Goal: Task Accomplishment & Management: Manage account settings

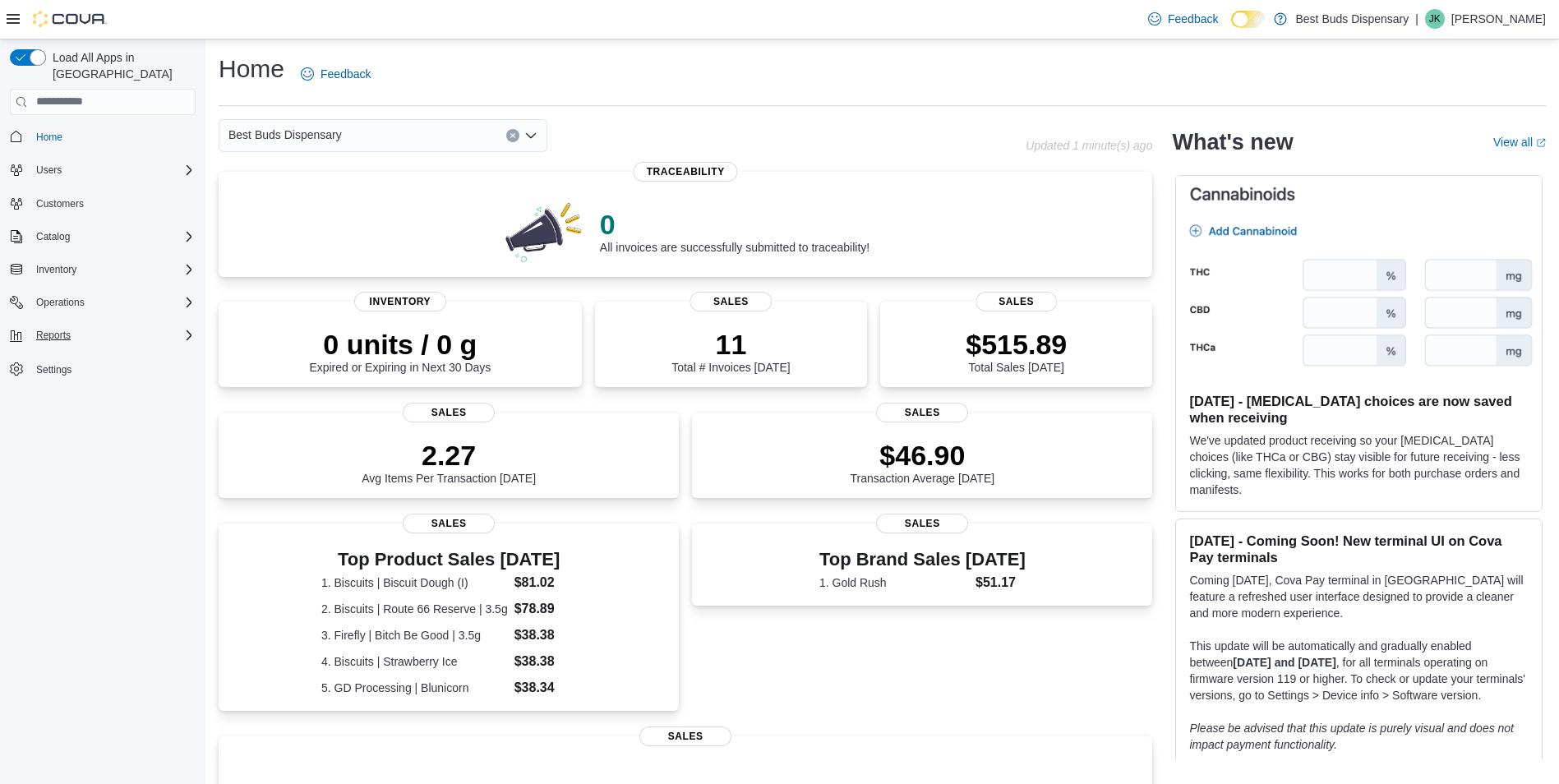
click at [185, 329] on icon "Complex example" at bounding box center [189, 335] width 13 height 13
click at [51, 443] on span "Reports" at bounding box center [47, 450] width 35 height 13
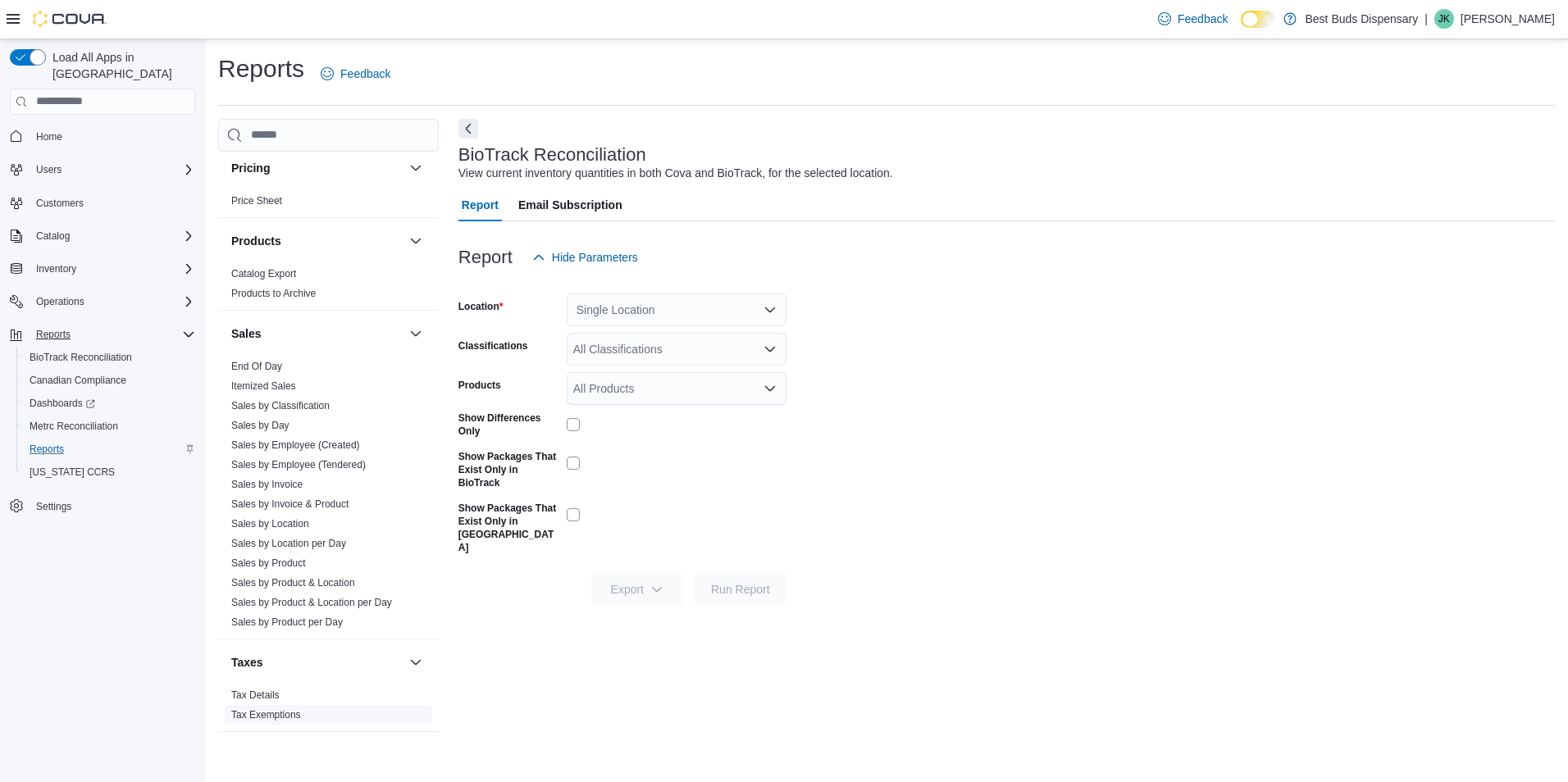
scroll to position [1067, 0]
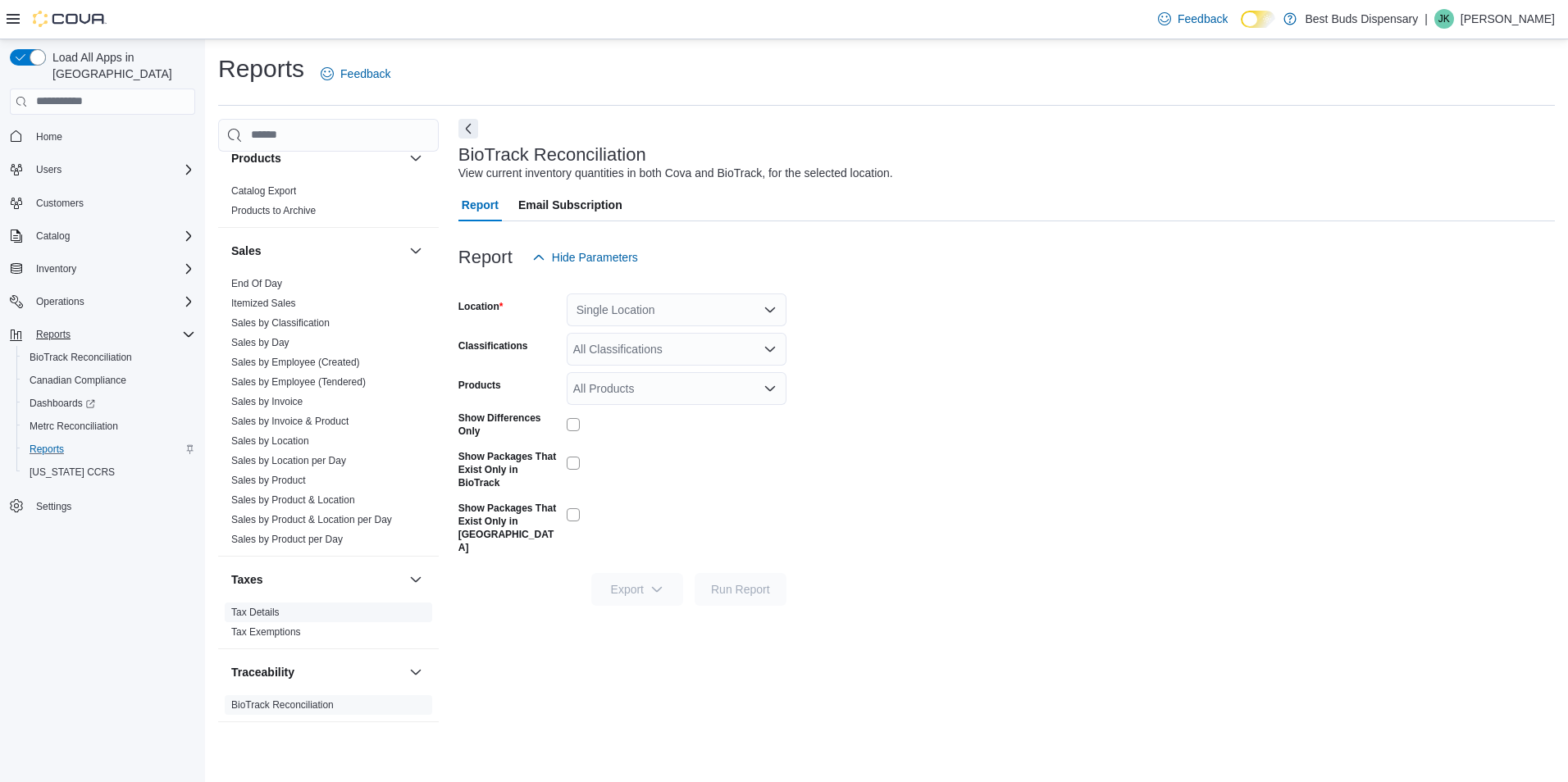
click at [270, 618] on span "Tax Details" at bounding box center [255, 613] width 49 height 13
click at [253, 612] on link "Tax Details" at bounding box center [255, 612] width 49 height 12
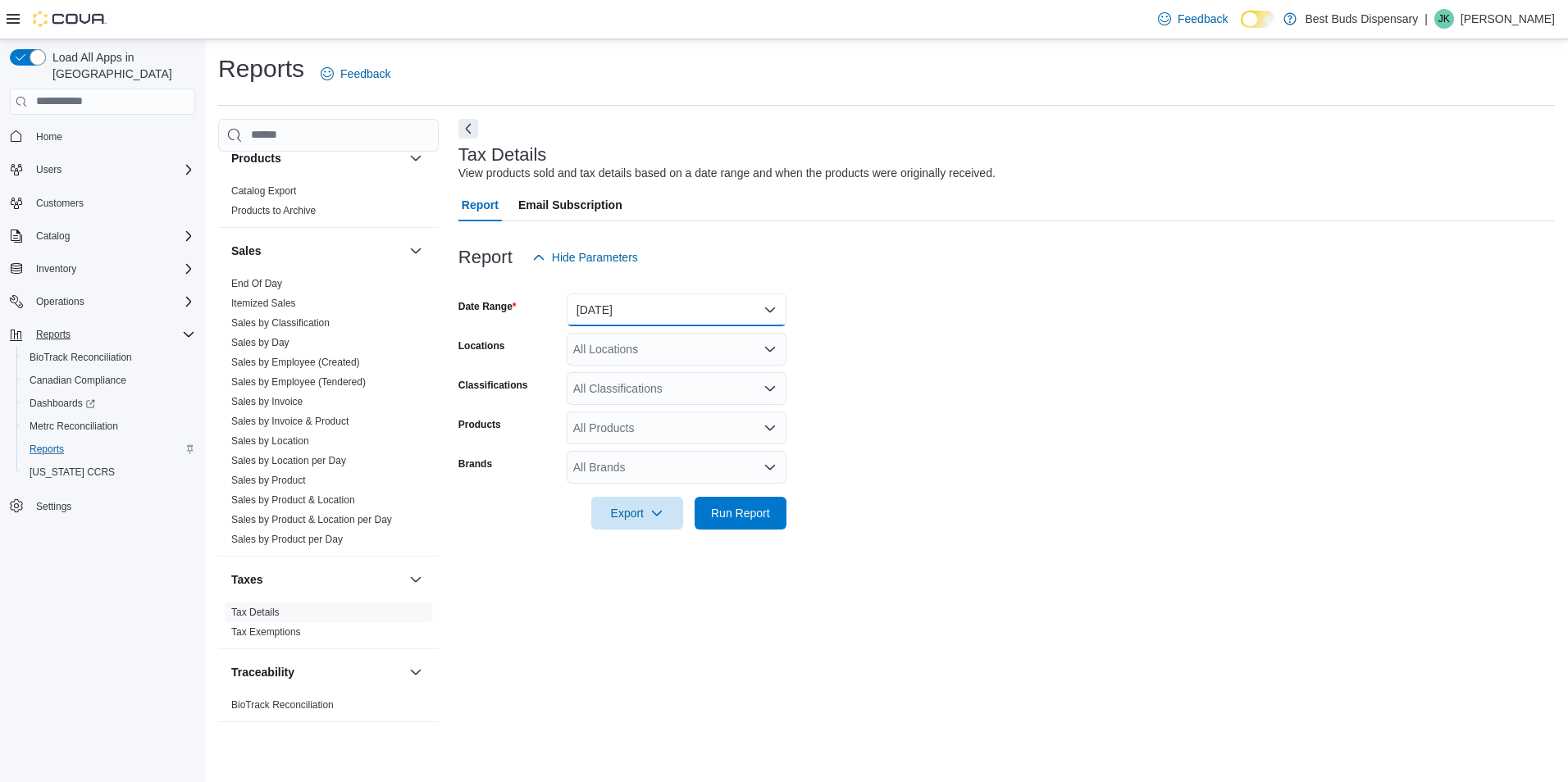
click at [668, 306] on button "Yesterday" at bounding box center [677, 310] width 220 height 33
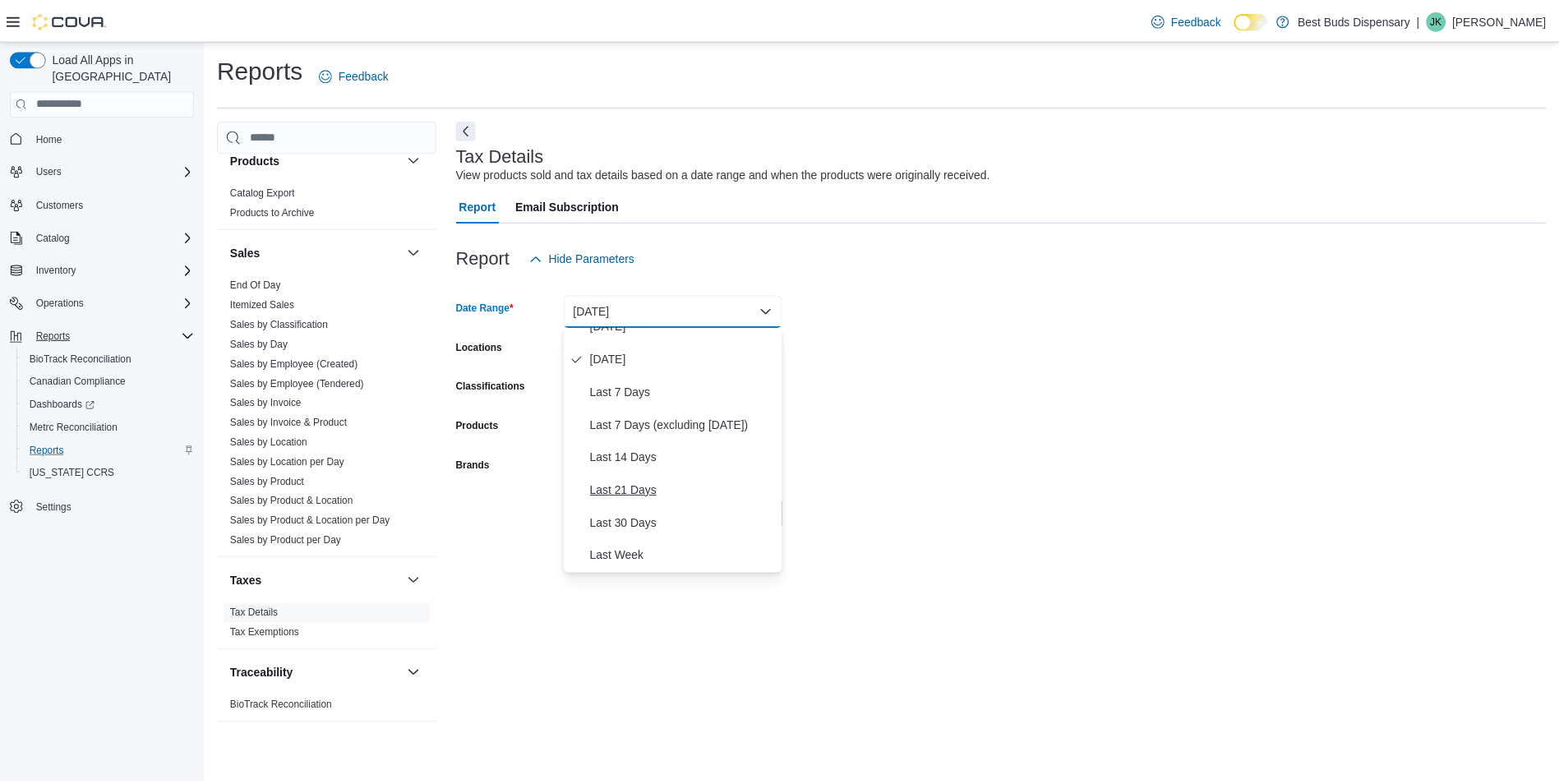
scroll to position [164, 0]
click at [644, 472] on span "Last Month" at bounding box center [688, 475] width 187 height 19
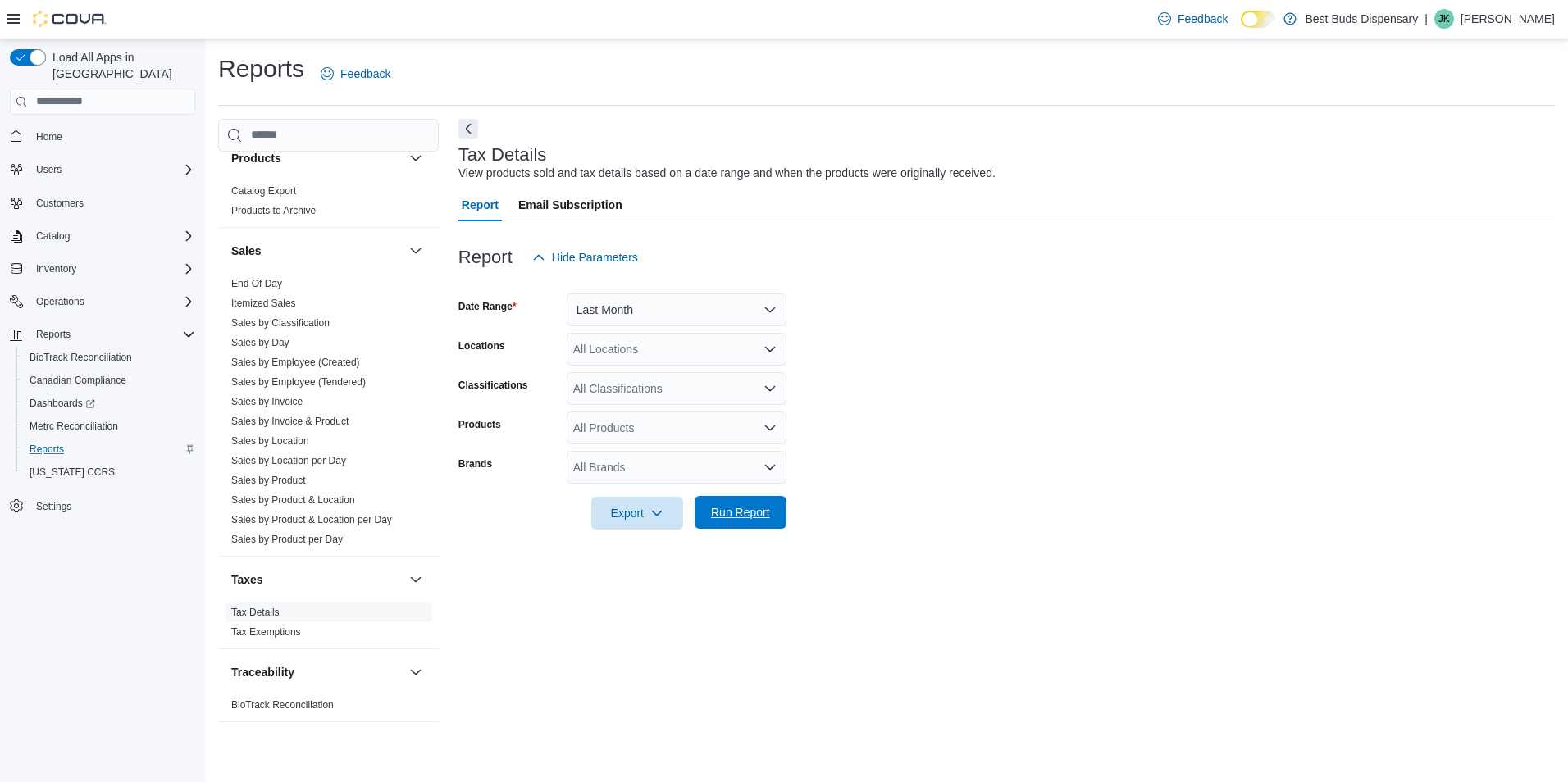
click at [724, 512] on span "Run Report" at bounding box center [740, 513] width 59 height 16
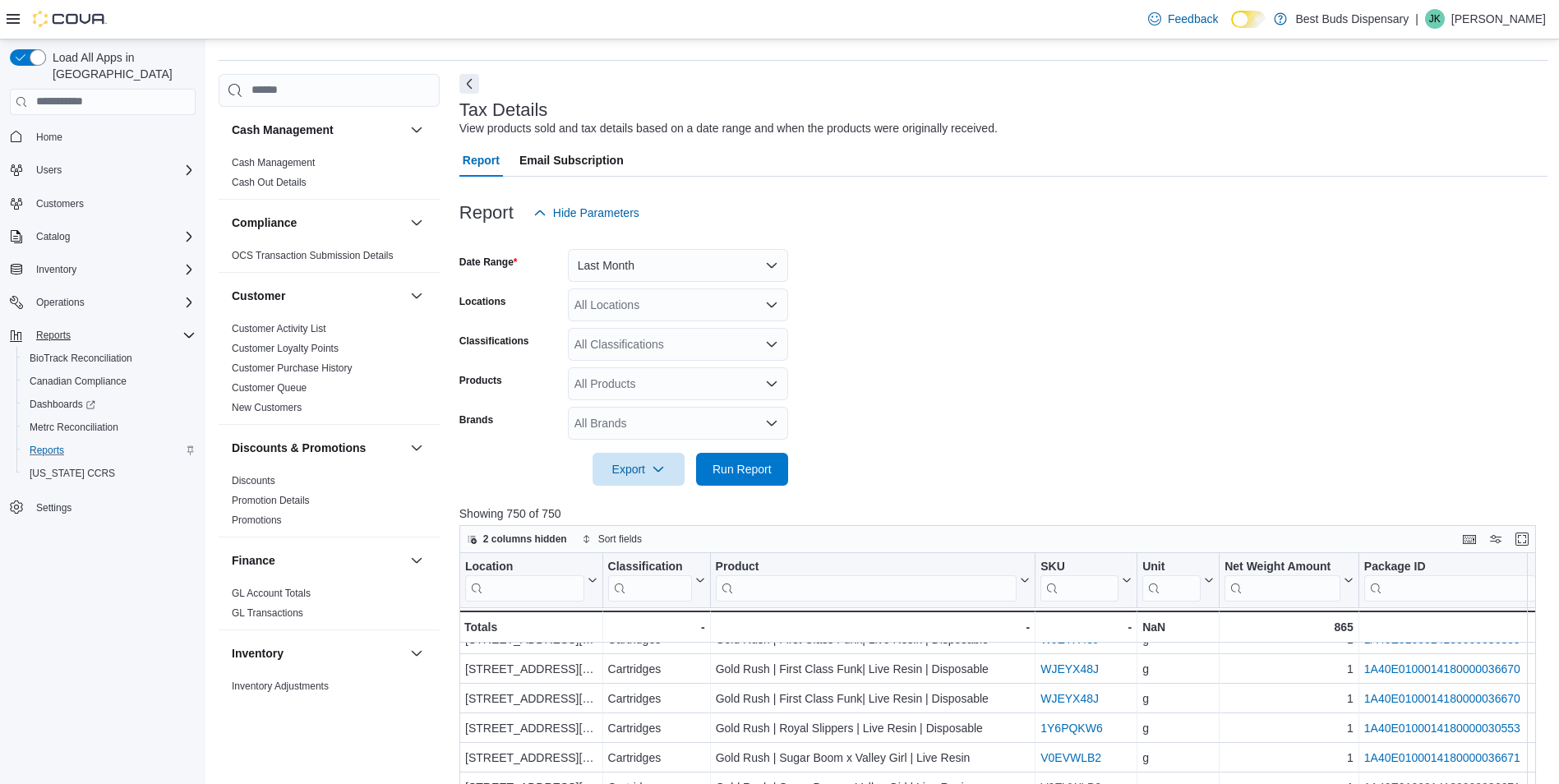
scroll to position [16, 0]
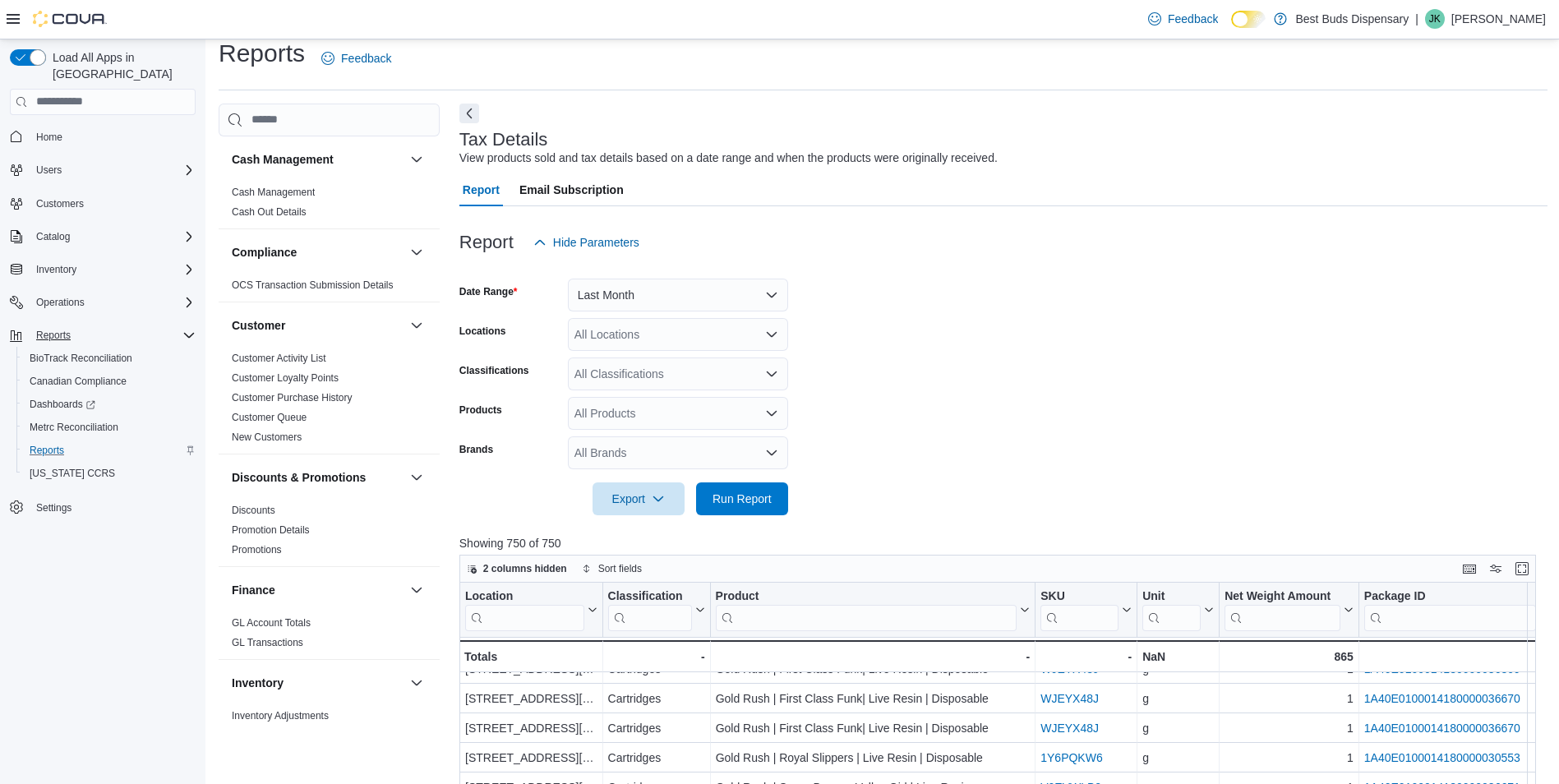
click at [581, 183] on span "Email Subscription" at bounding box center [572, 190] width 105 height 33
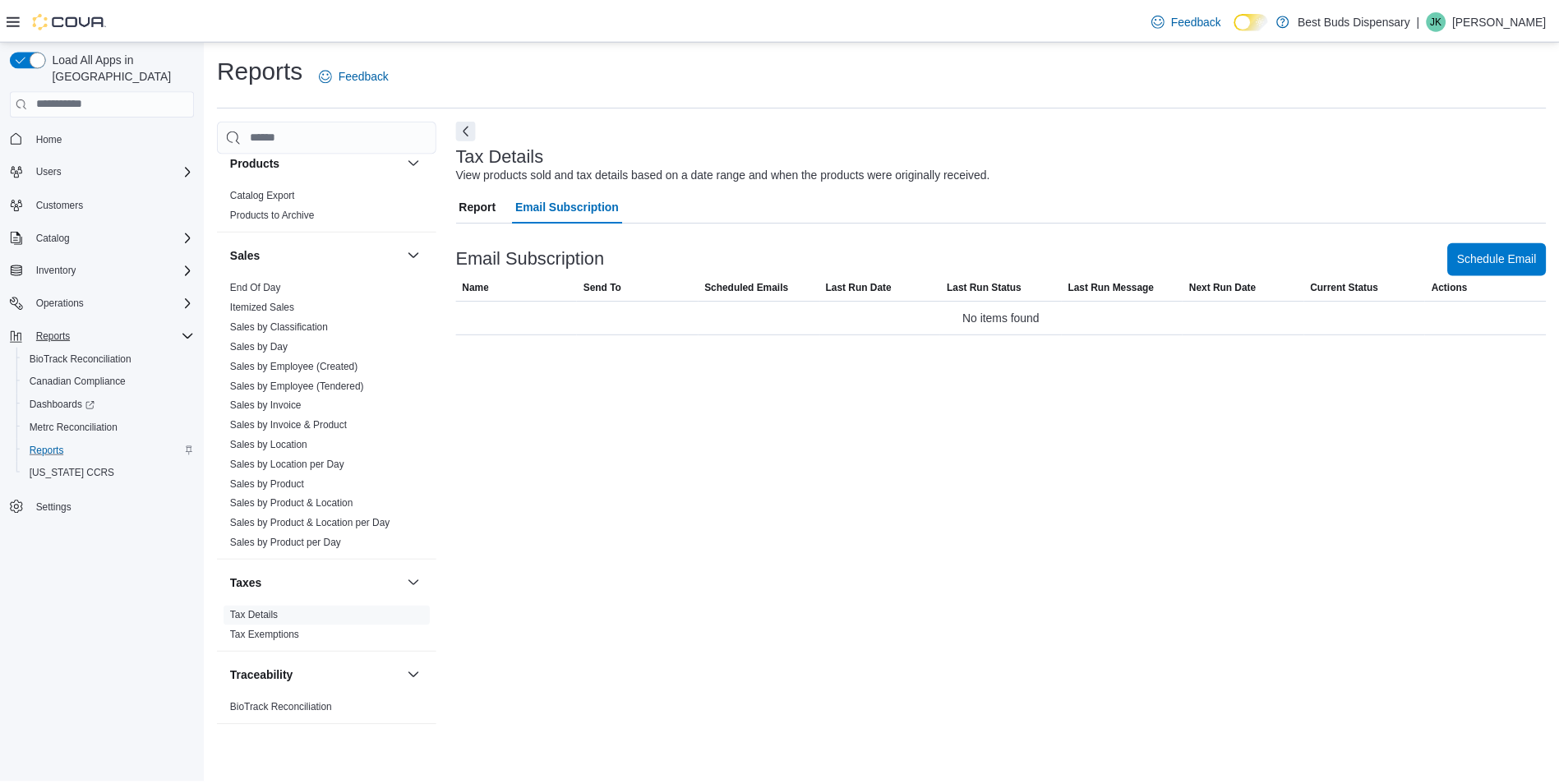
scroll to position [1069, 0]
click at [322, 542] on link "Sales by Product per Day" at bounding box center [287, 542] width 112 height 12
click at [364, 521] on link "Sales by Product & Location per Day" at bounding box center [311, 521] width 161 height 12
click at [320, 545] on link "Sales by Product per Day" at bounding box center [287, 542] width 112 height 12
click at [1530, 253] on span "Schedule Email" at bounding box center [1509, 257] width 80 height 17
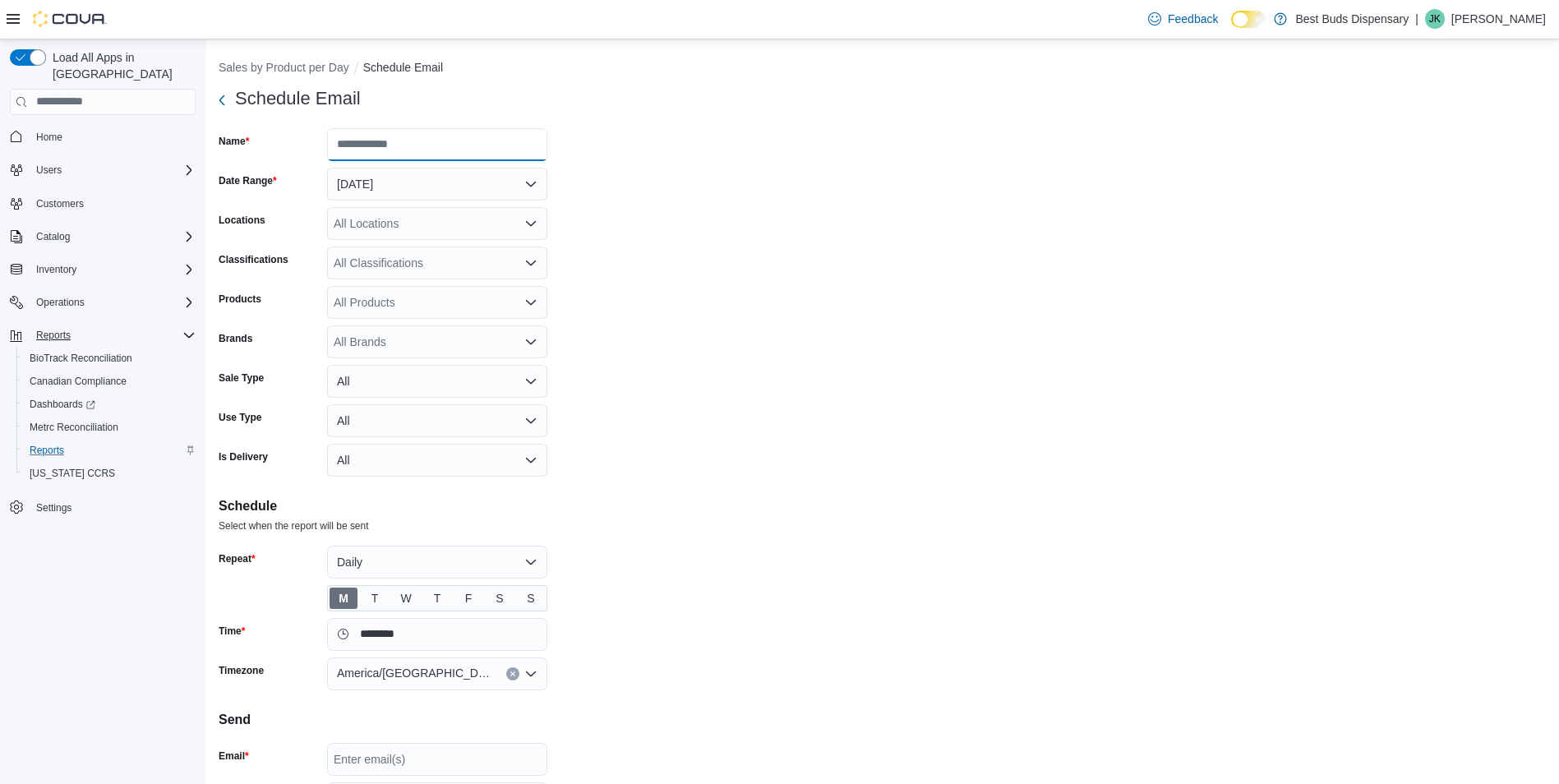
click at [376, 146] on input "Name" at bounding box center [437, 145] width 220 height 33
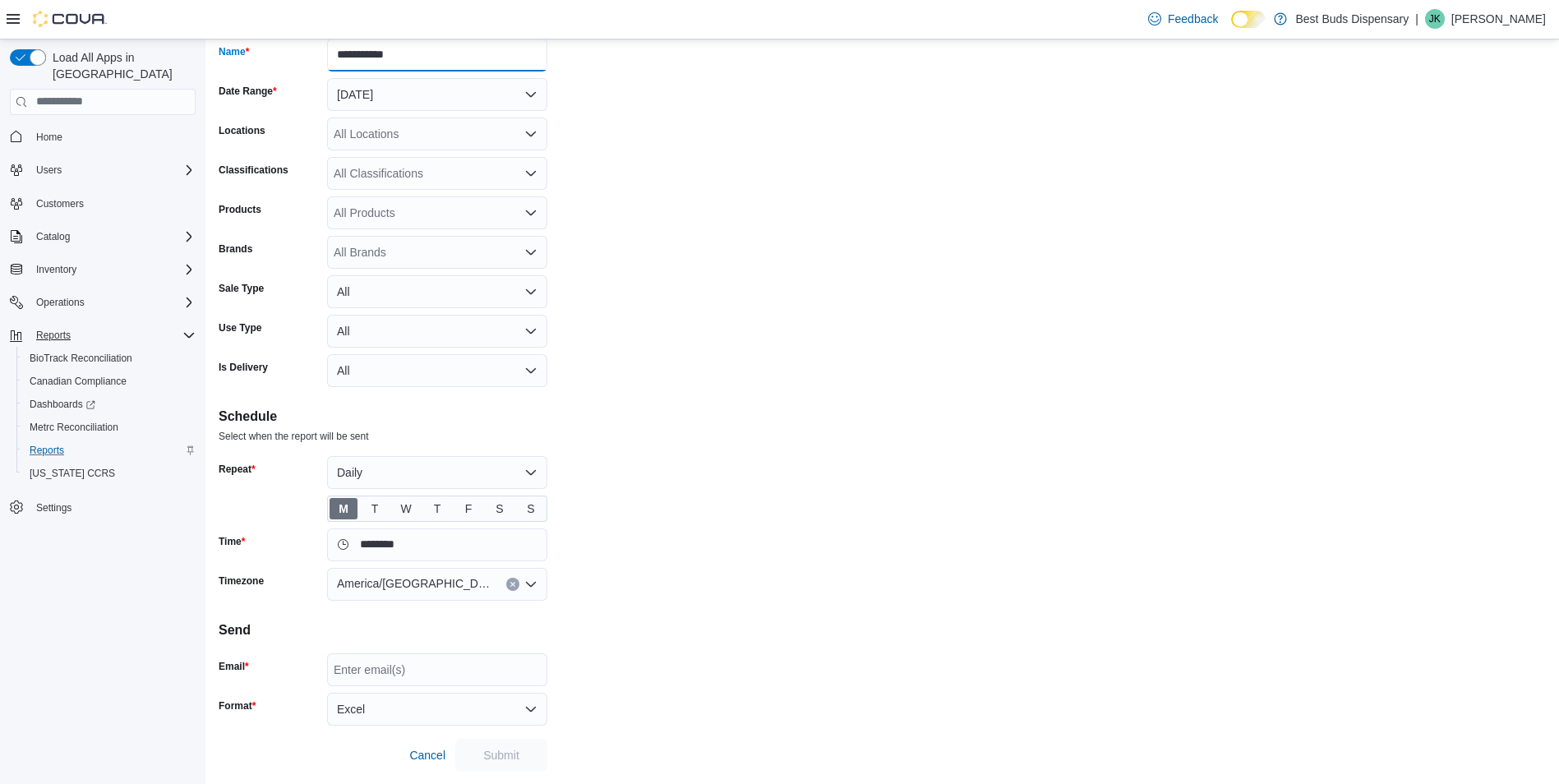
scroll to position [90, 0]
type input "**********"
click at [386, 672] on div "Enter email(s)" at bounding box center [437, 669] width 220 height 33
type input "*"
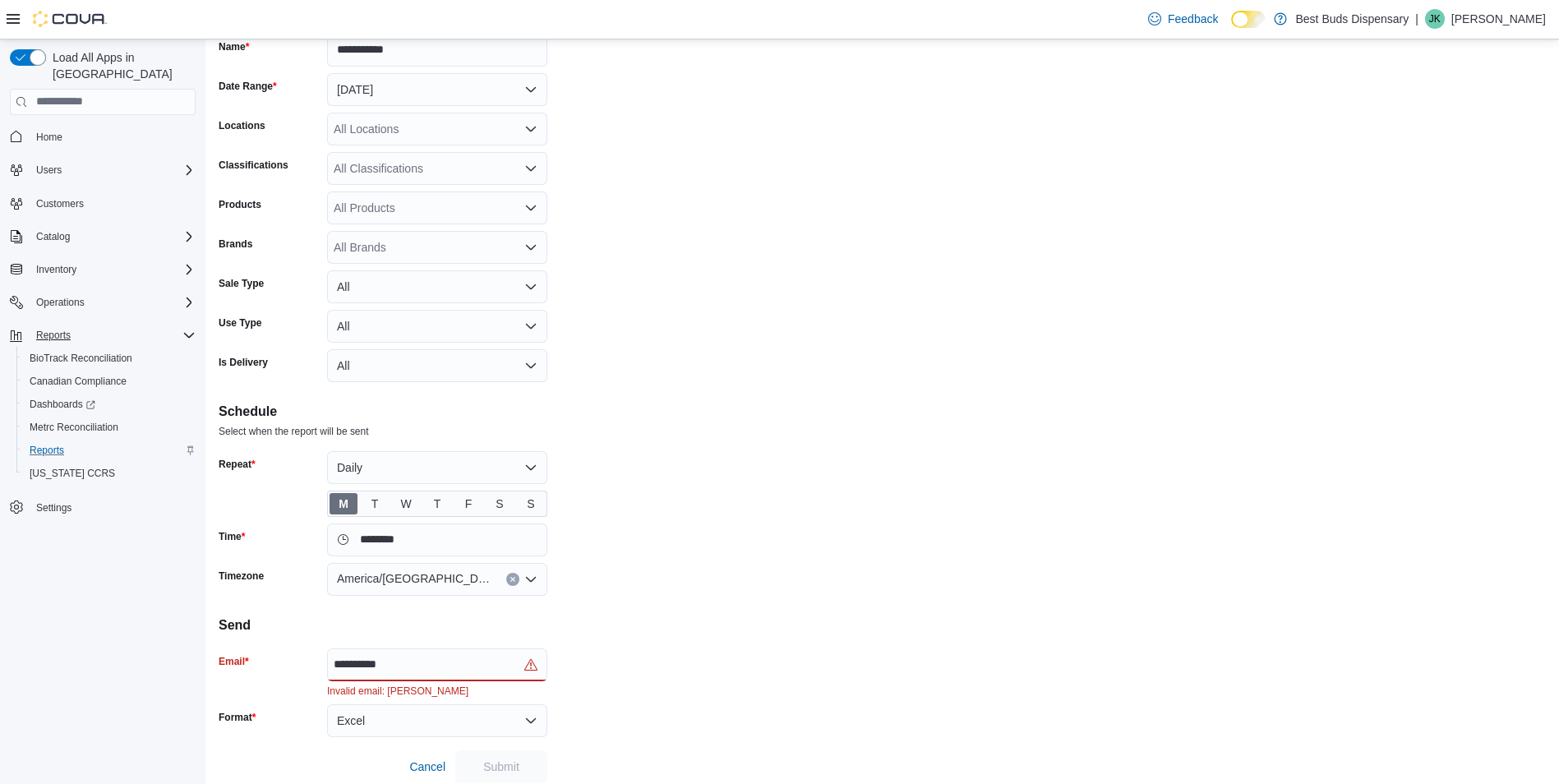
scroll to position [106, 0]
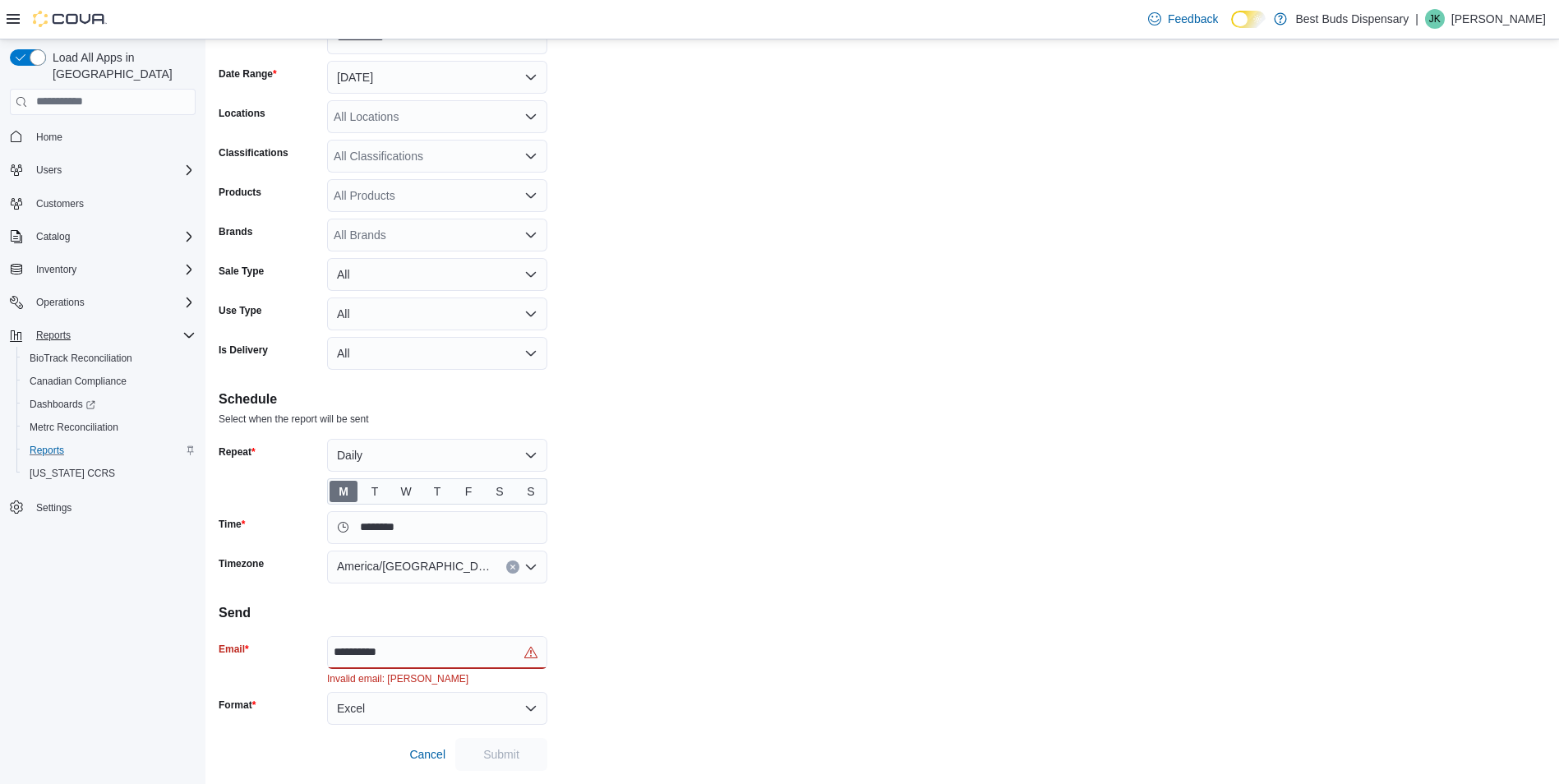
click at [412, 646] on div "**********" at bounding box center [437, 653] width 220 height 33
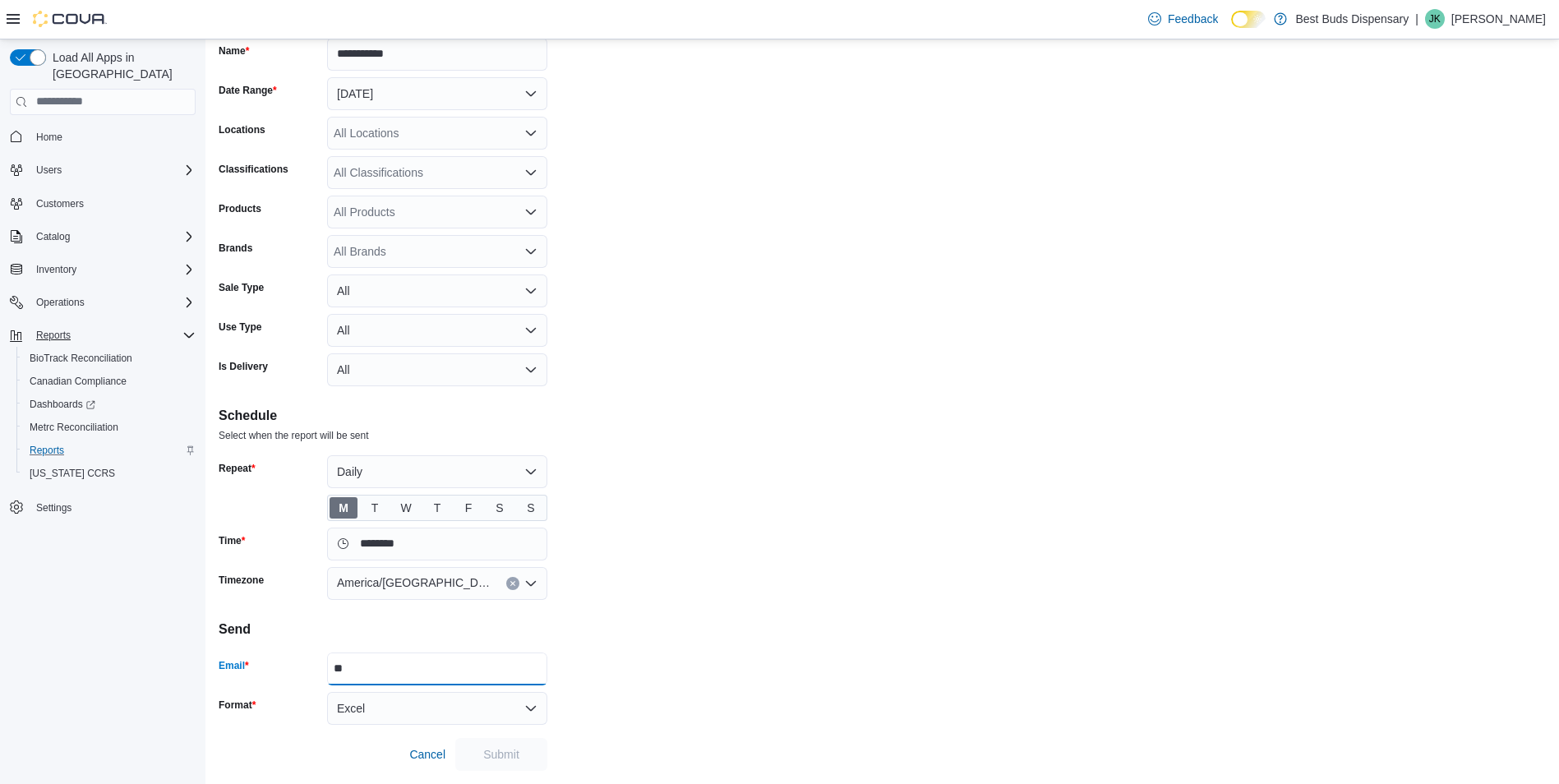
type input "*"
drag, startPoint x: 404, startPoint y: 663, endPoint x: 367, endPoint y: 667, distance: 37.2
click at [367, 667] on div "Enter email(s)" at bounding box center [437, 669] width 220 height 33
drag, startPoint x: 367, startPoint y: 667, endPoint x: 341, endPoint y: 674, distance: 26.9
click at [370, 669] on div "Enter email(s)" at bounding box center [437, 669] width 220 height 33
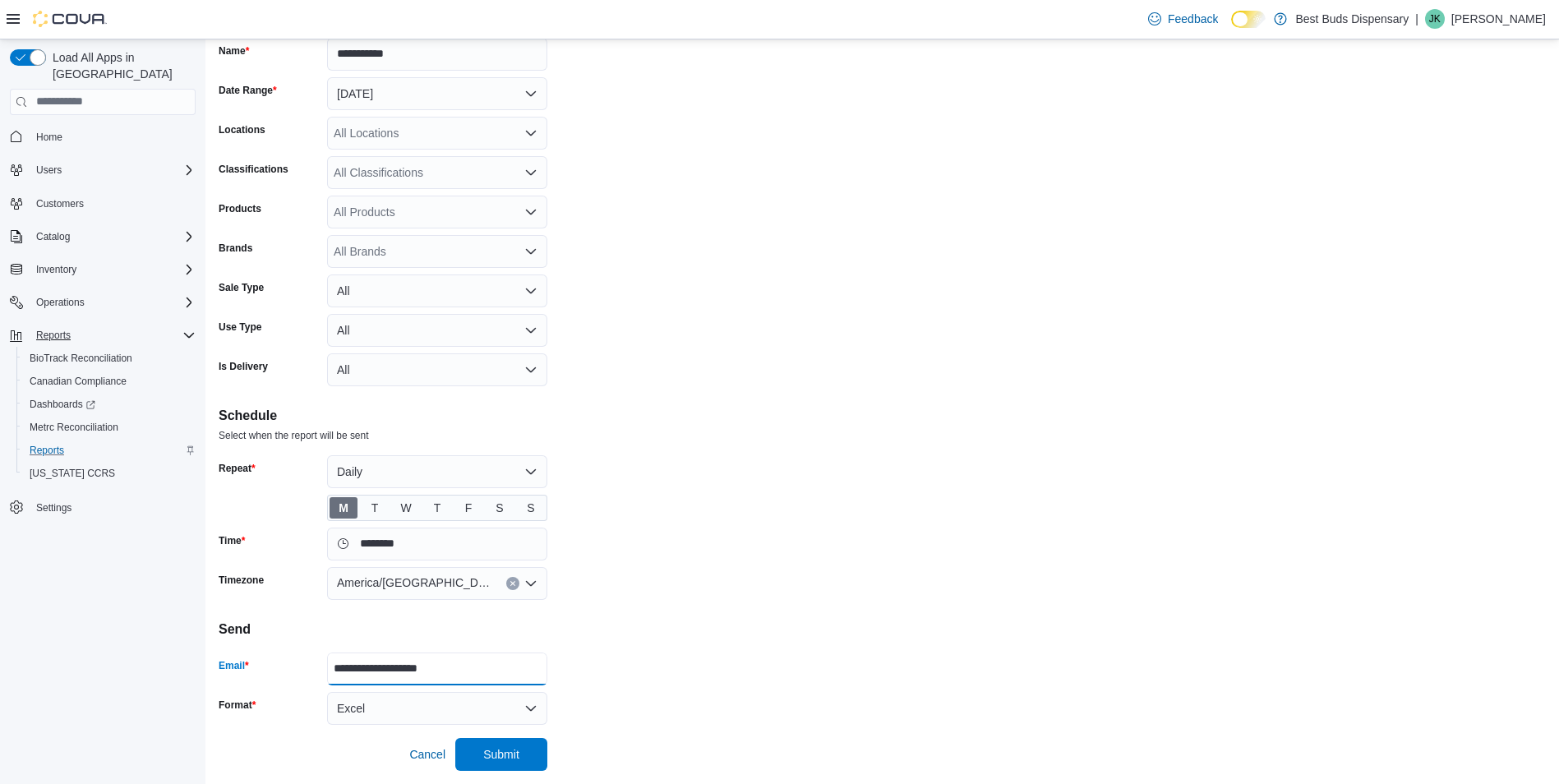
type input "**********"
click at [522, 471] on button "Daily" at bounding box center [437, 472] width 220 height 33
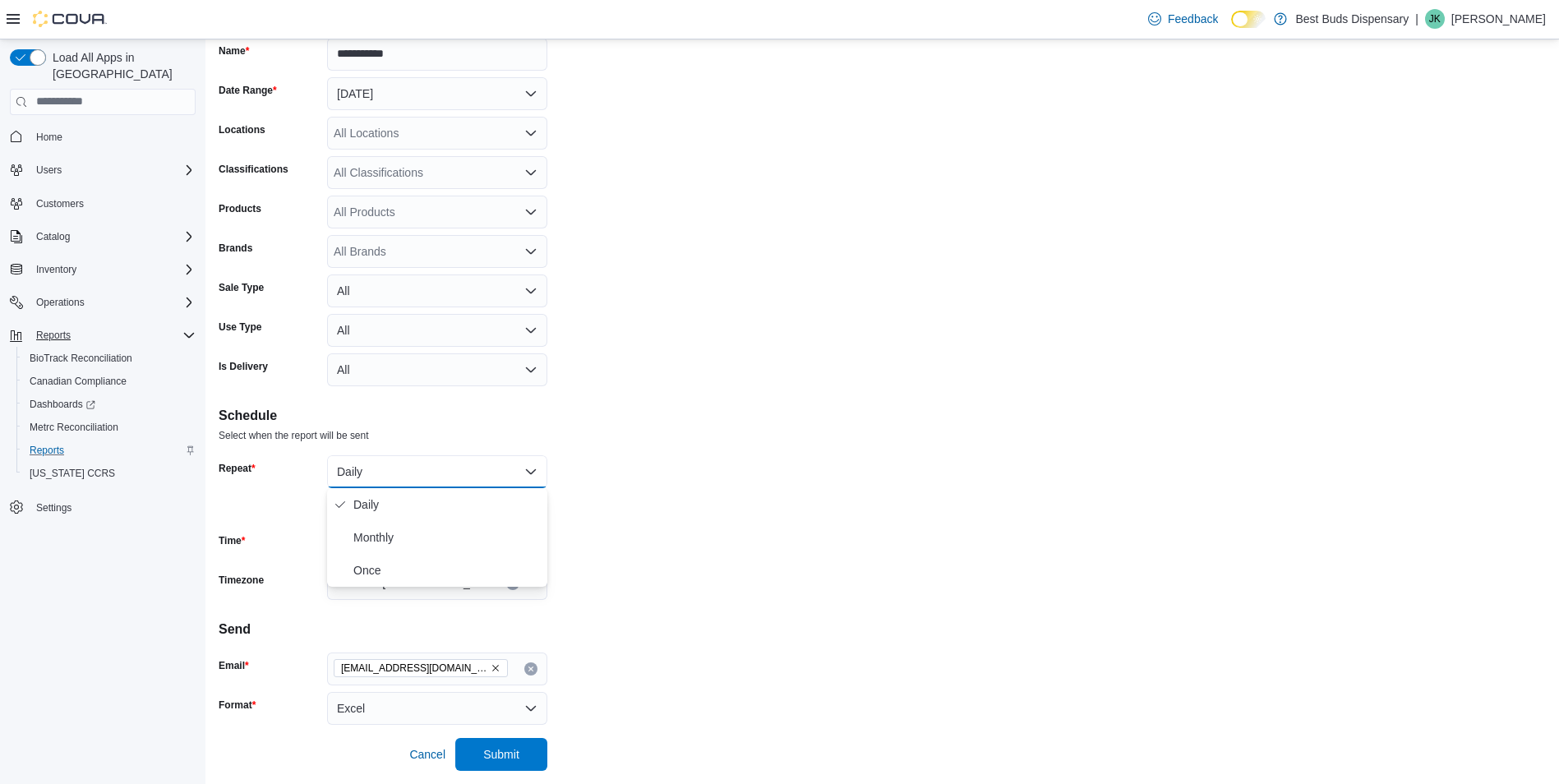
click at [614, 455] on form "**********" at bounding box center [882, 381] width 1328 height 779
click at [369, 510] on span "T" at bounding box center [375, 508] width 28 height 21
click at [399, 508] on span "W" at bounding box center [406, 508] width 28 height 21
click at [430, 506] on span "T" at bounding box center [437, 508] width 28 height 21
click at [456, 507] on span "F" at bounding box center [468, 508] width 28 height 21
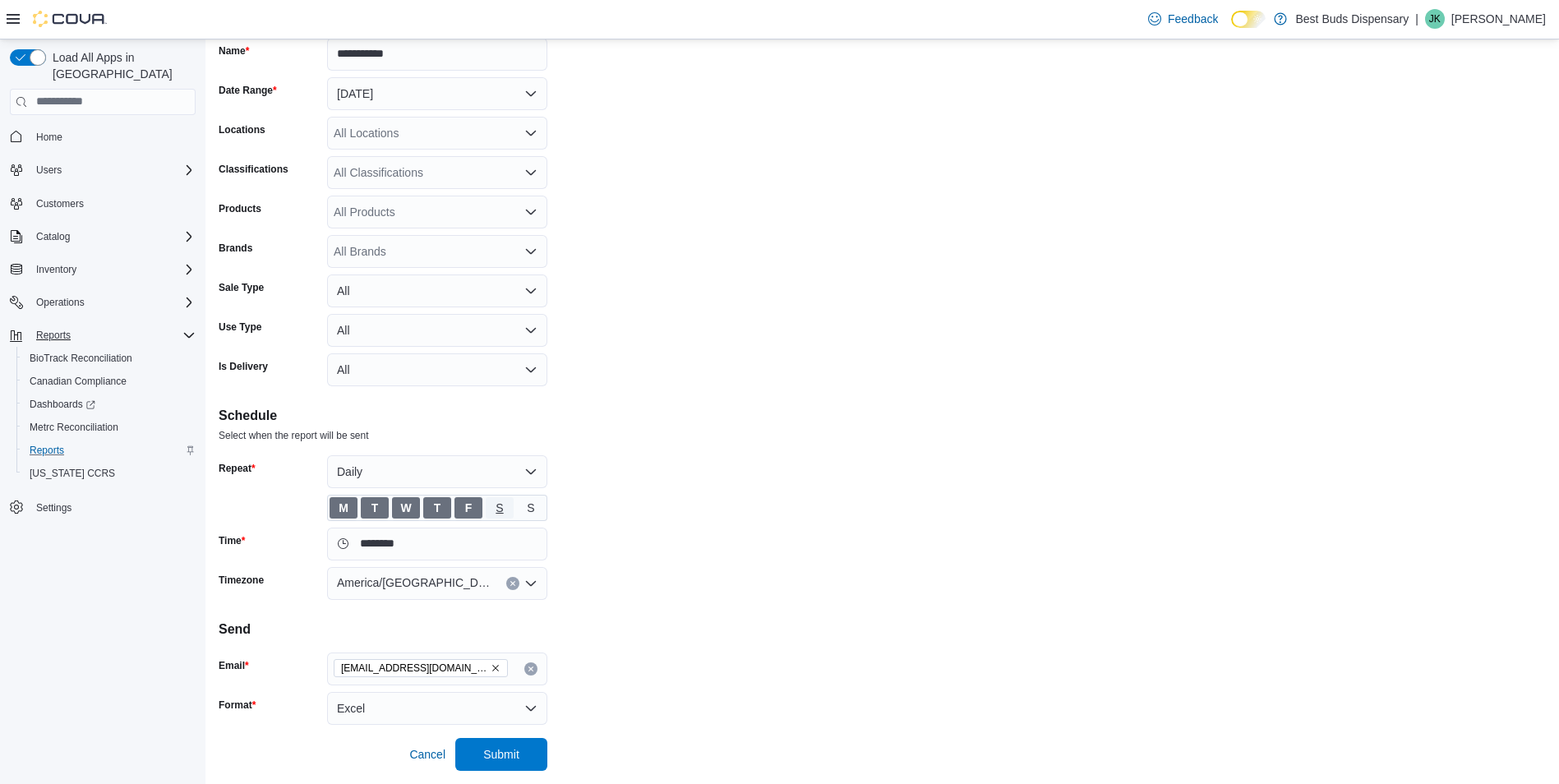
click at [490, 508] on span "S" at bounding box center [499, 508] width 28 height 21
click at [533, 508] on span "S" at bounding box center [531, 508] width 7 height 25
click at [411, 551] on input "********" at bounding box center [437, 544] width 220 height 33
click at [396, 716] on li "11:30 PM" at bounding box center [391, 714] width 92 height 19
type input "********"
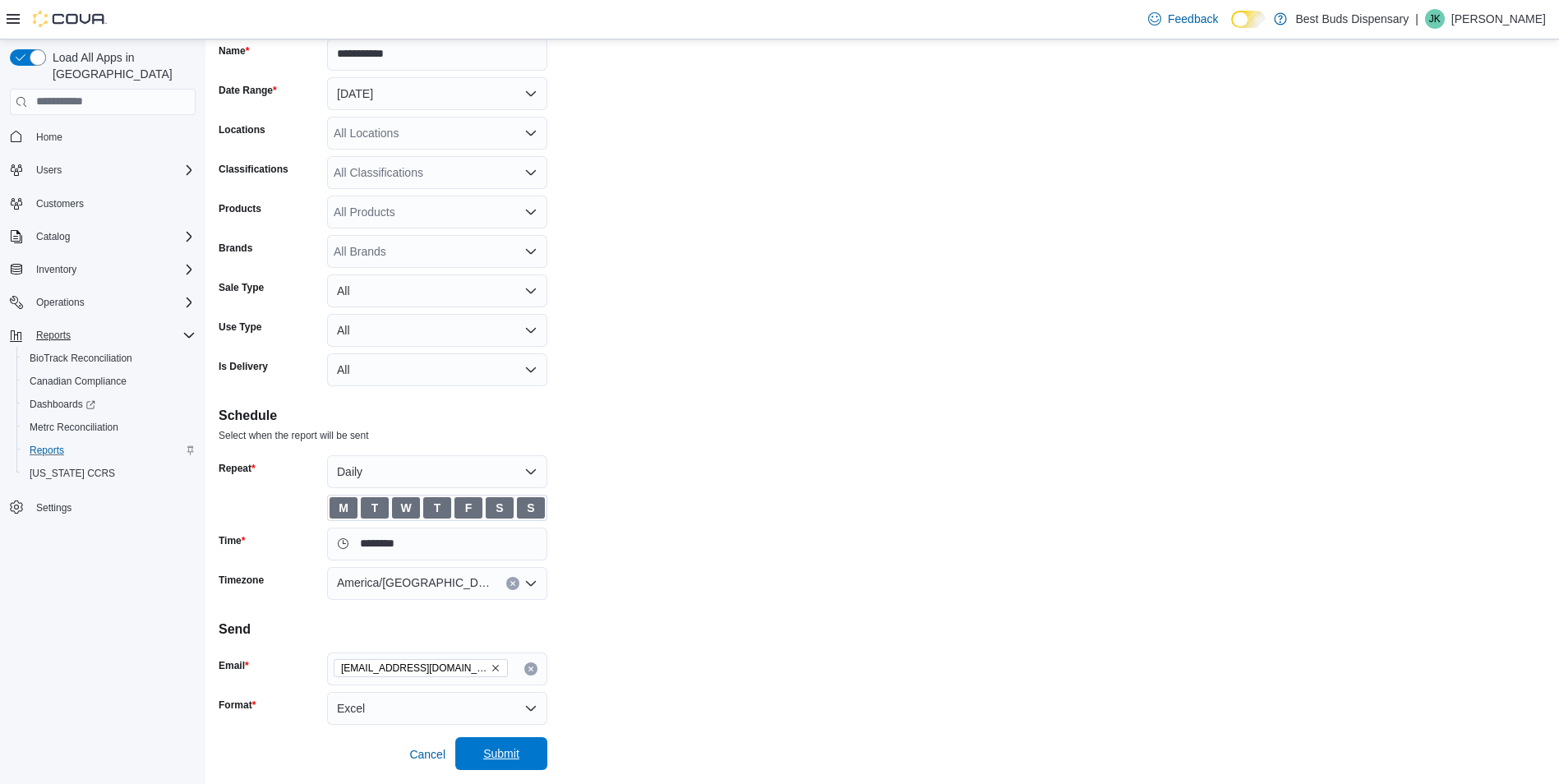
click at [492, 747] on span "Submit" at bounding box center [500, 754] width 36 height 17
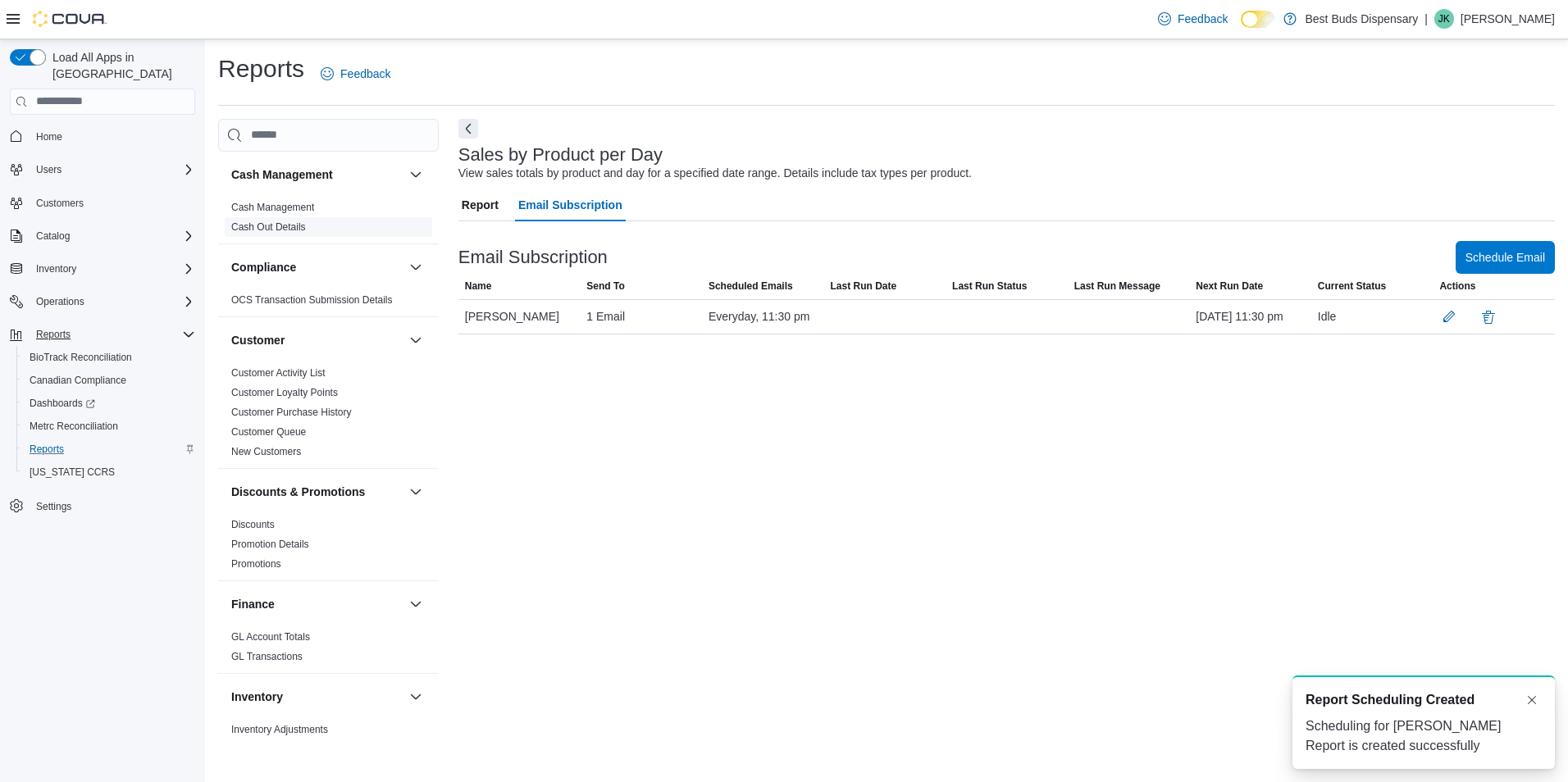
click at [286, 230] on link "Cash Out Details" at bounding box center [267, 227] width 74 height 12
click at [481, 202] on span "Report" at bounding box center [480, 205] width 37 height 33
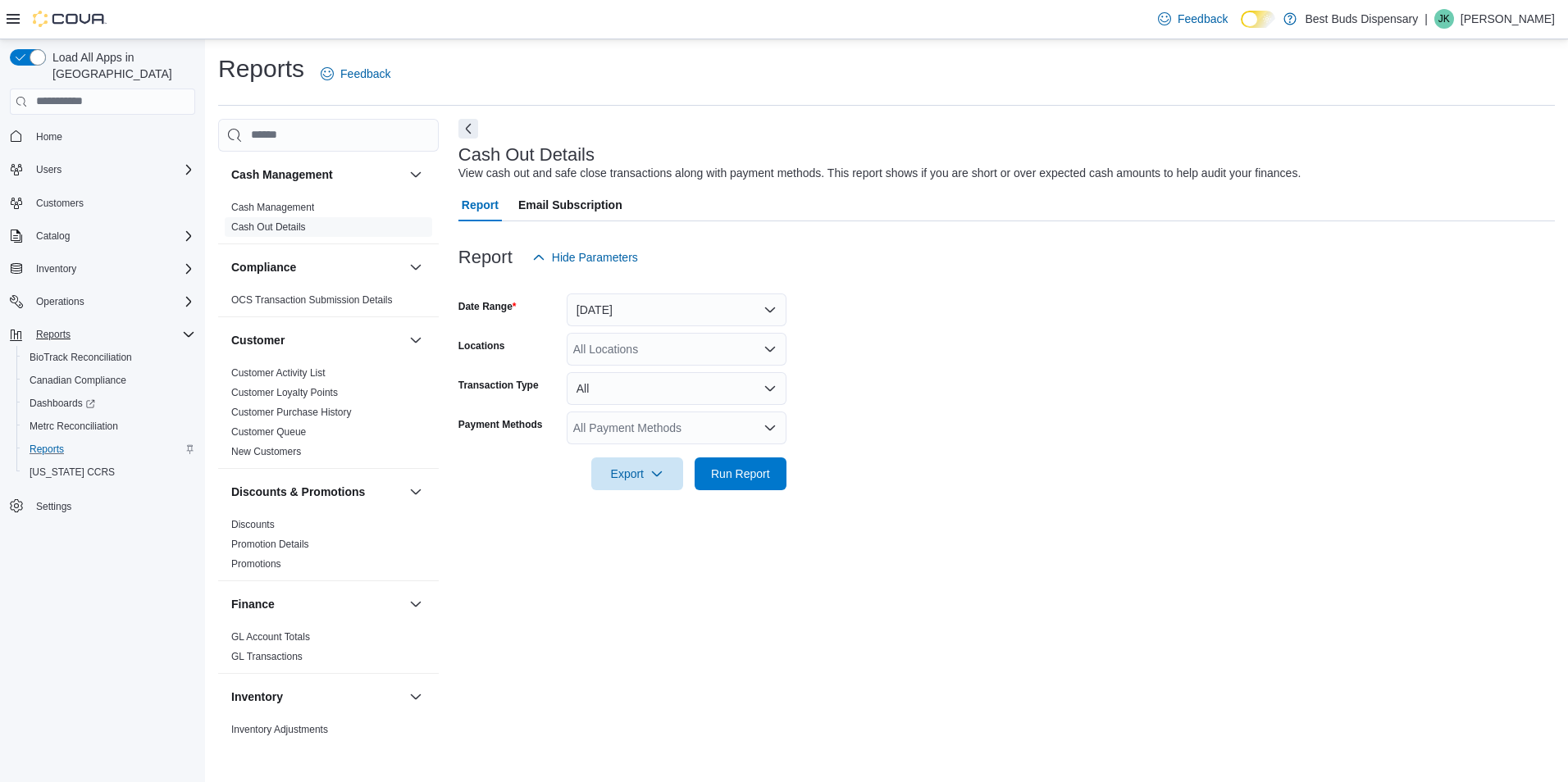
click at [567, 199] on span "Email Subscription" at bounding box center [571, 205] width 104 height 33
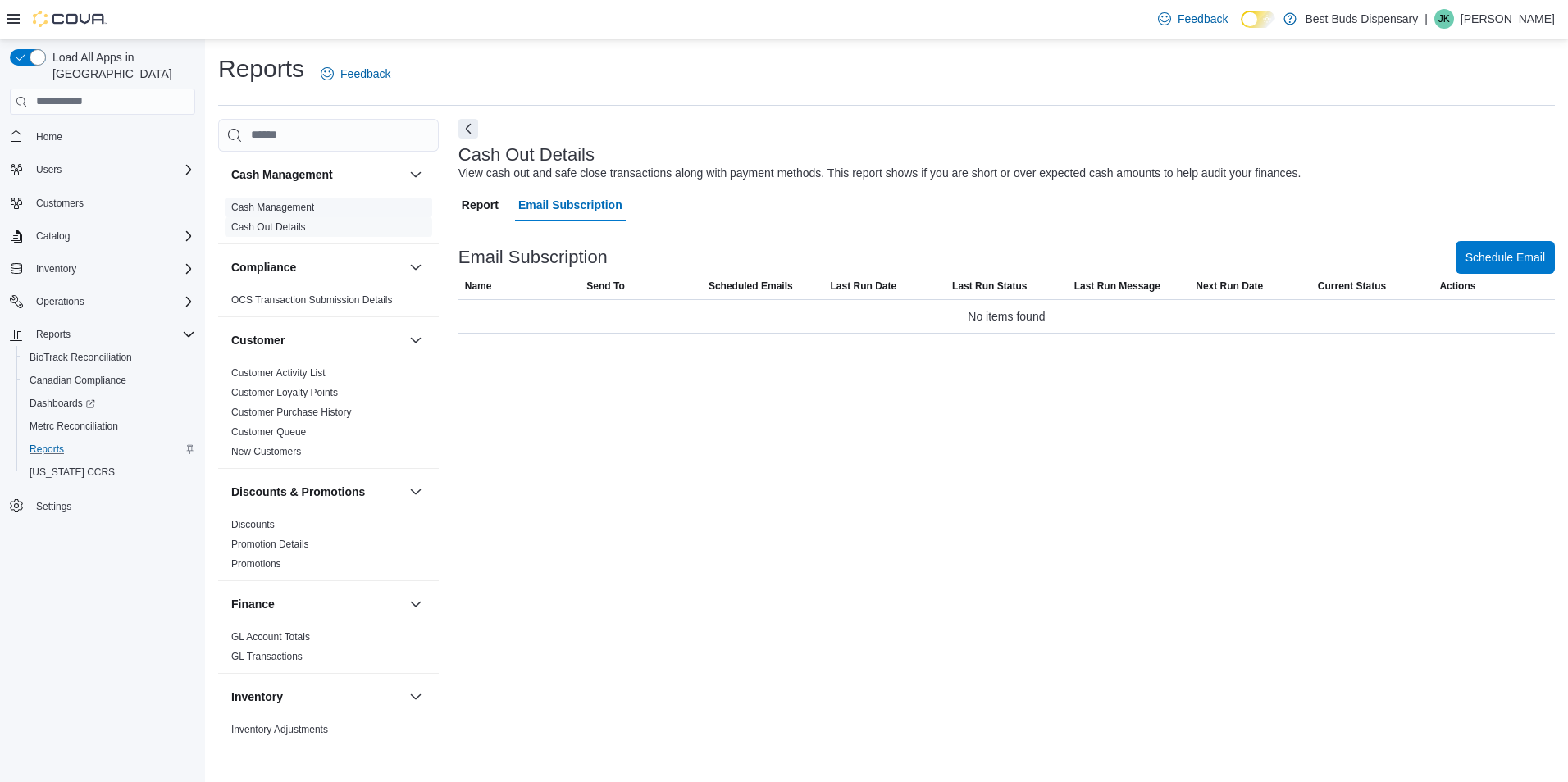
click at [278, 202] on link "Cash Management" at bounding box center [272, 207] width 82 height 12
click at [1475, 262] on span "Schedule Email" at bounding box center [1505, 256] width 80 height 16
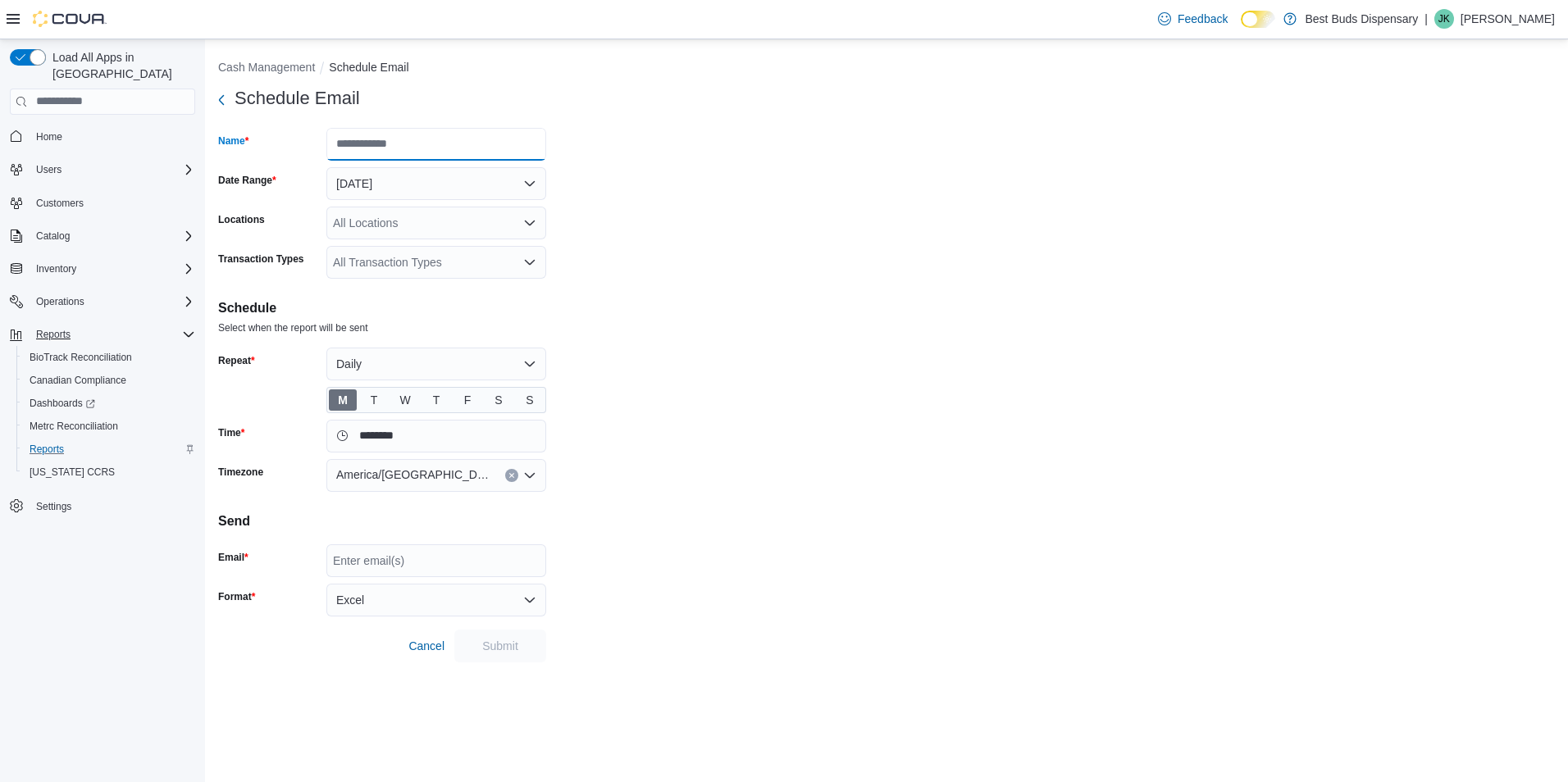
click at [400, 145] on input "Name" at bounding box center [436, 145] width 220 height 33
type input "**********"
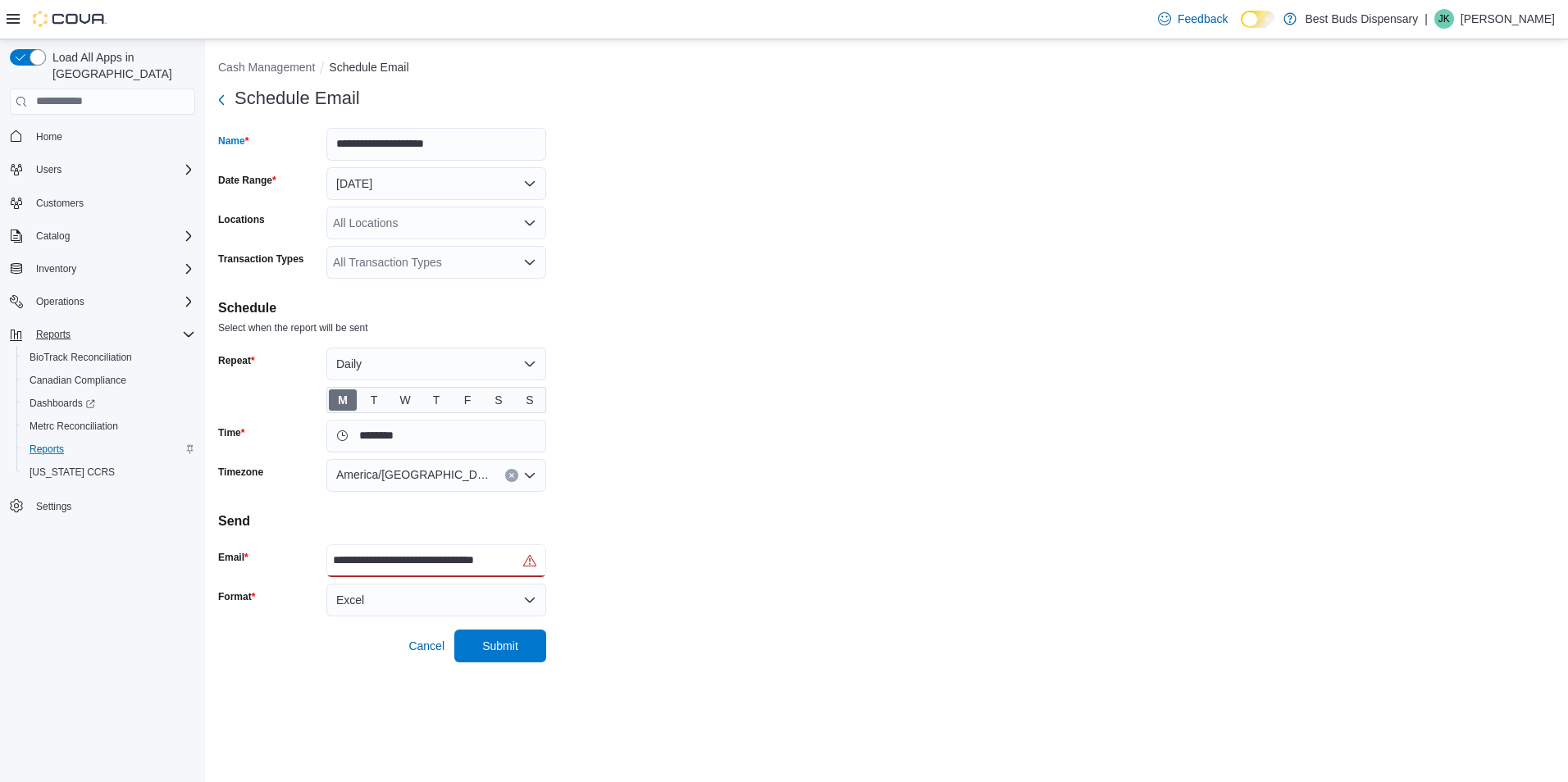
click at [495, 556] on input "**********" at bounding box center [423, 560] width 182 height 19
drag, startPoint x: 528, startPoint y: 570, endPoint x: 219, endPoint y: 577, distance: 309.1
click at [219, 577] on form "**********" at bounding box center [886, 373] width 1336 height 581
type input "*"
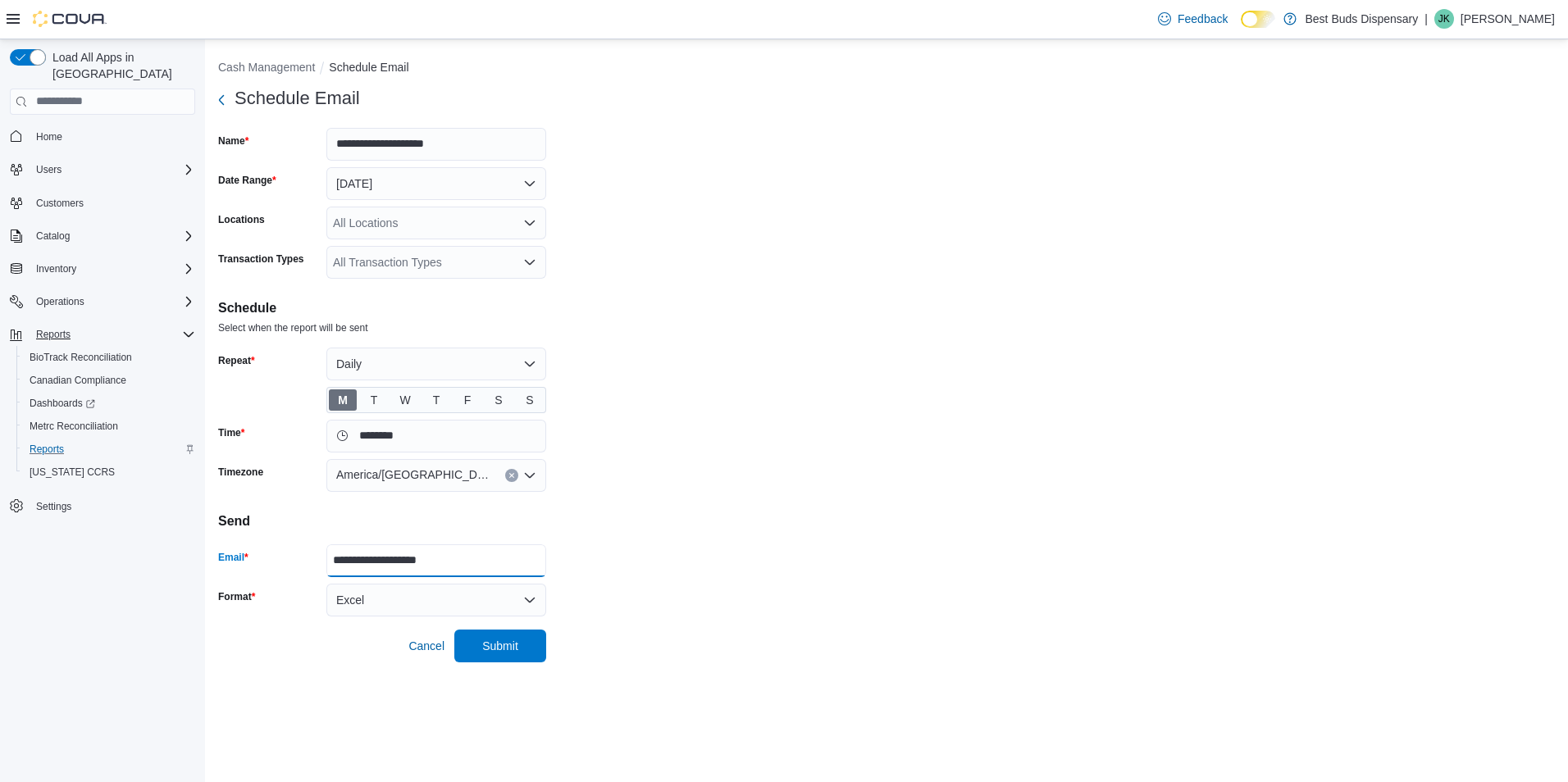
type input "**********"
click at [374, 407] on span "T" at bounding box center [375, 399] width 7 height 25
click at [418, 406] on span "W" at bounding box center [405, 399] width 27 height 21
click at [433, 398] on span "T" at bounding box center [437, 399] width 7 height 25
click at [474, 396] on span "F" at bounding box center [467, 399] width 27 height 21
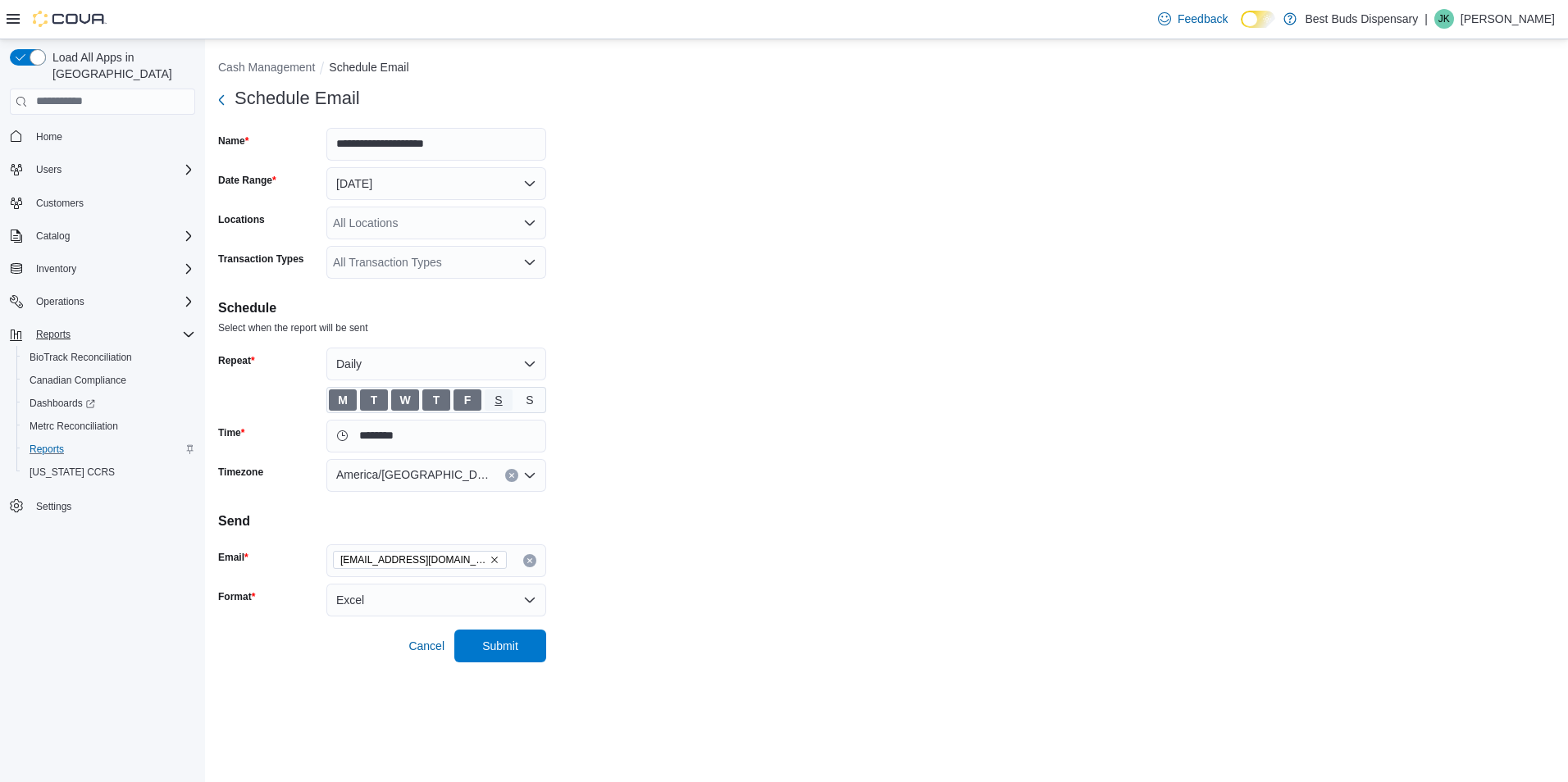
click at [494, 395] on span "S" at bounding box center [498, 399] width 27 height 21
click at [526, 396] on span "S" at bounding box center [529, 399] width 7 height 25
click at [450, 435] on input "********" at bounding box center [436, 436] width 220 height 33
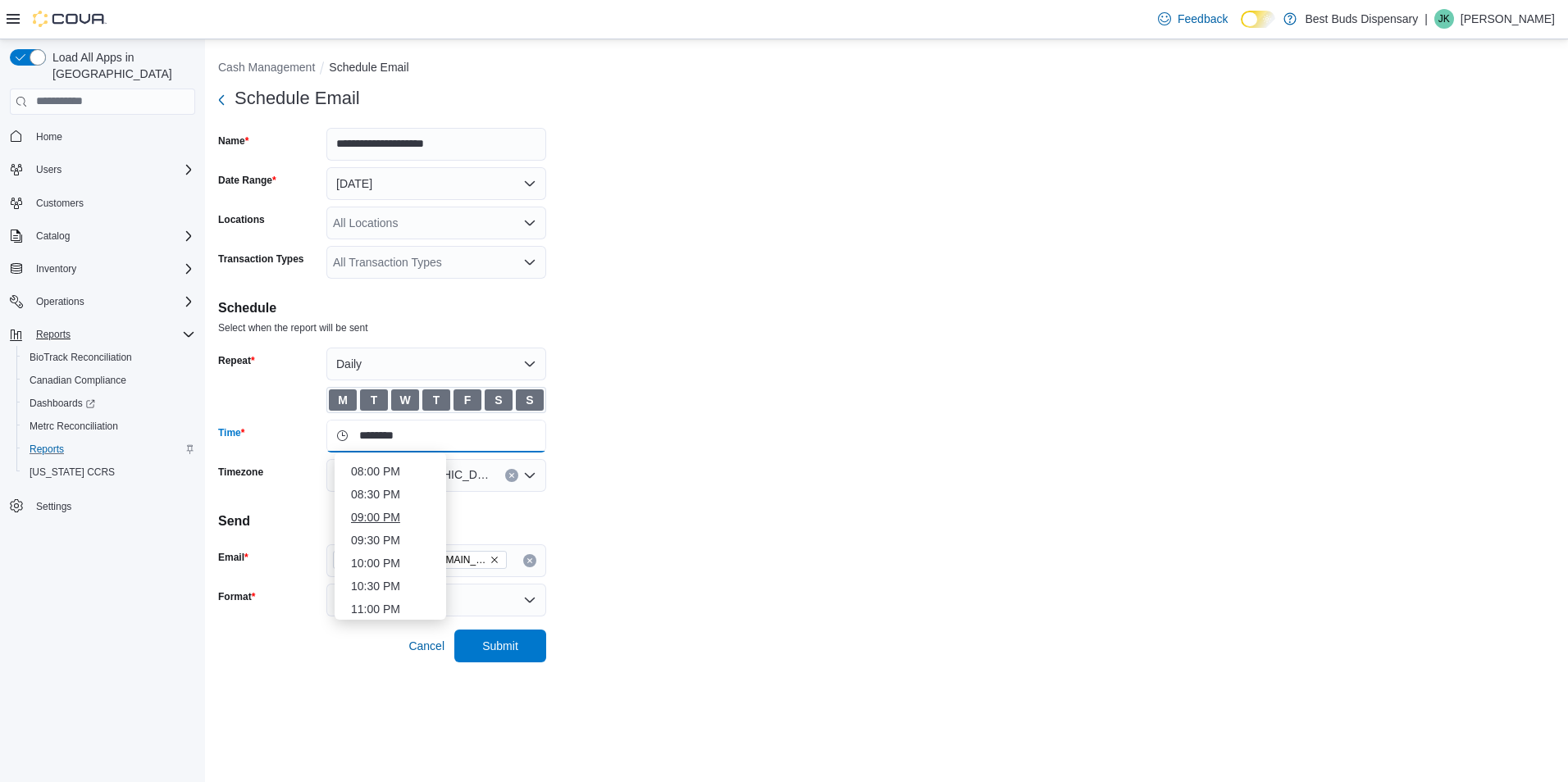
scroll to position [938, 0]
click at [397, 597] on li "11:30 PM" at bounding box center [390, 606] width 92 height 19
type input "********"
click at [503, 639] on span "Submit" at bounding box center [499, 646] width 36 height 16
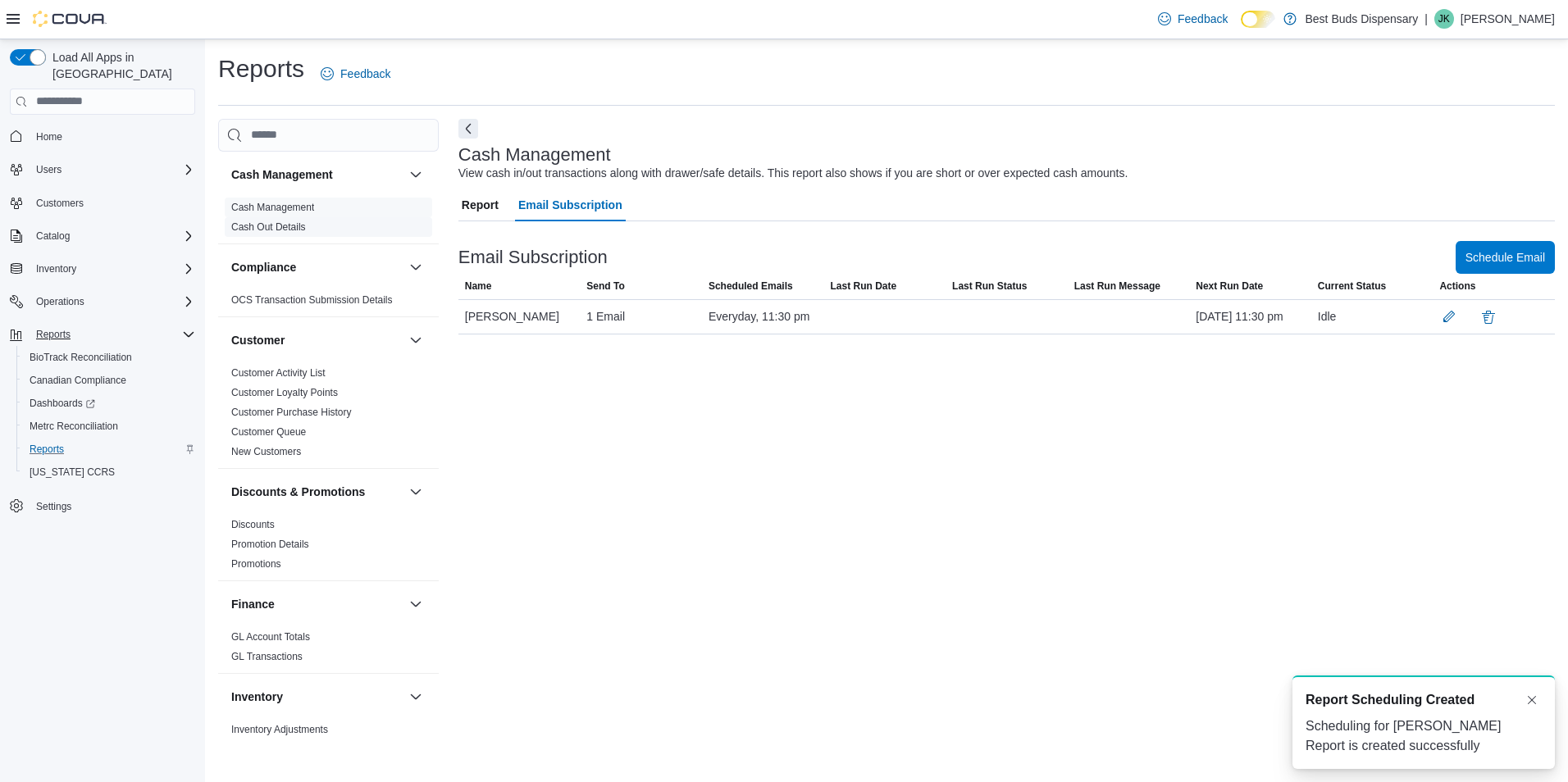
click at [284, 229] on link "Cash Out Details" at bounding box center [267, 227] width 74 height 12
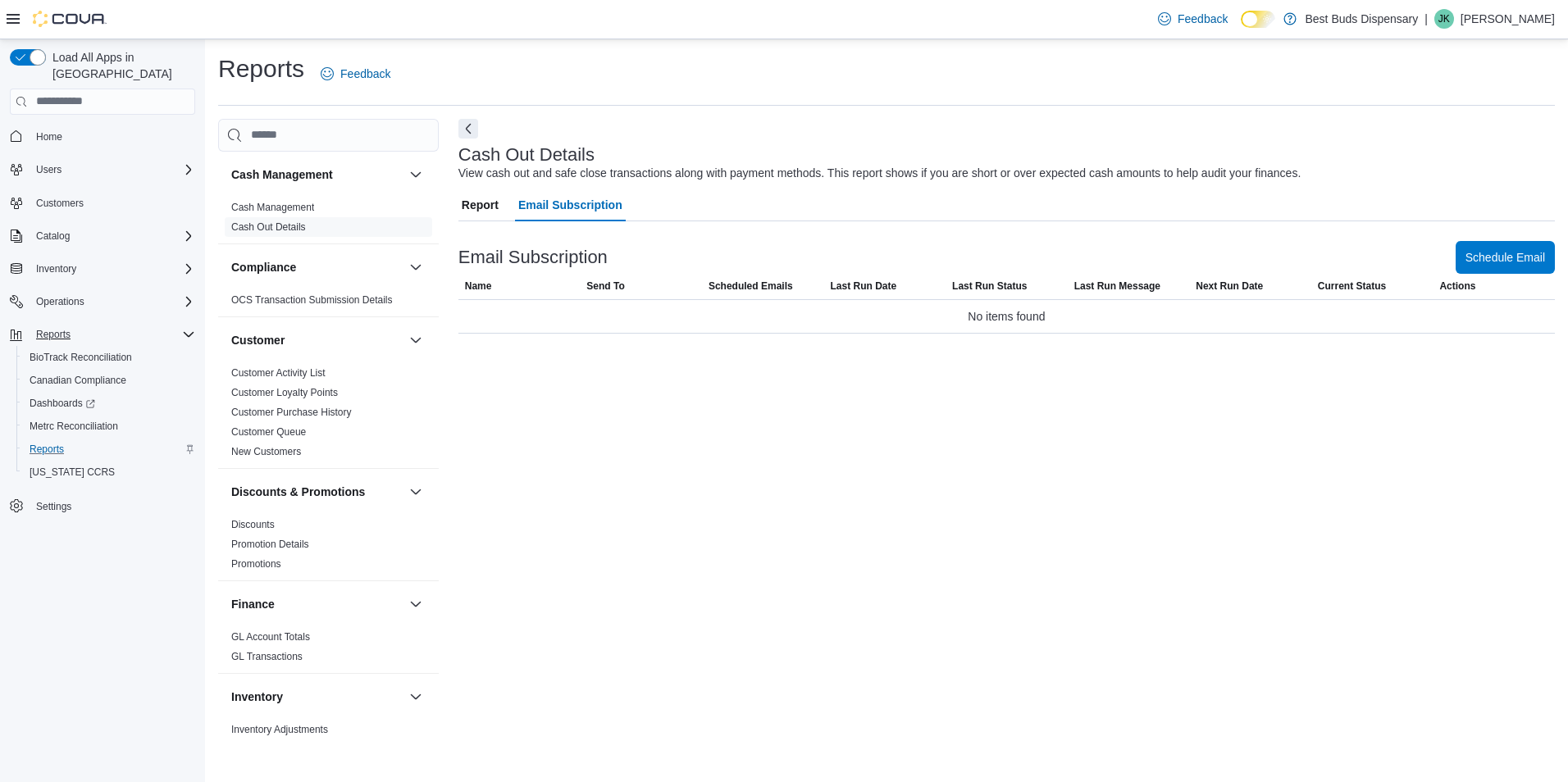
click at [484, 205] on span "Report" at bounding box center [480, 205] width 37 height 33
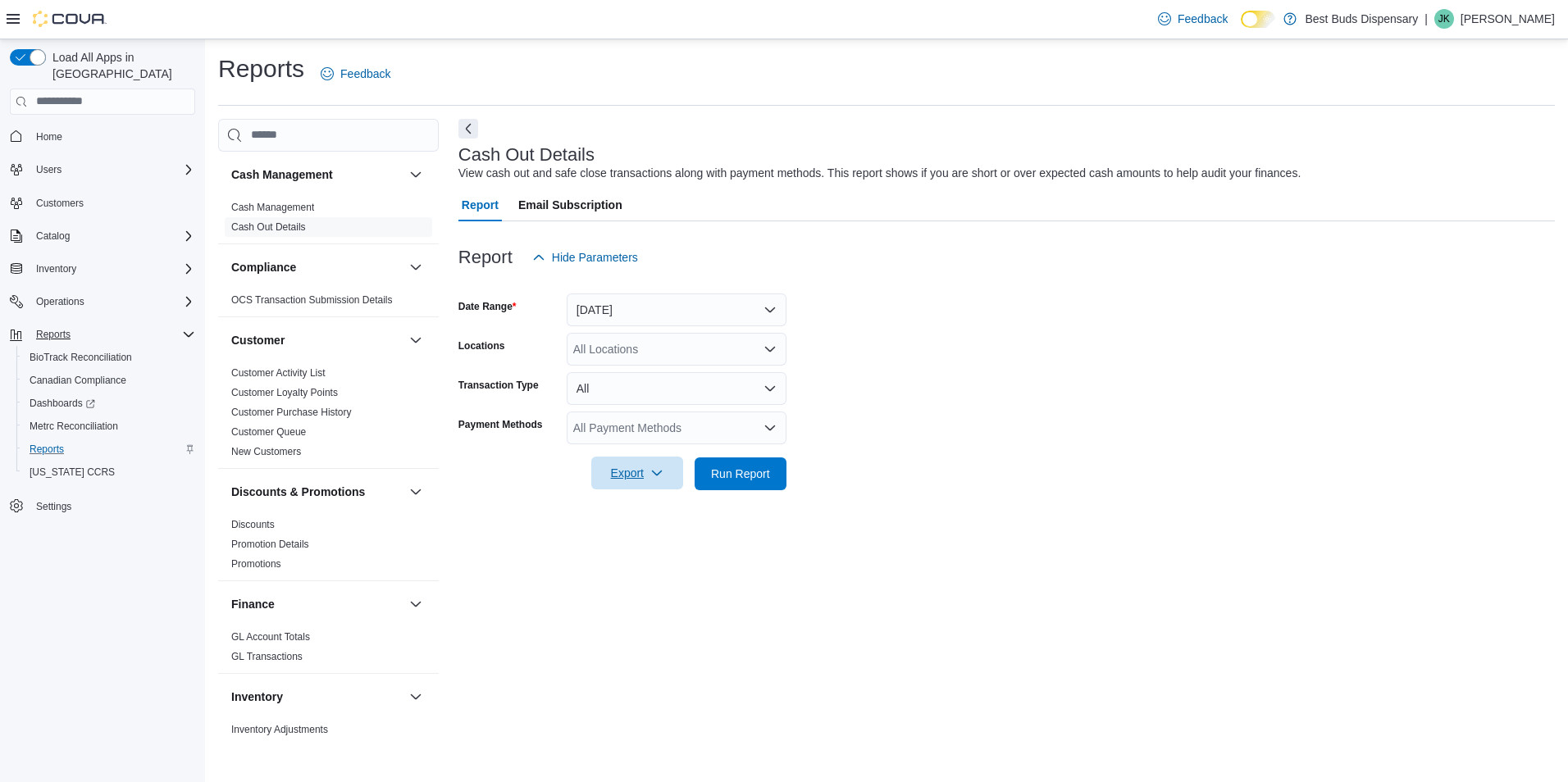
click at [648, 469] on span "Export" at bounding box center [637, 473] width 72 height 33
click at [647, 505] on span "Export to Excel" at bounding box center [639, 506] width 74 height 13
click at [1008, 209] on div "Report Email Subscription" at bounding box center [1006, 205] width 1096 height 33
click at [590, 204] on span "Email Subscription" at bounding box center [571, 205] width 104 height 33
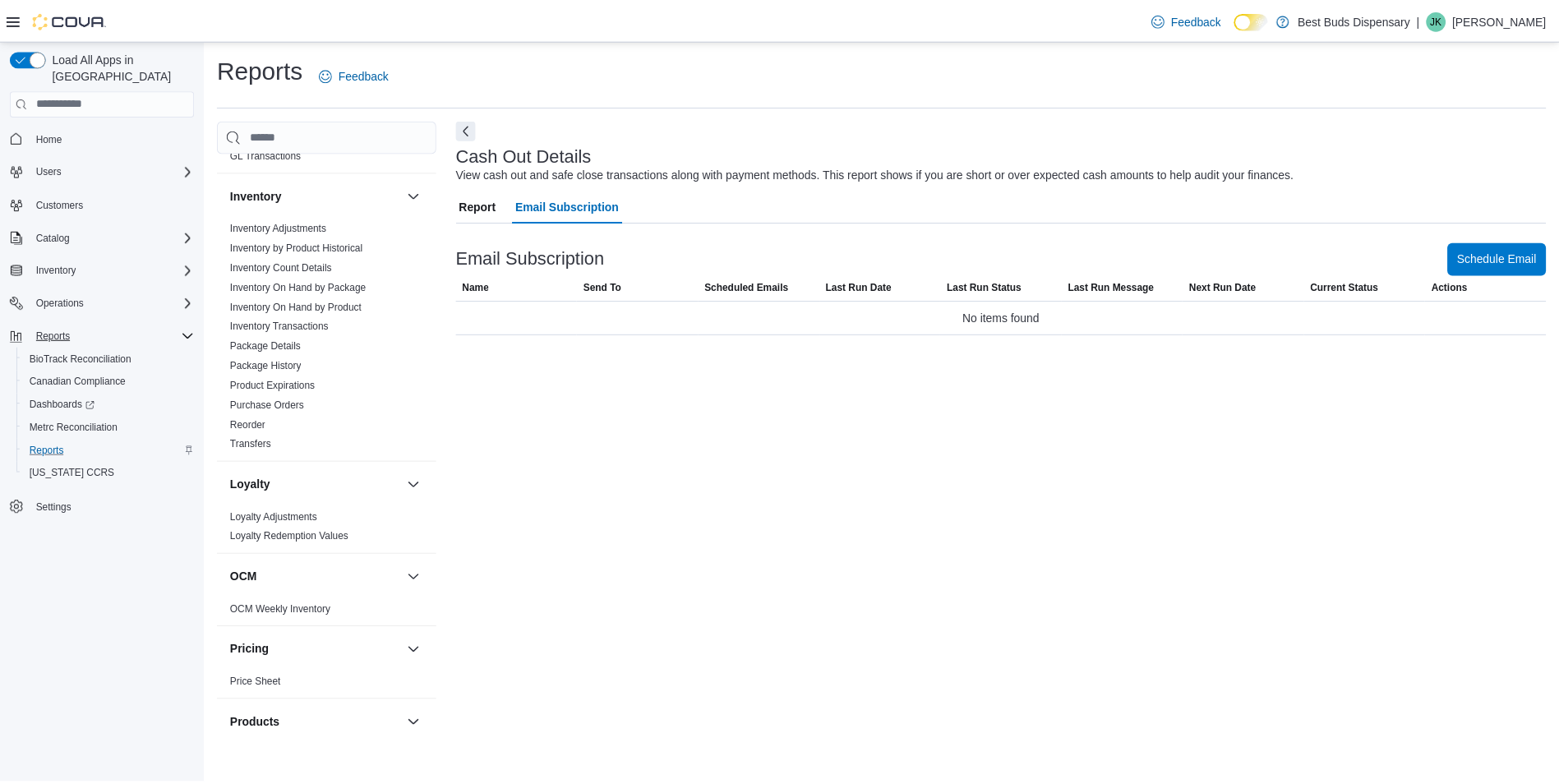
scroll to position [493, 0]
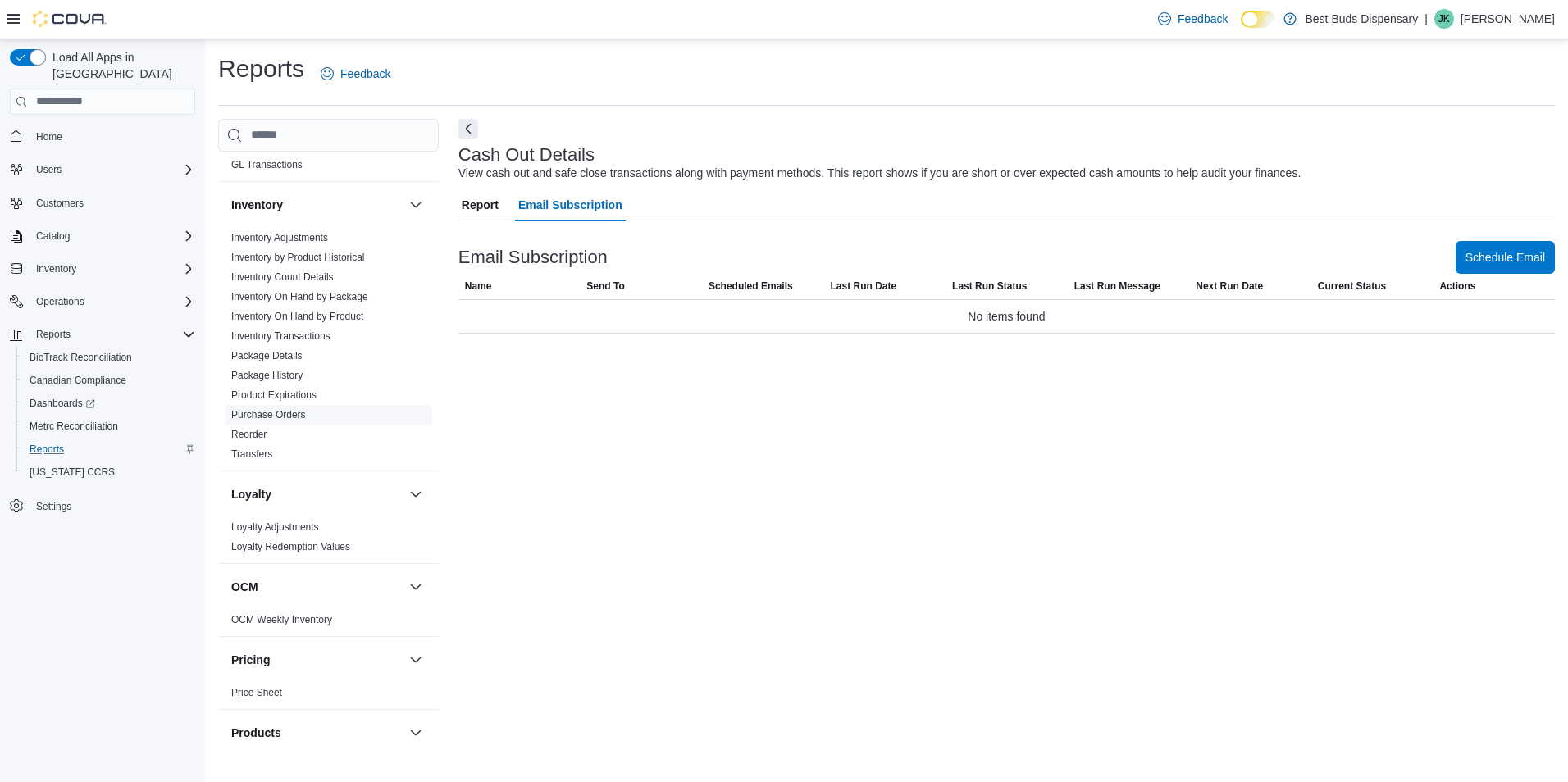
click at [296, 416] on link "Purchase Orders" at bounding box center [267, 415] width 74 height 12
click at [476, 197] on span "Report" at bounding box center [480, 205] width 37 height 33
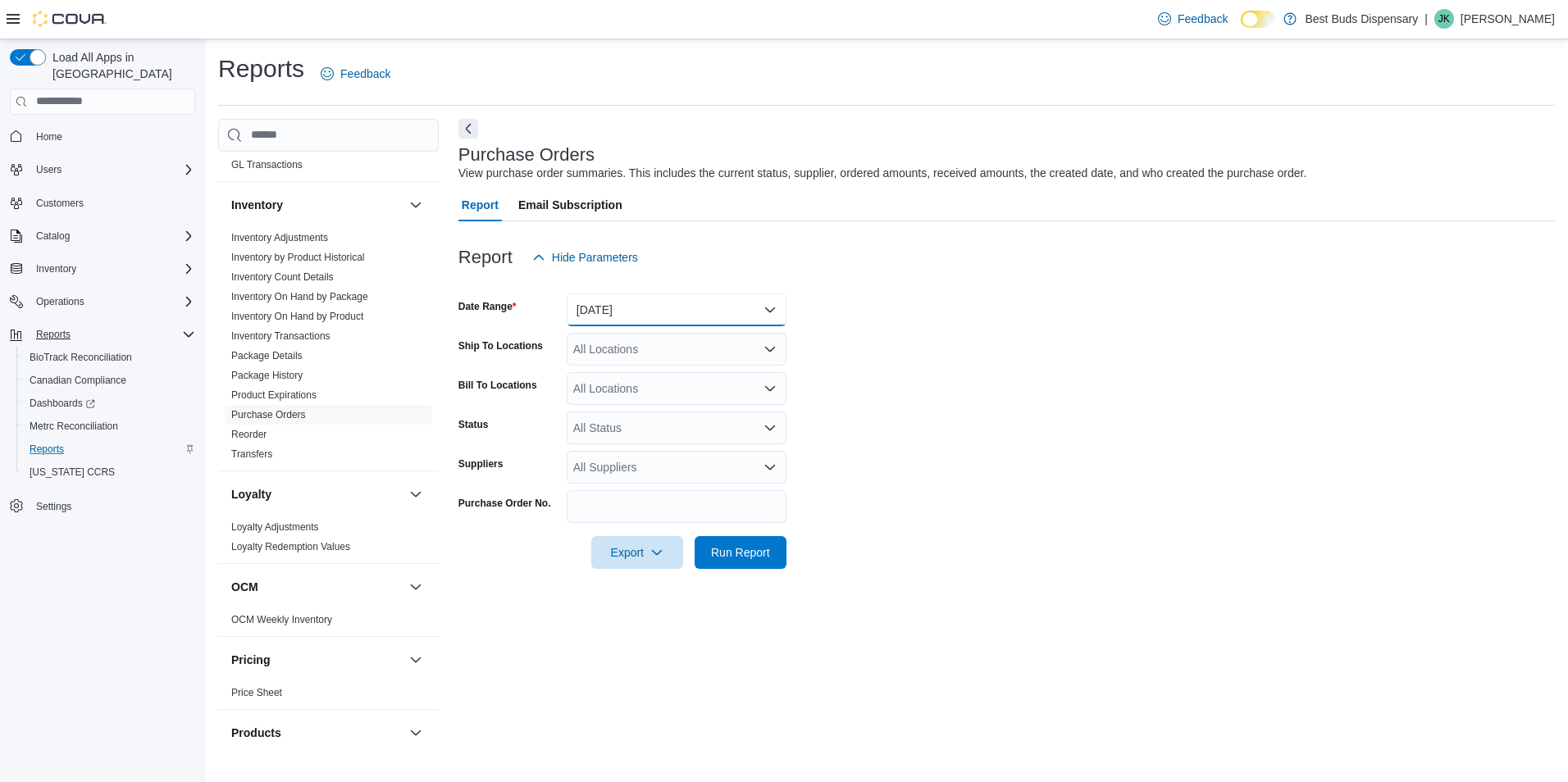
click at [662, 309] on button "Yesterday" at bounding box center [677, 310] width 220 height 33
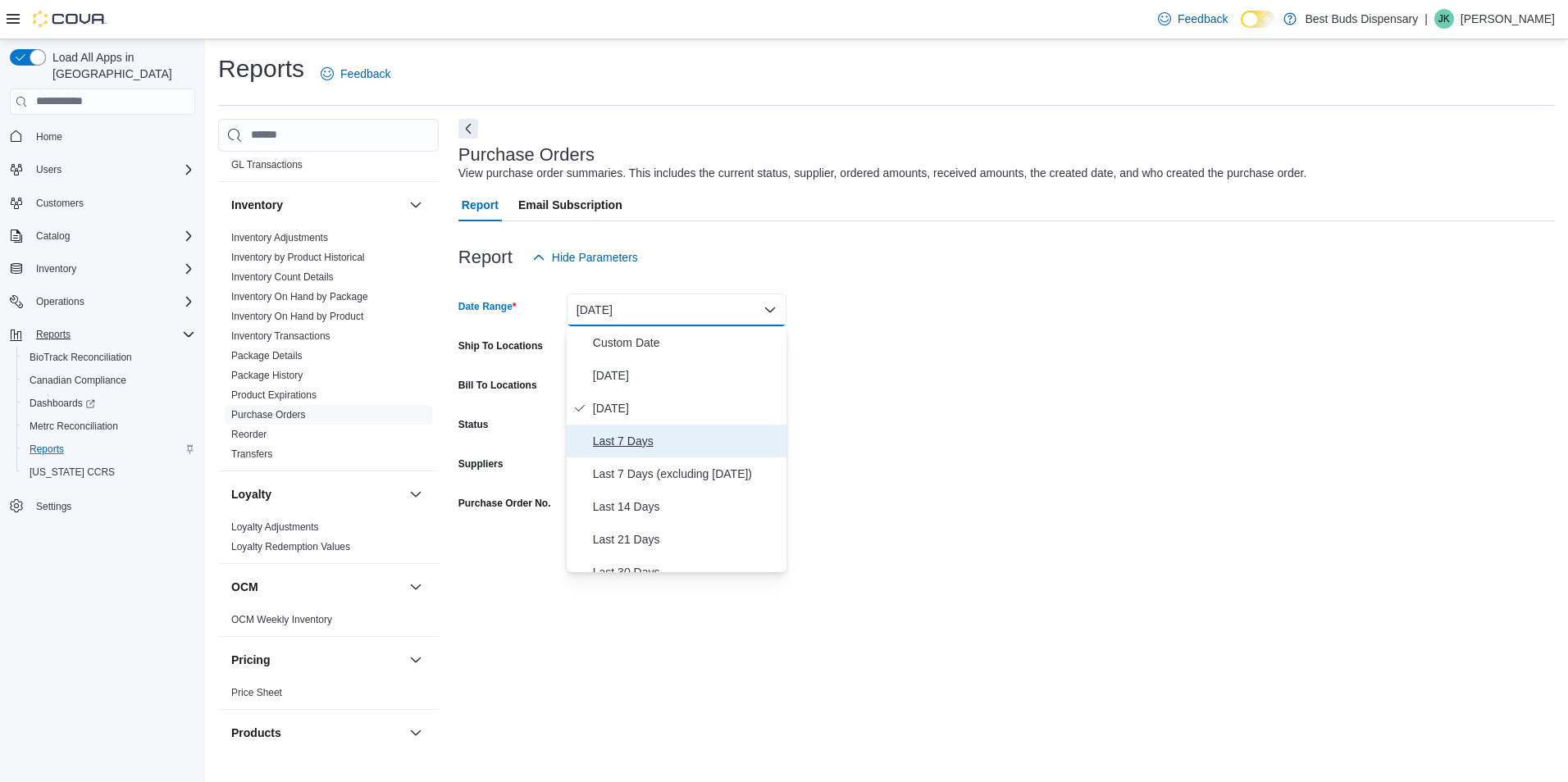
click at [643, 442] on span "Last 7 Days" at bounding box center [686, 440] width 187 height 19
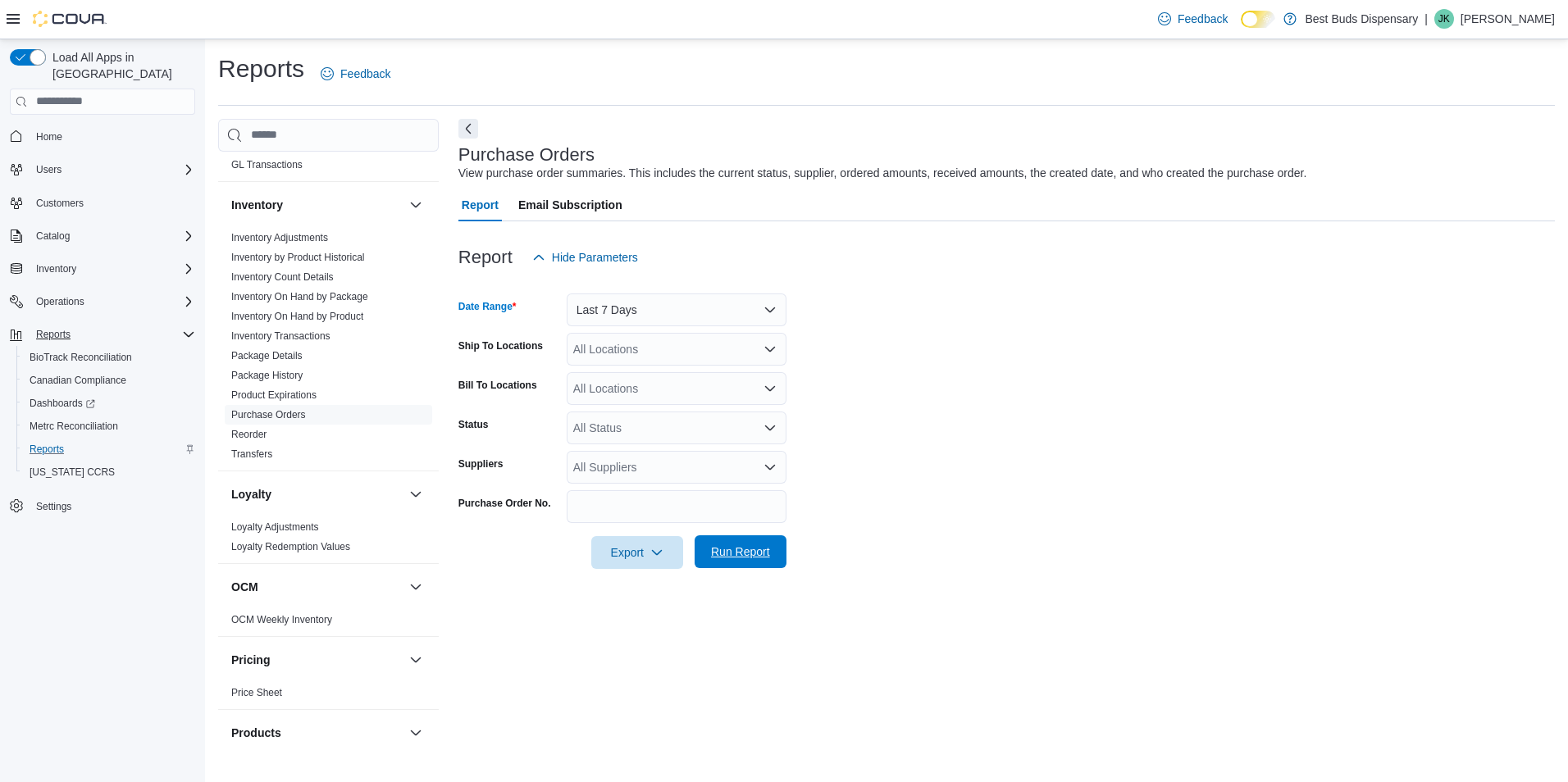
click at [735, 558] on span "Run Report" at bounding box center [740, 551] width 59 height 16
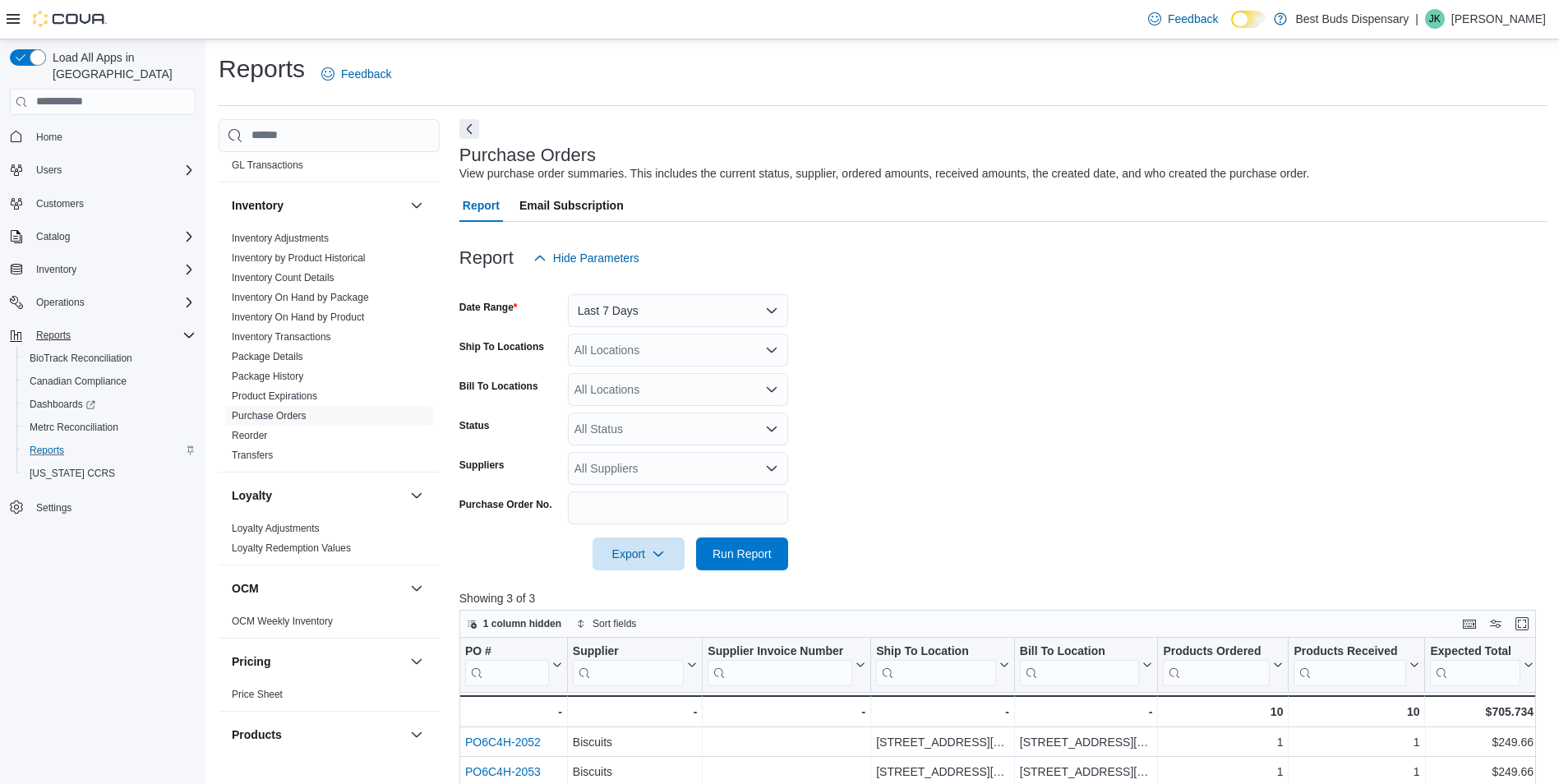
click at [558, 203] on span "Email Subscription" at bounding box center [572, 206] width 105 height 33
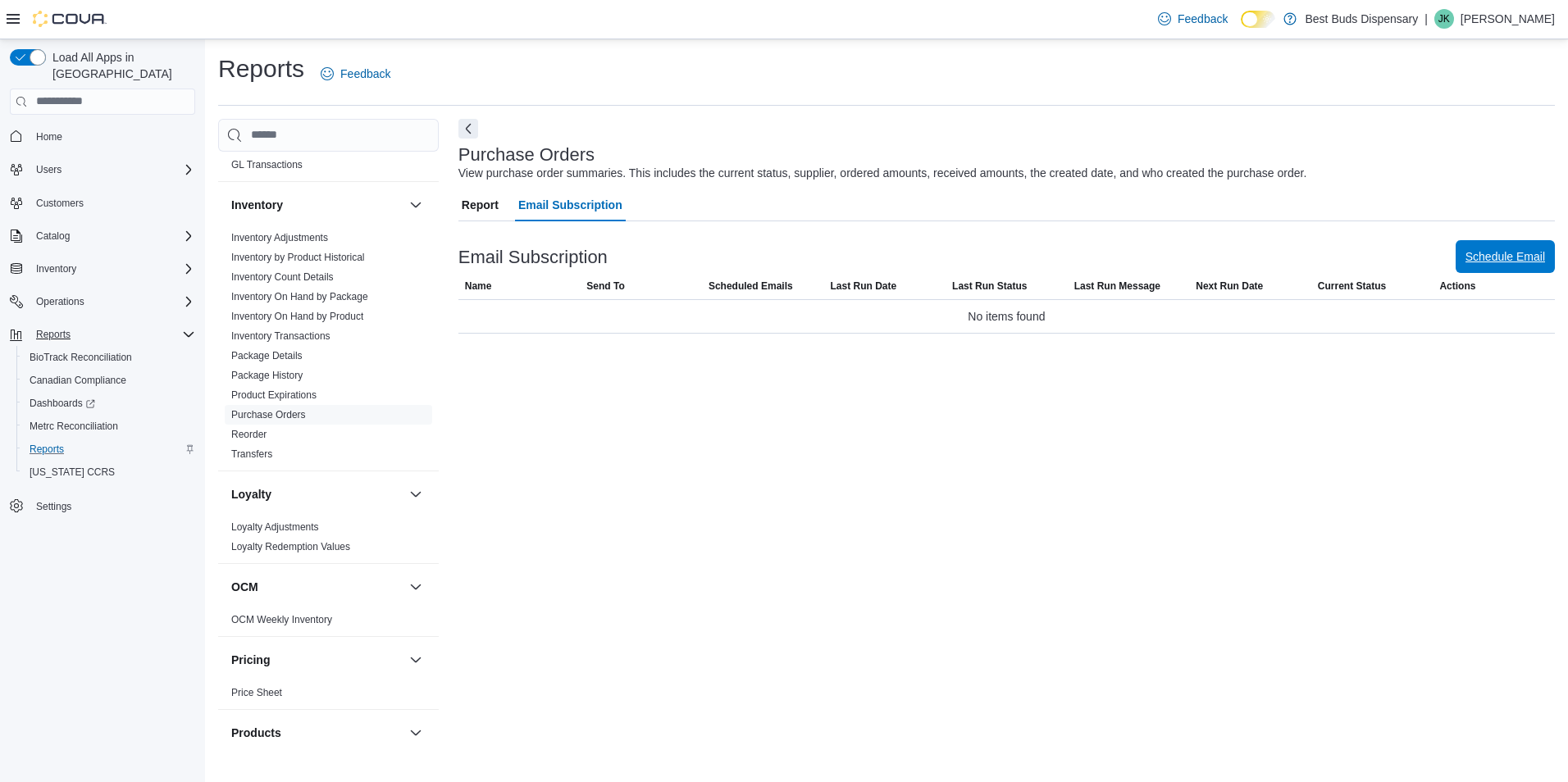
click at [1487, 251] on span "Schedule Email" at bounding box center [1505, 256] width 80 height 16
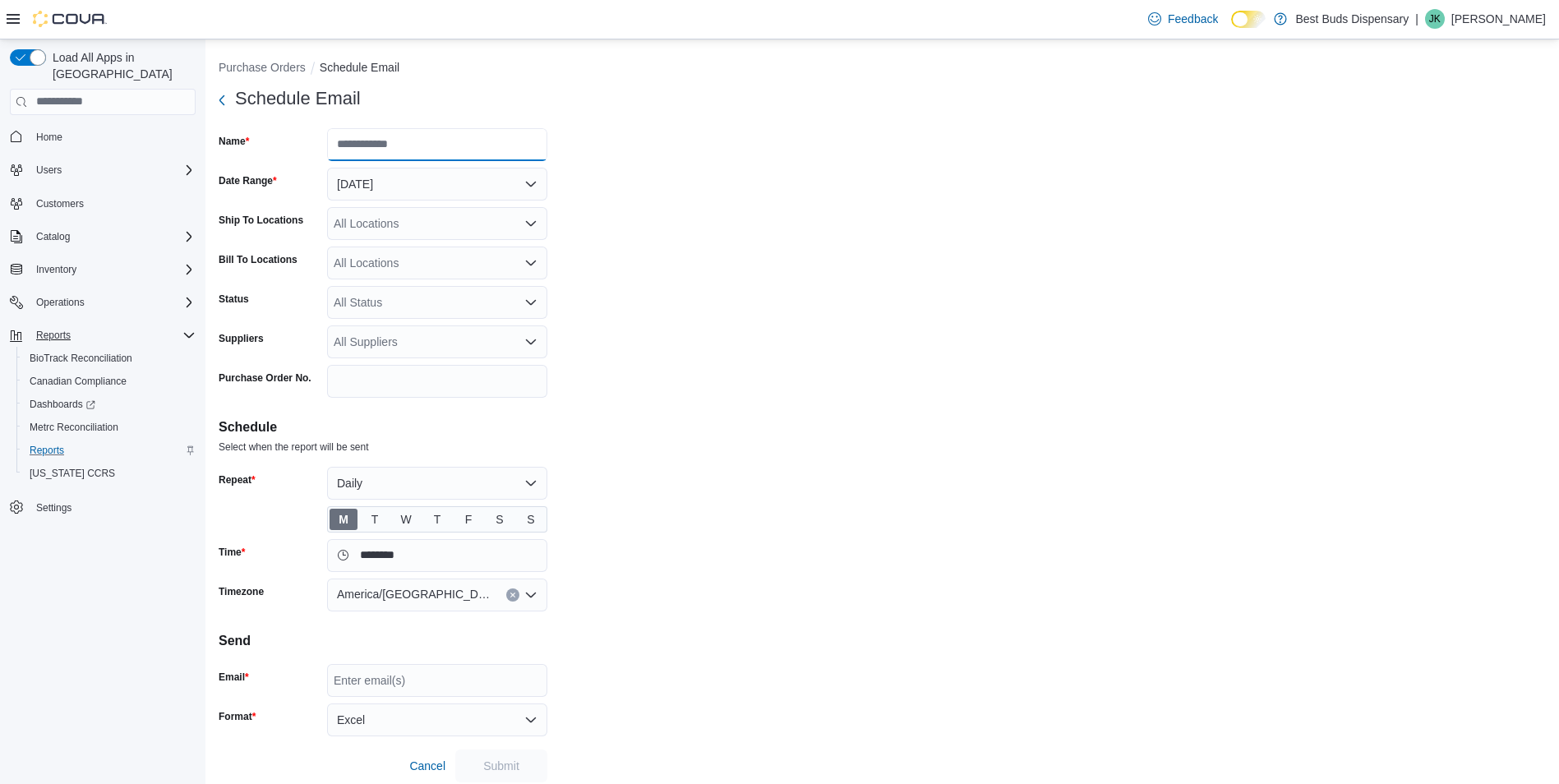
click at [364, 145] on input "Name" at bounding box center [437, 145] width 220 height 33
type input "**********"
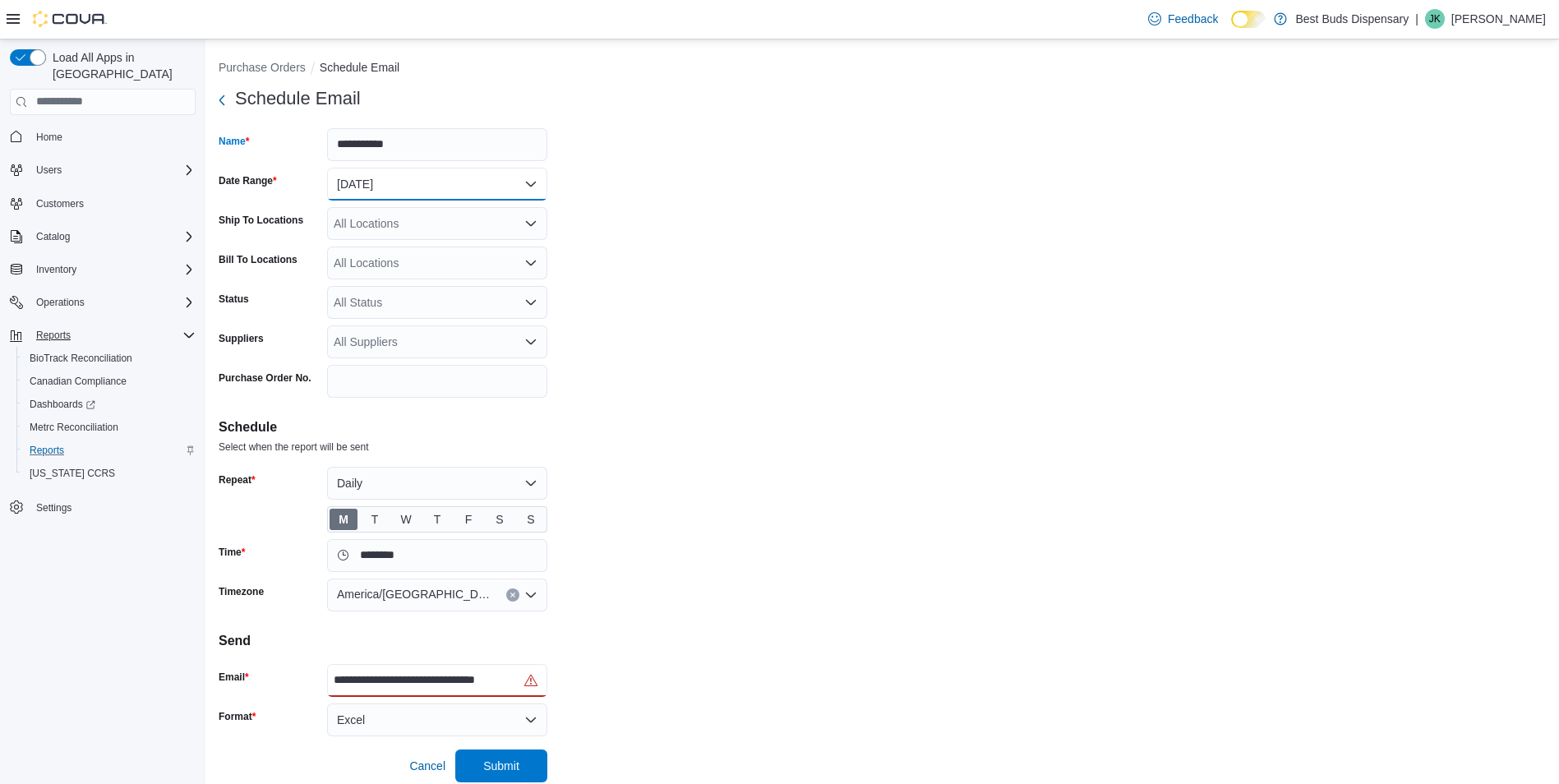
click at [418, 184] on button "Yesterday" at bounding box center [437, 185] width 220 height 33
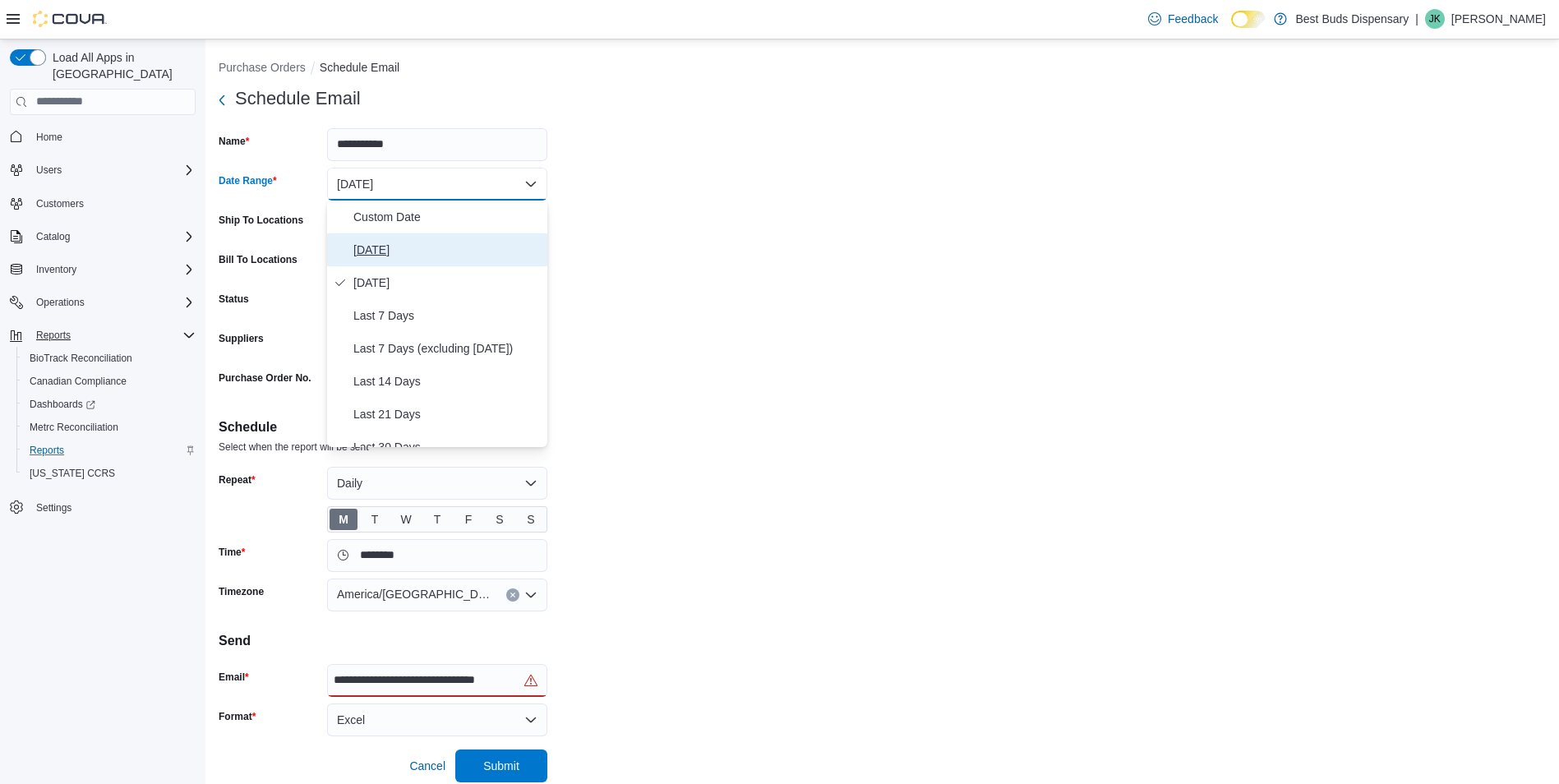
click at [379, 254] on span "Today" at bounding box center [447, 249] width 187 height 19
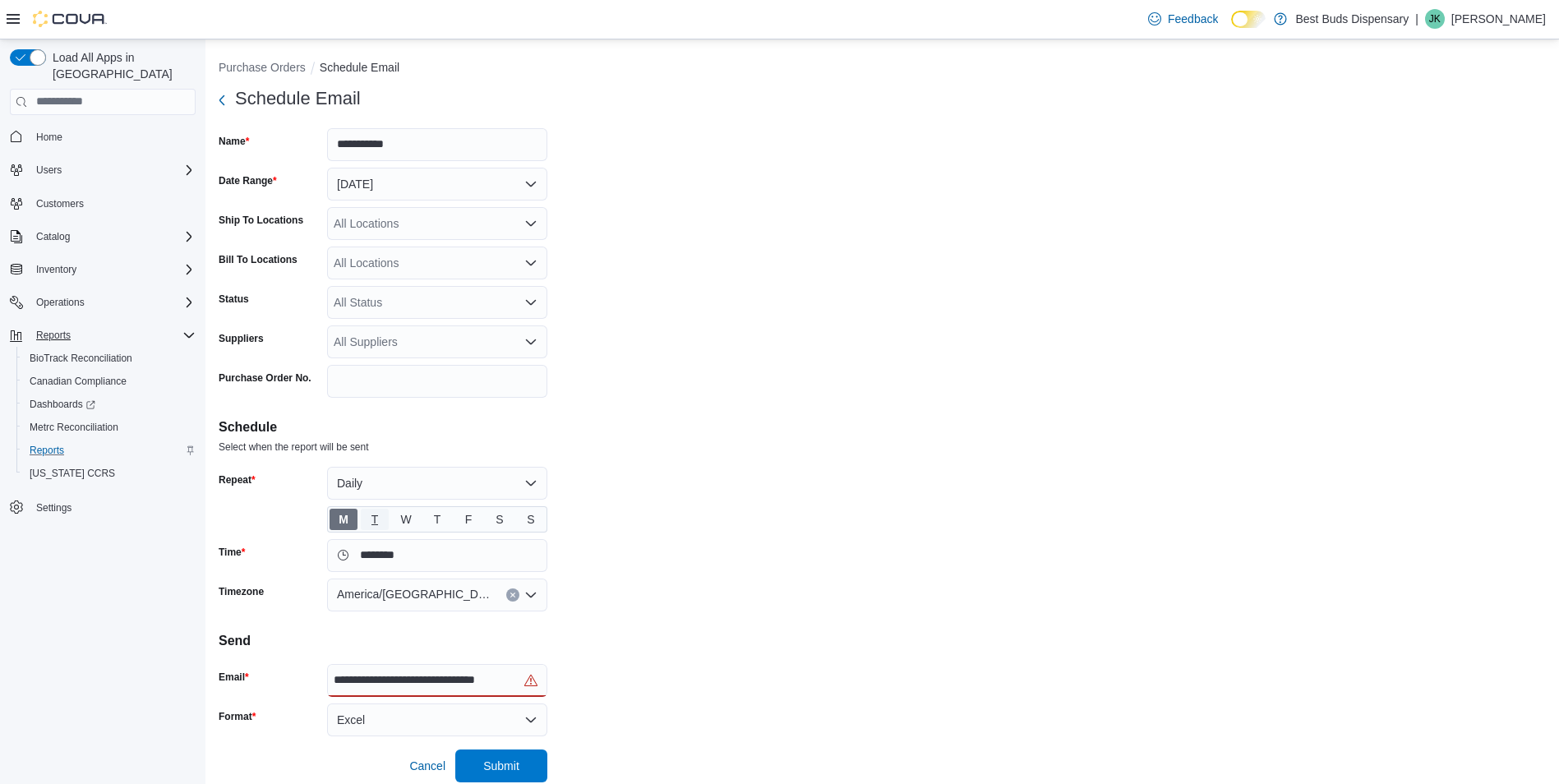
click at [377, 513] on span "T" at bounding box center [376, 519] width 7 height 25
click at [403, 516] on span "W" at bounding box center [406, 519] width 11 height 25
click at [428, 516] on span "T" at bounding box center [437, 519] width 28 height 21
click at [464, 519] on span "F" at bounding box center [468, 519] width 28 height 21
click at [492, 515] on span "S" at bounding box center [499, 519] width 28 height 21
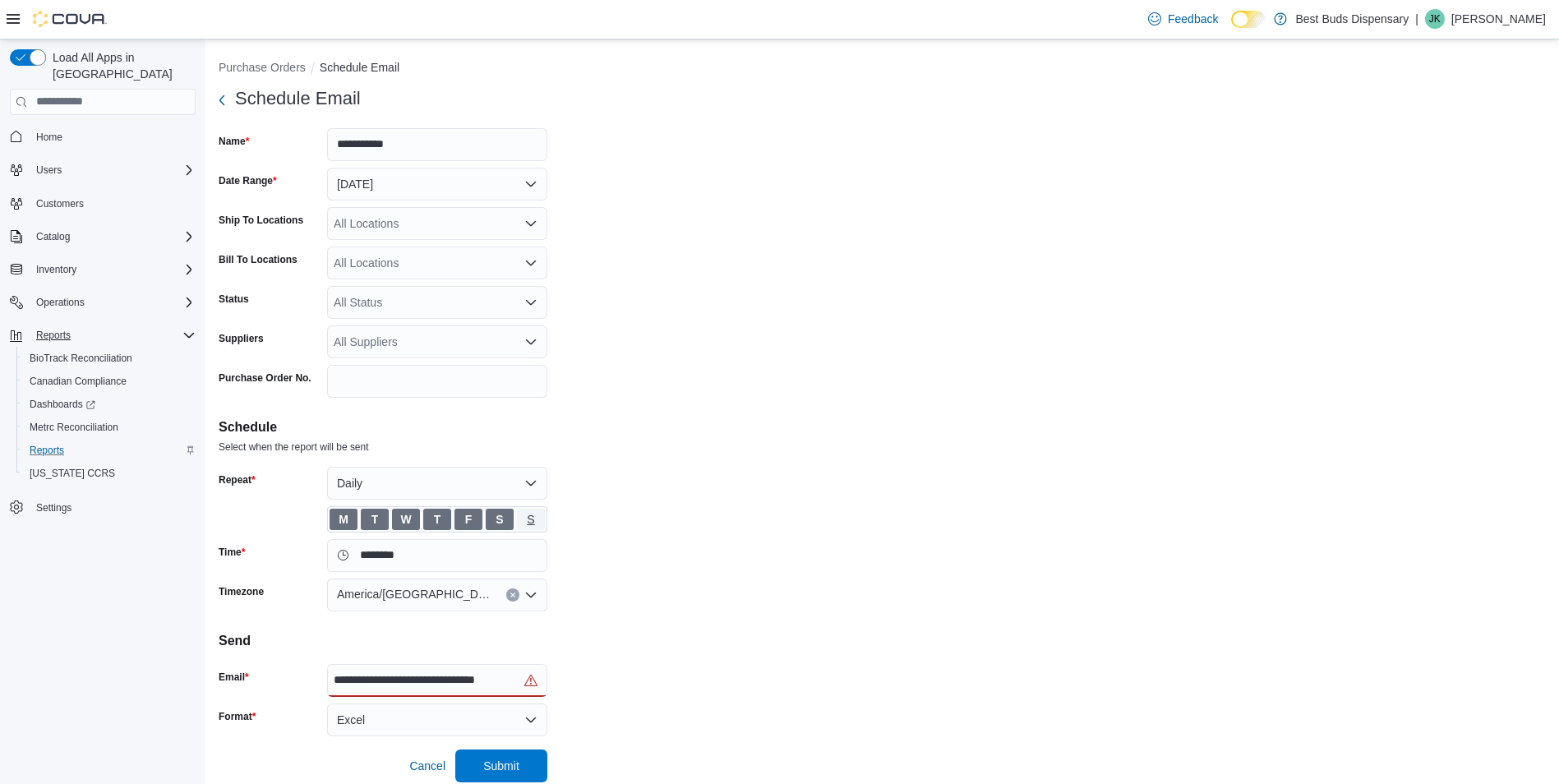
click at [529, 514] on span "S" at bounding box center [531, 519] width 7 height 25
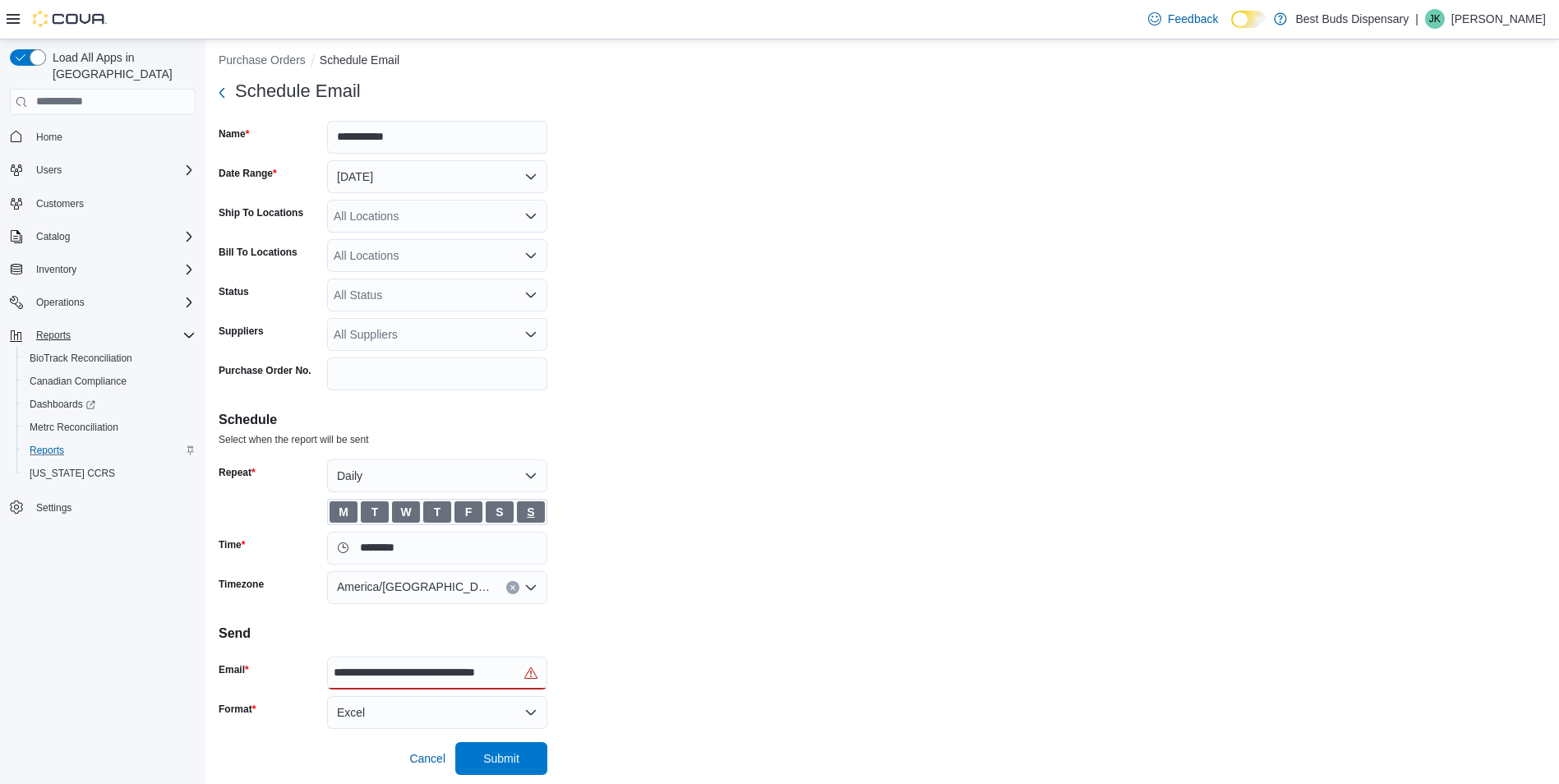
scroll to position [12, 0]
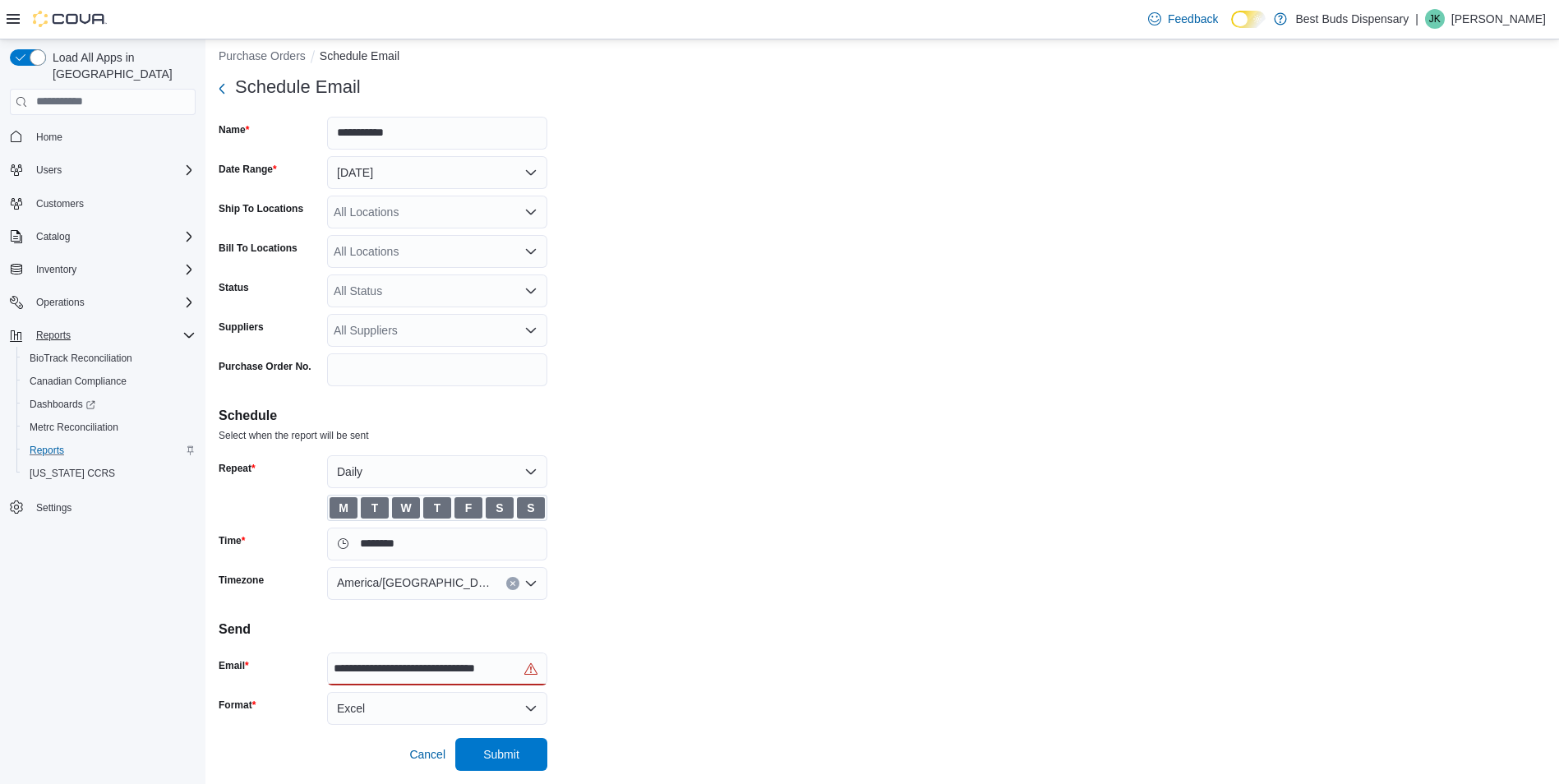
click at [394, 669] on input "**********" at bounding box center [424, 668] width 183 height 19
drag, startPoint x: 331, startPoint y: 666, endPoint x: 582, endPoint y: 689, distance: 252.1
click at [582, 689] on form "**********" at bounding box center [882, 420] width 1328 height 700
drag, startPoint x: 582, startPoint y: 689, endPoint x: 484, endPoint y: 678, distance: 98.6
click at [484, 678] on input "**********" at bounding box center [431, 668] width 196 height 19
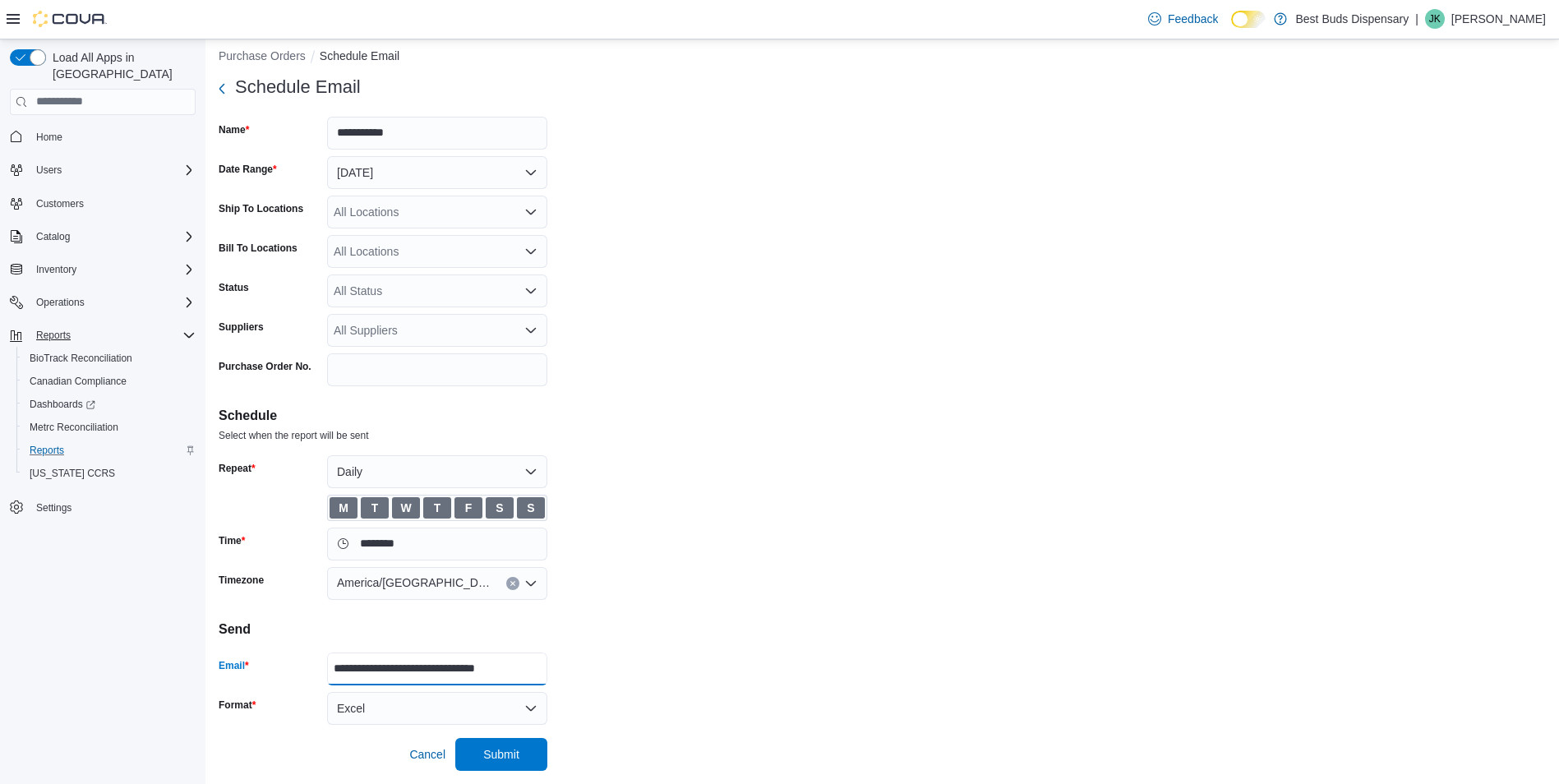
drag, startPoint x: 535, startPoint y: 666, endPoint x: 317, endPoint y: 668, distance: 218.0
click at [317, 668] on div "**********" at bounding box center [383, 669] width 329 height 33
drag, startPoint x: 317, startPoint y: 668, endPoint x: 441, endPoint y: 670, distance: 124.0
click at [441, 670] on input "**********" at bounding box center [431, 668] width 196 height 19
click at [528, 673] on input "**********" at bounding box center [431, 668] width 196 height 19
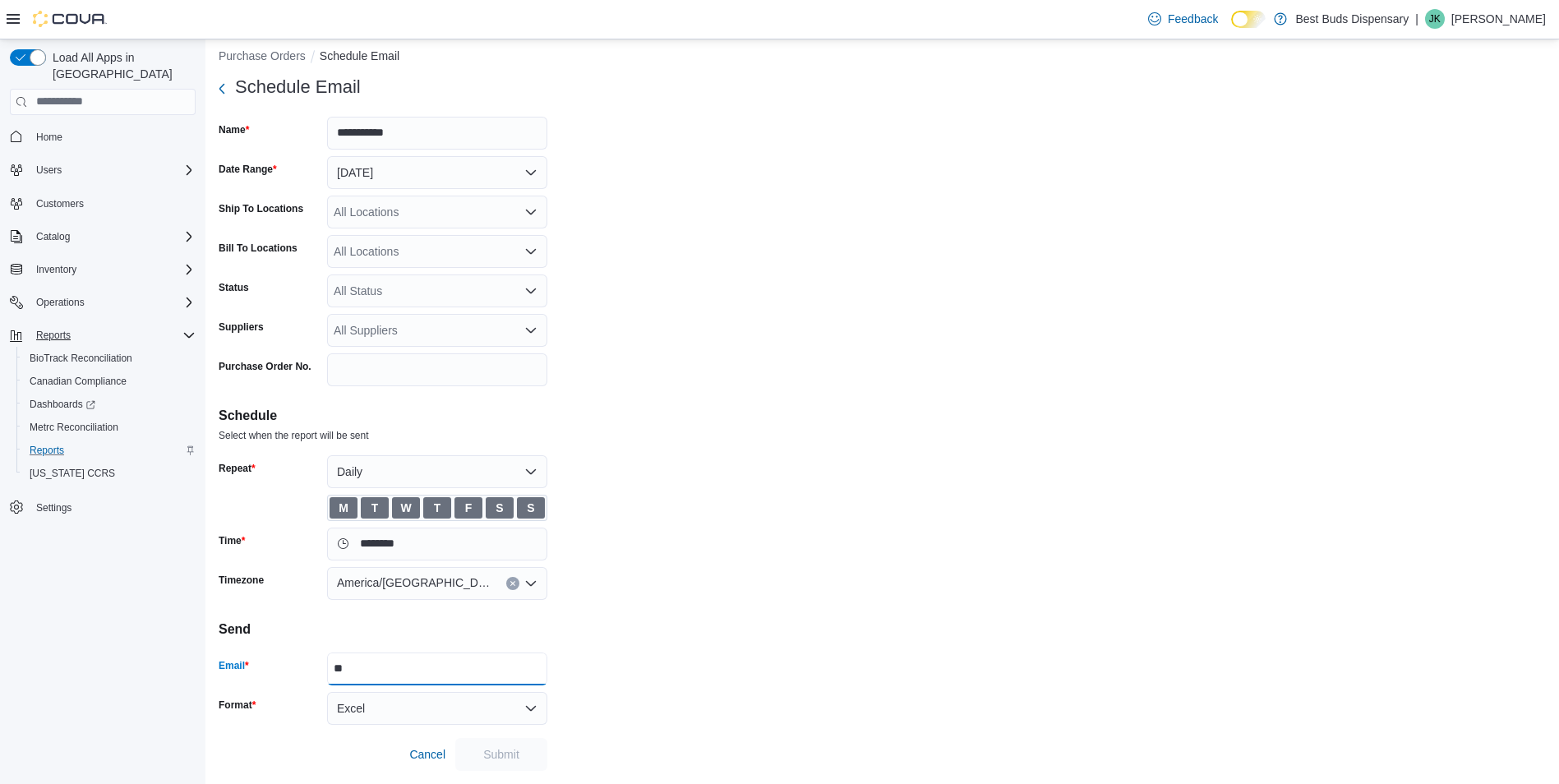
type input "*"
type input "**********"
click at [486, 753] on span "Submit" at bounding box center [500, 754] width 36 height 17
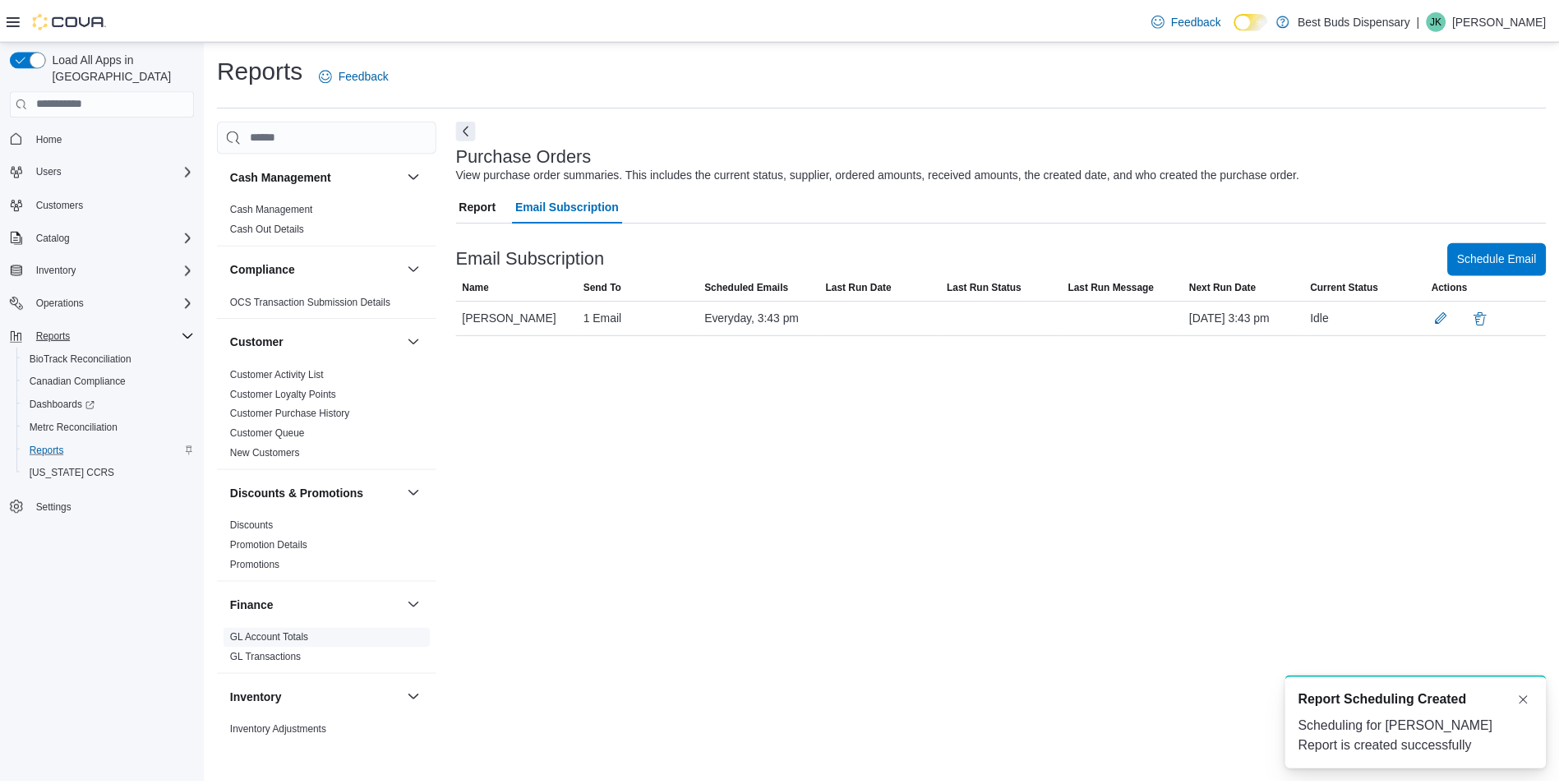
scroll to position [83, 0]
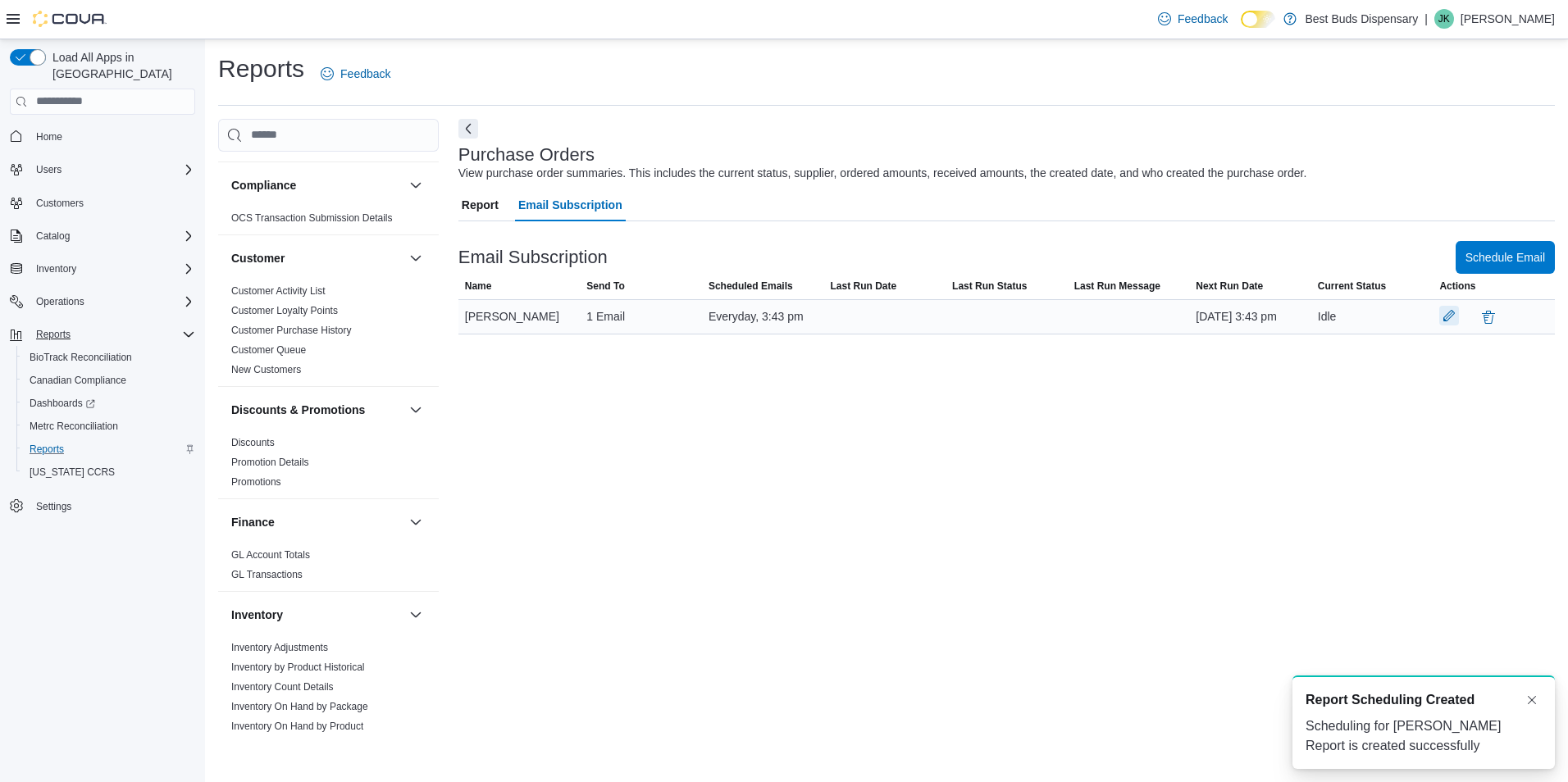
click at [1450, 325] on button "button" at bounding box center [1448, 315] width 19 height 19
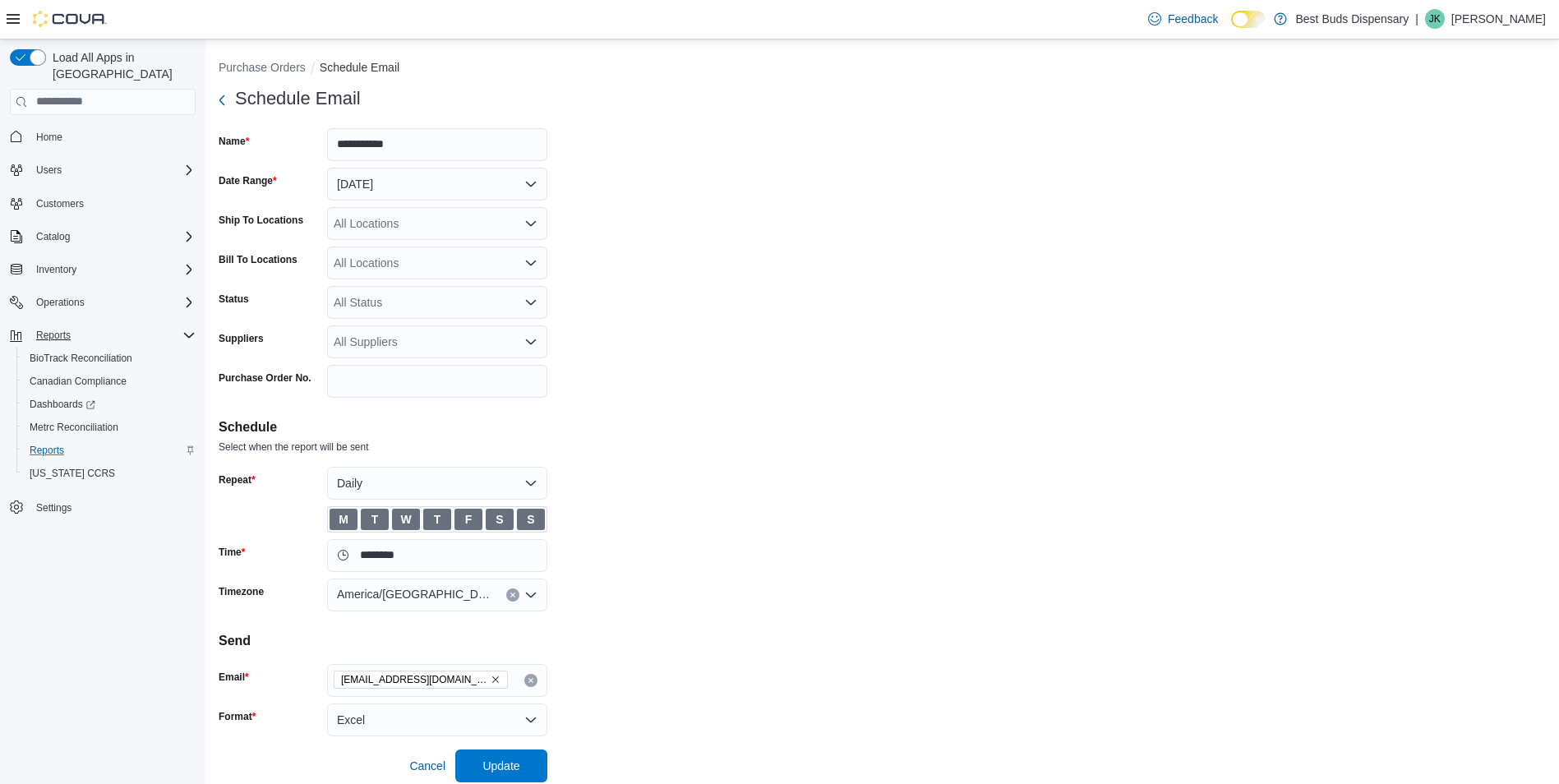
scroll to position [12, 0]
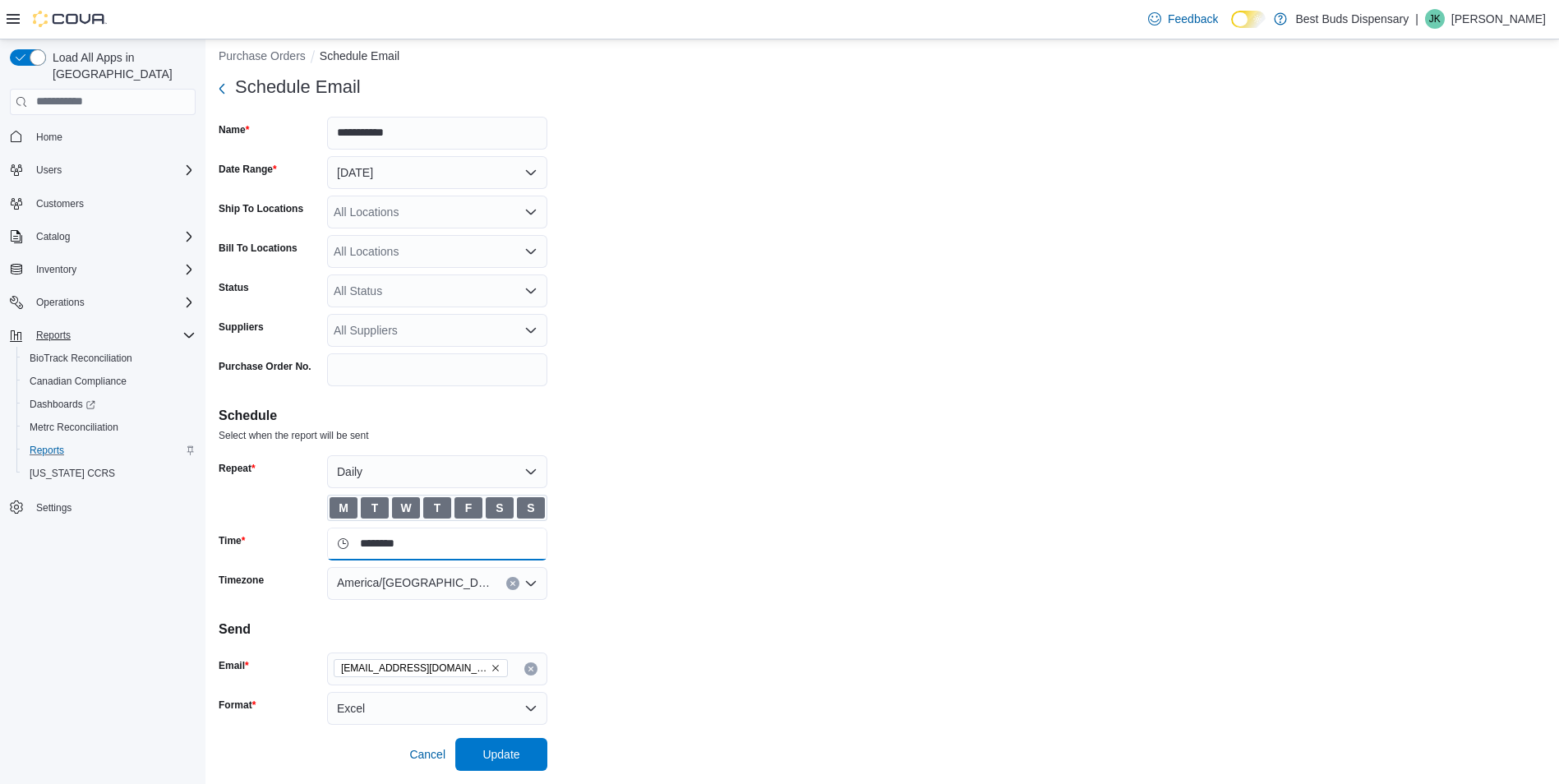
click at [427, 543] on input "********" at bounding box center [437, 544] width 220 height 33
click at [397, 711] on li "11:30 PM" at bounding box center [391, 714] width 92 height 19
type input "********"
click at [512, 756] on span "Update" at bounding box center [500, 754] width 37 height 17
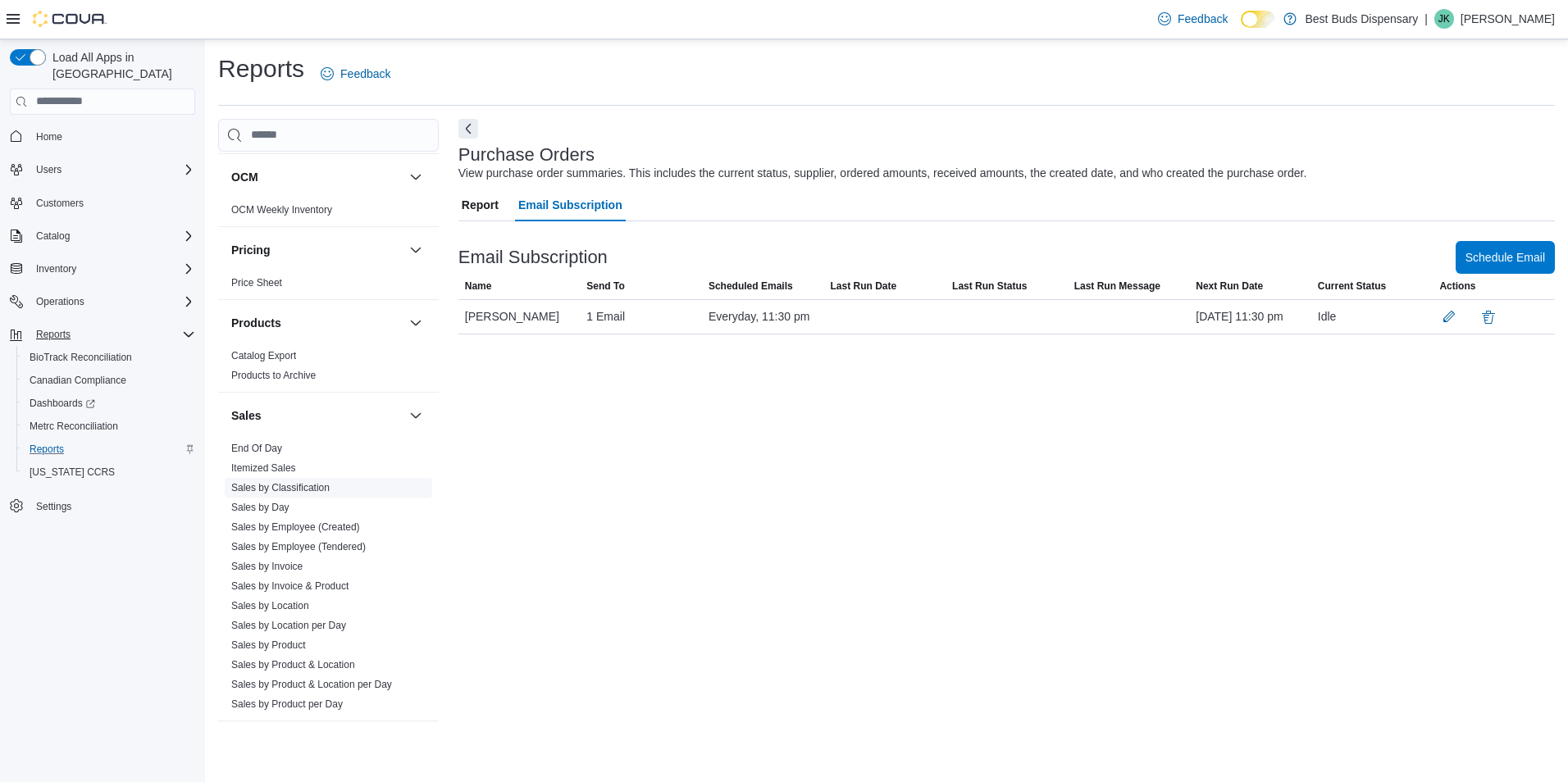
scroll to position [983, 0]
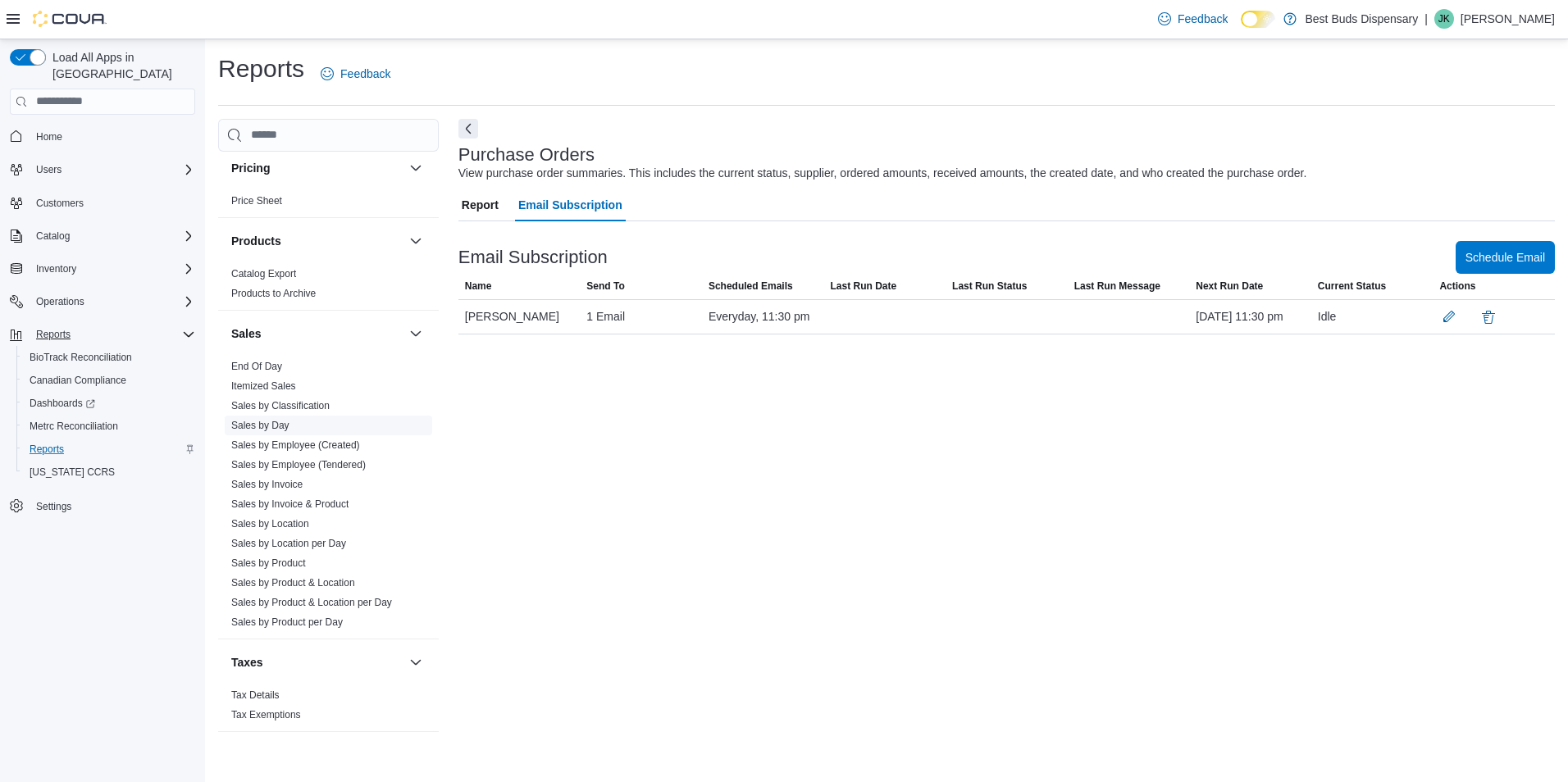
click at [262, 426] on link "Sales by Day" at bounding box center [260, 425] width 59 height 12
click at [477, 204] on span "Report" at bounding box center [480, 205] width 37 height 33
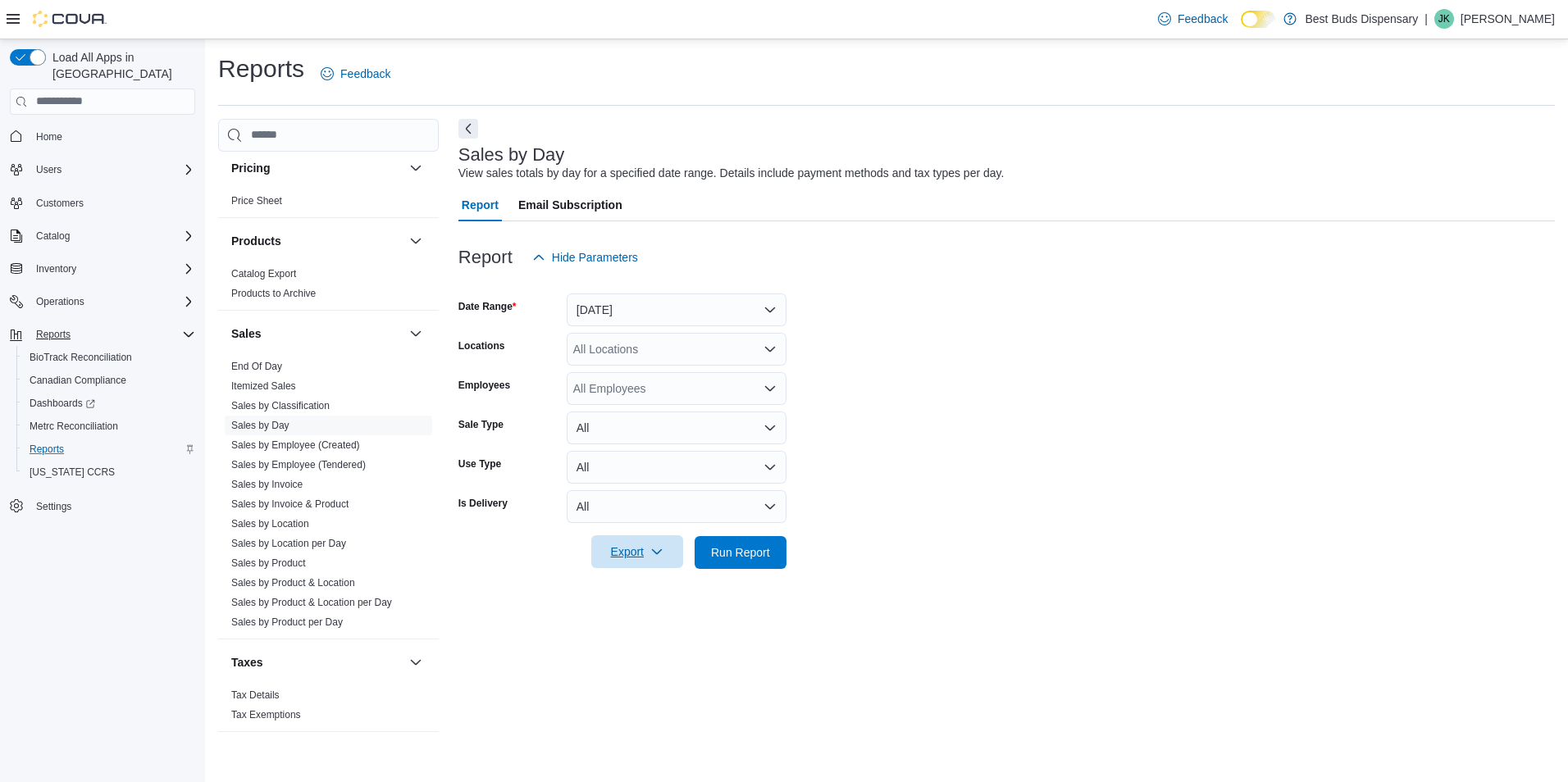
click at [645, 552] on span "Export" at bounding box center [637, 552] width 72 height 33
click at [639, 590] on span "Export to Excel" at bounding box center [639, 585] width 74 height 13
click at [974, 281] on div at bounding box center [1006, 283] width 1096 height 19
click at [570, 194] on span "Email Subscription" at bounding box center [571, 205] width 104 height 33
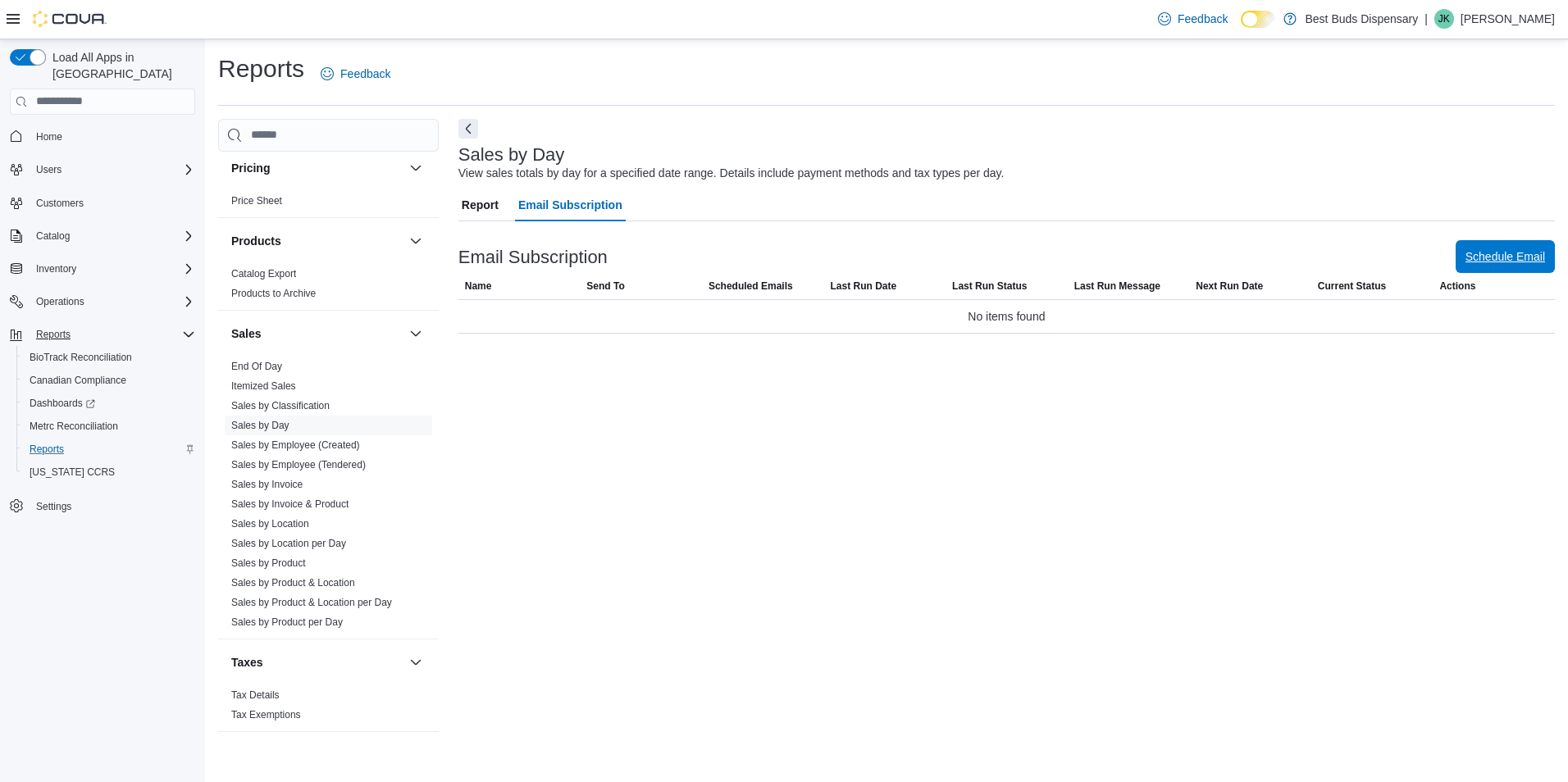
click at [1489, 249] on span "Schedule Email" at bounding box center [1505, 256] width 80 height 16
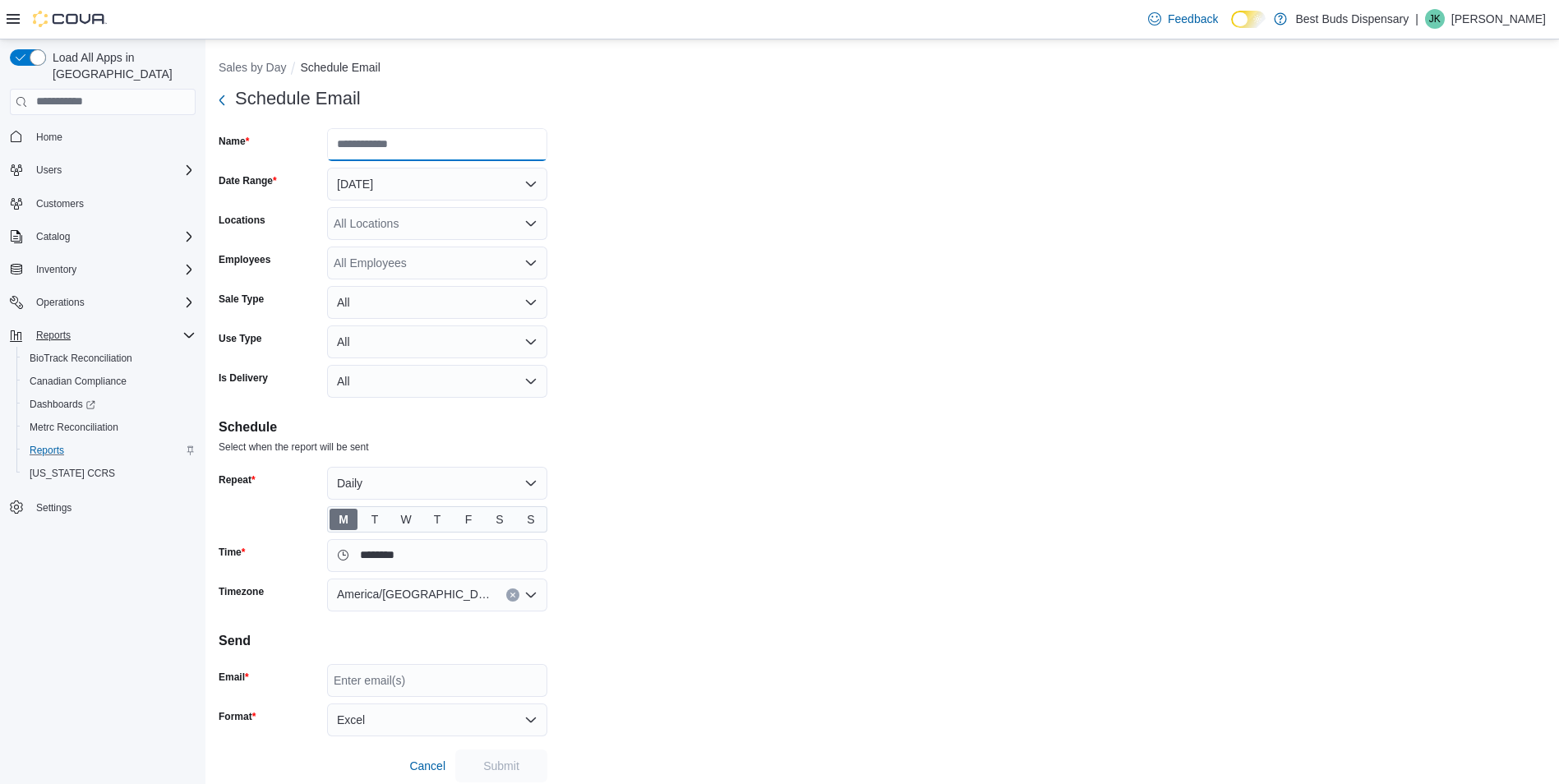
click at [389, 145] on input "Name" at bounding box center [437, 145] width 220 height 33
type input "**********"
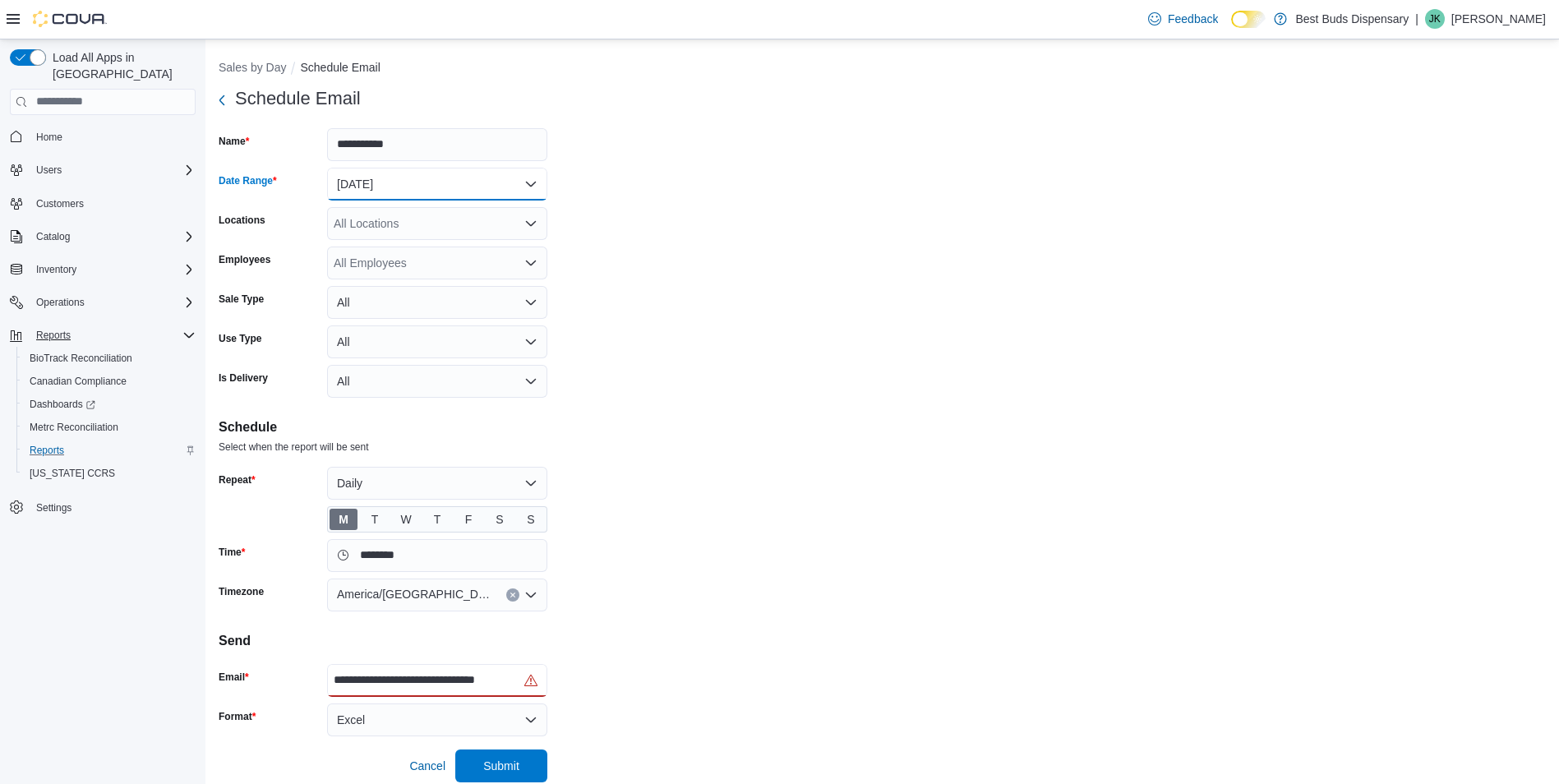
click at [407, 180] on button "Yesterday" at bounding box center [437, 185] width 220 height 33
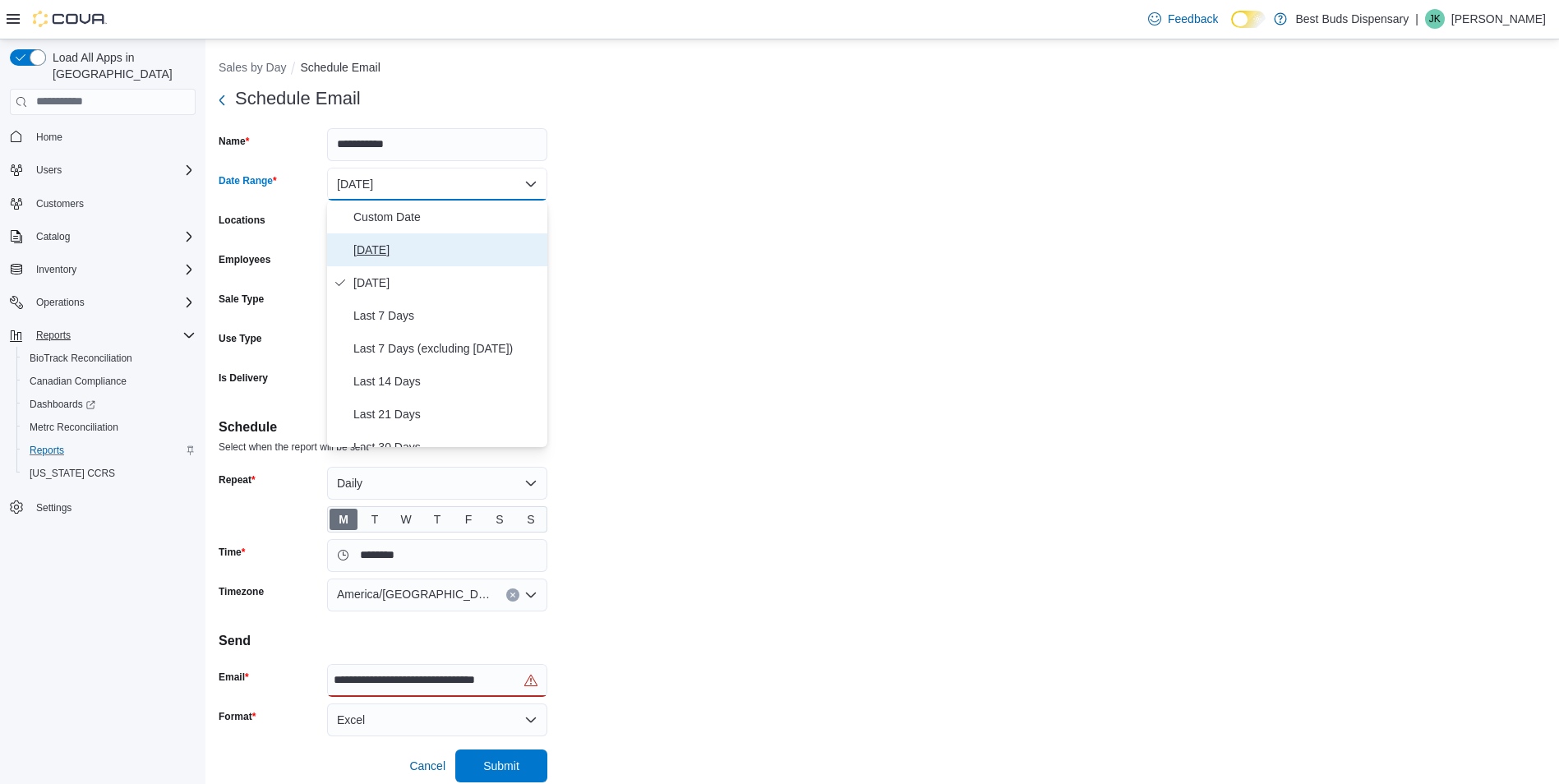
click at [386, 247] on span "Today" at bounding box center [447, 249] width 187 height 19
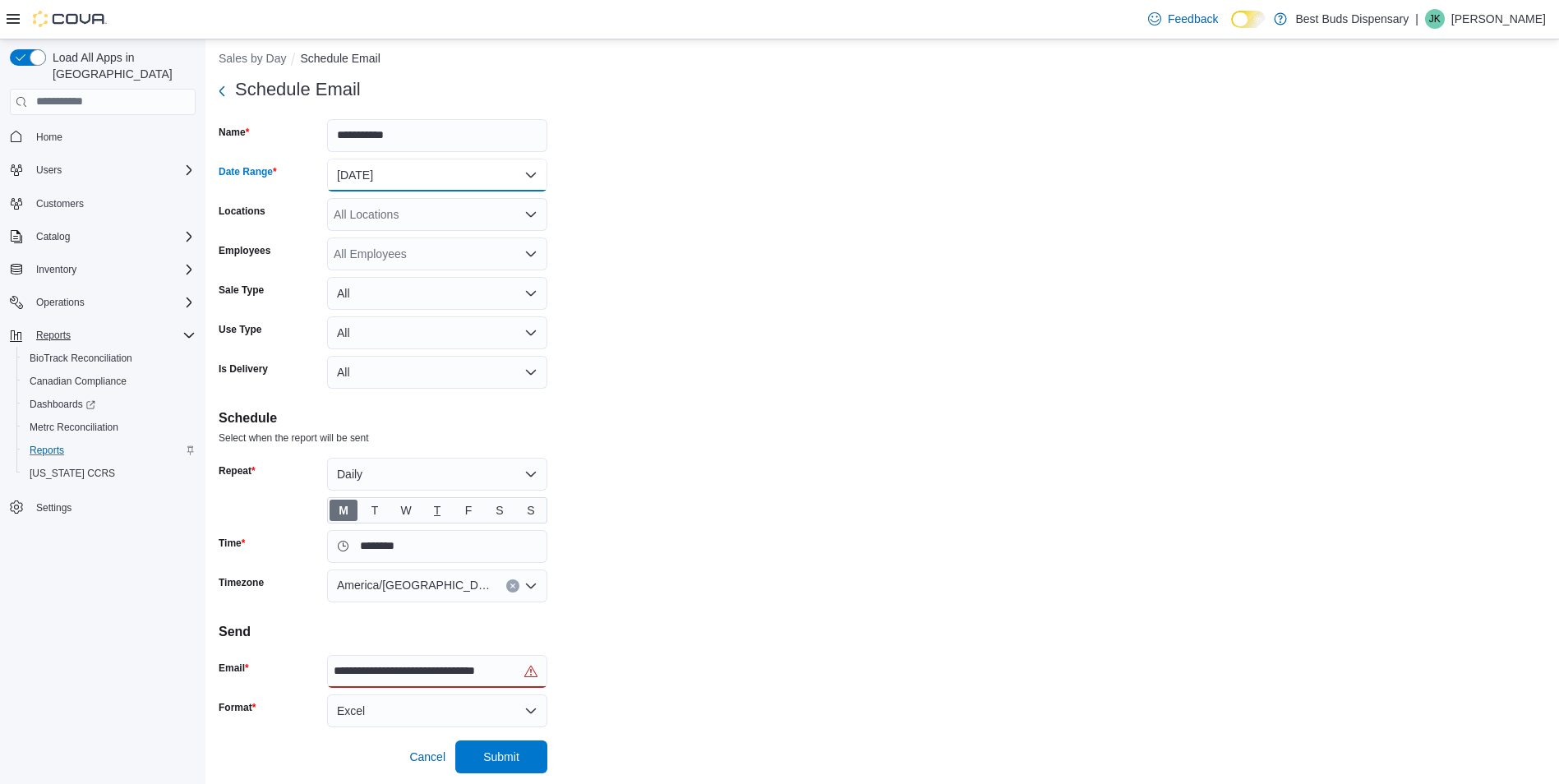
scroll to position [12, 0]
click at [372, 508] on span "T" at bounding box center [376, 508] width 7 height 25
click at [407, 508] on span "W" at bounding box center [406, 508] width 11 height 25
click at [434, 506] on span "T" at bounding box center [438, 508] width 7 height 25
click at [455, 508] on span "F" at bounding box center [468, 508] width 28 height 21
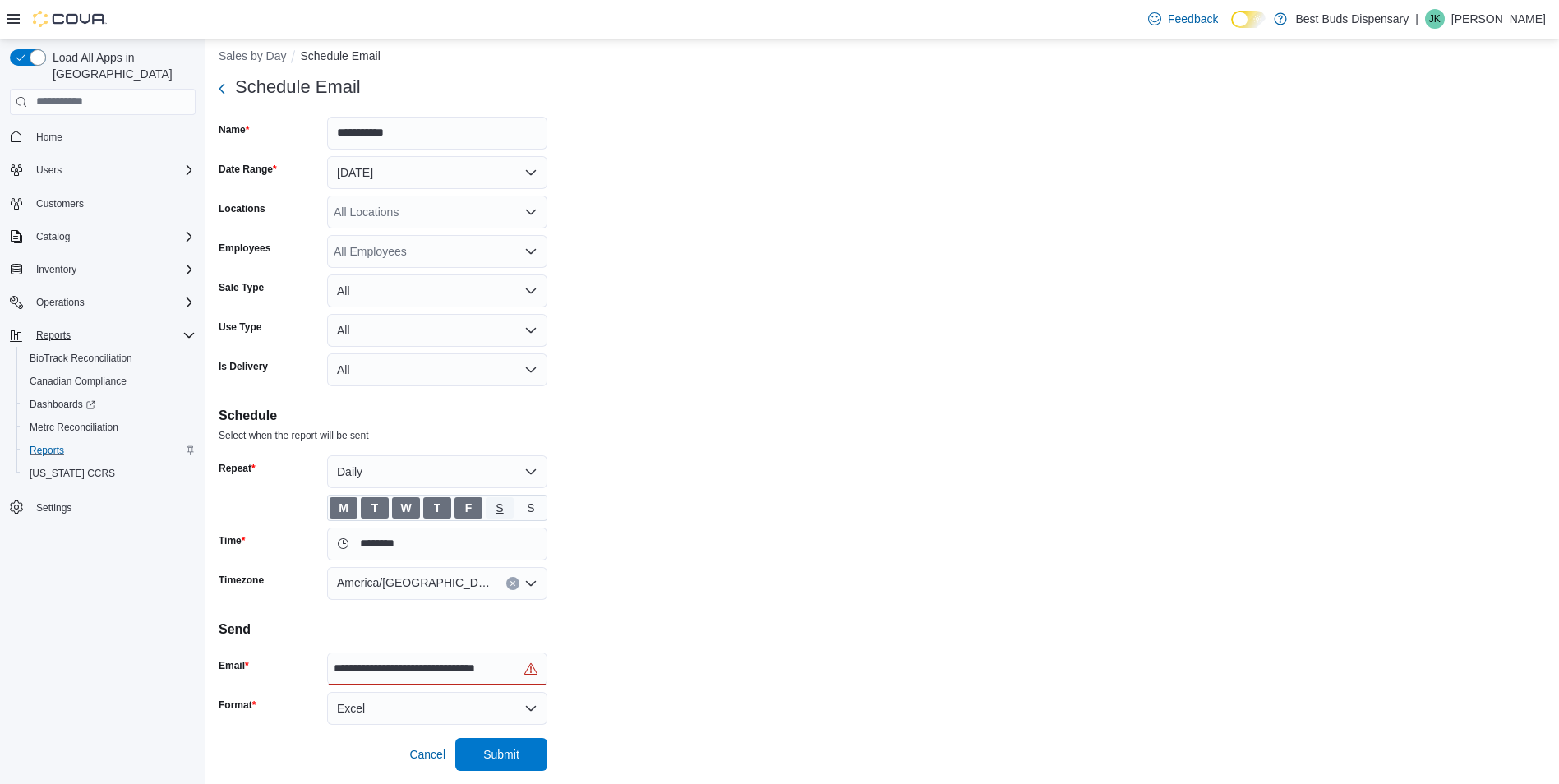
click at [495, 506] on span "S" at bounding box center [499, 508] width 28 height 21
click at [530, 506] on span "S" at bounding box center [531, 508] width 7 height 25
click at [457, 545] on input "********" at bounding box center [437, 544] width 220 height 33
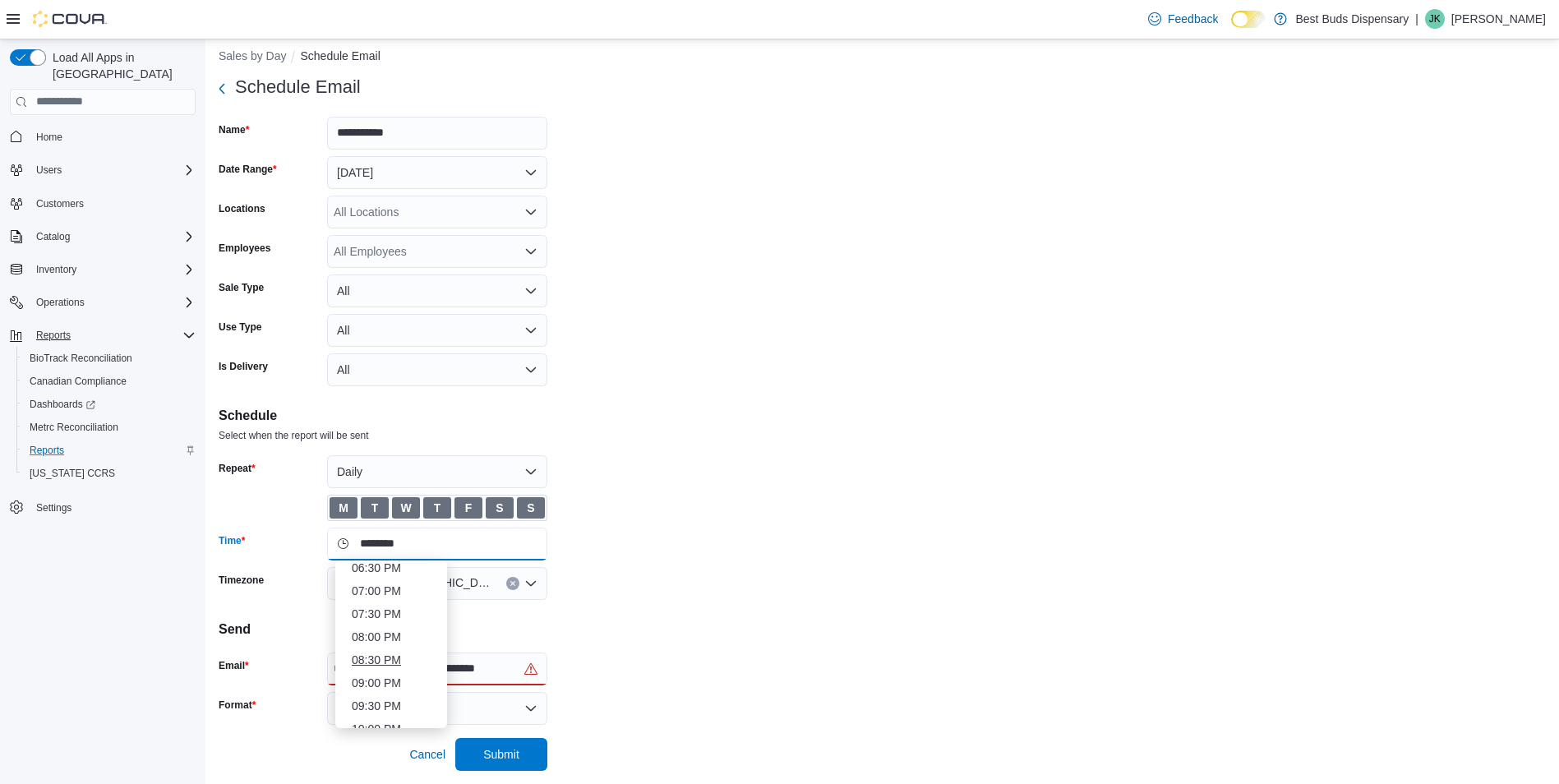
scroll to position [940, 0]
click at [386, 709] on li "11:30 PM" at bounding box center [391, 714] width 92 height 19
type input "********"
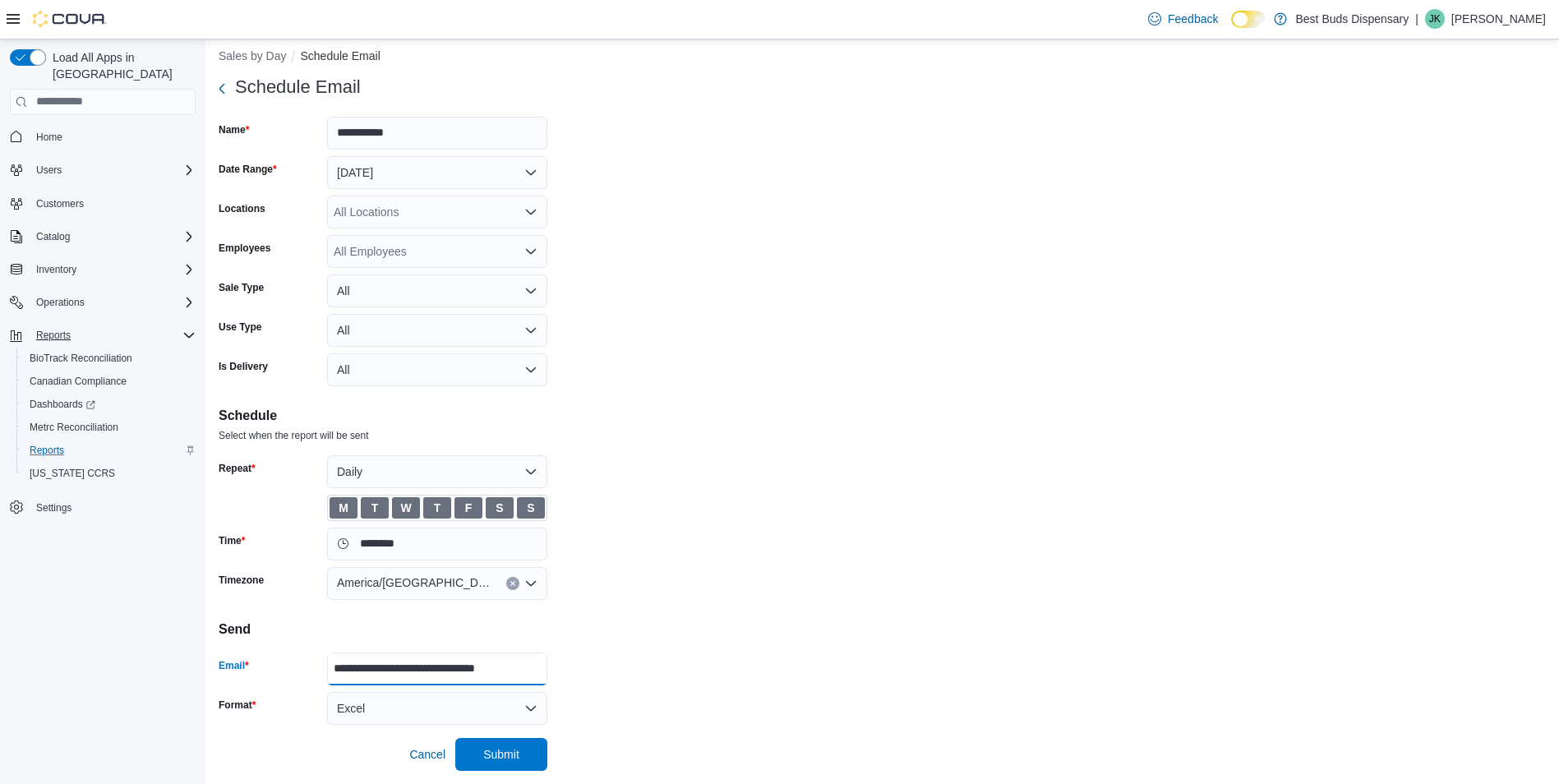
click at [503, 666] on input "**********" at bounding box center [431, 668] width 196 height 19
click at [529, 668] on input "**********" at bounding box center [431, 668] width 196 height 19
type input "*"
type input "**********"
click at [514, 749] on span "Submit" at bounding box center [500, 754] width 36 height 17
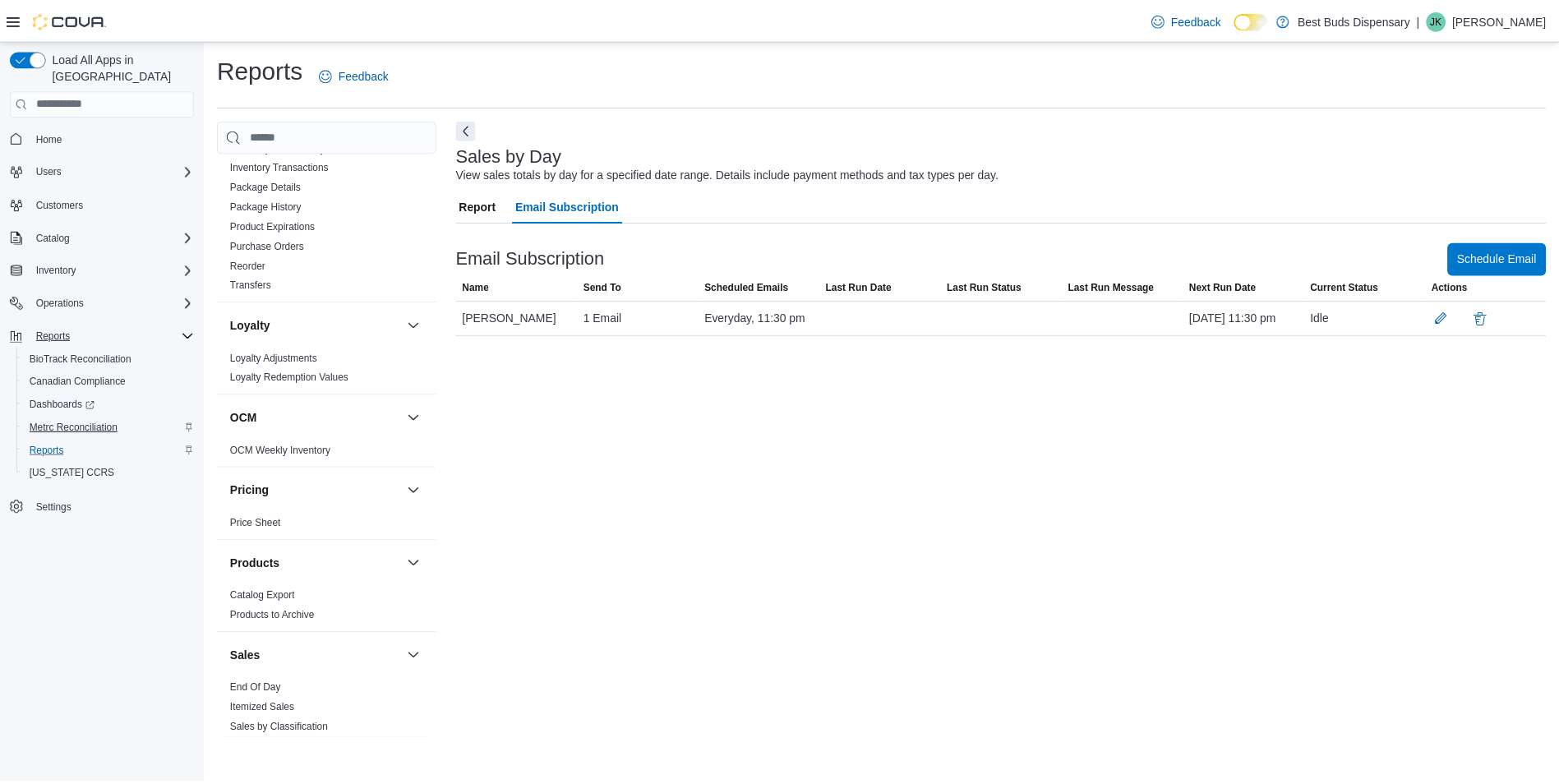
scroll to position [658, 0]
click at [50, 420] on span "Metrc Reconciliation" at bounding box center [73, 427] width 89 height 13
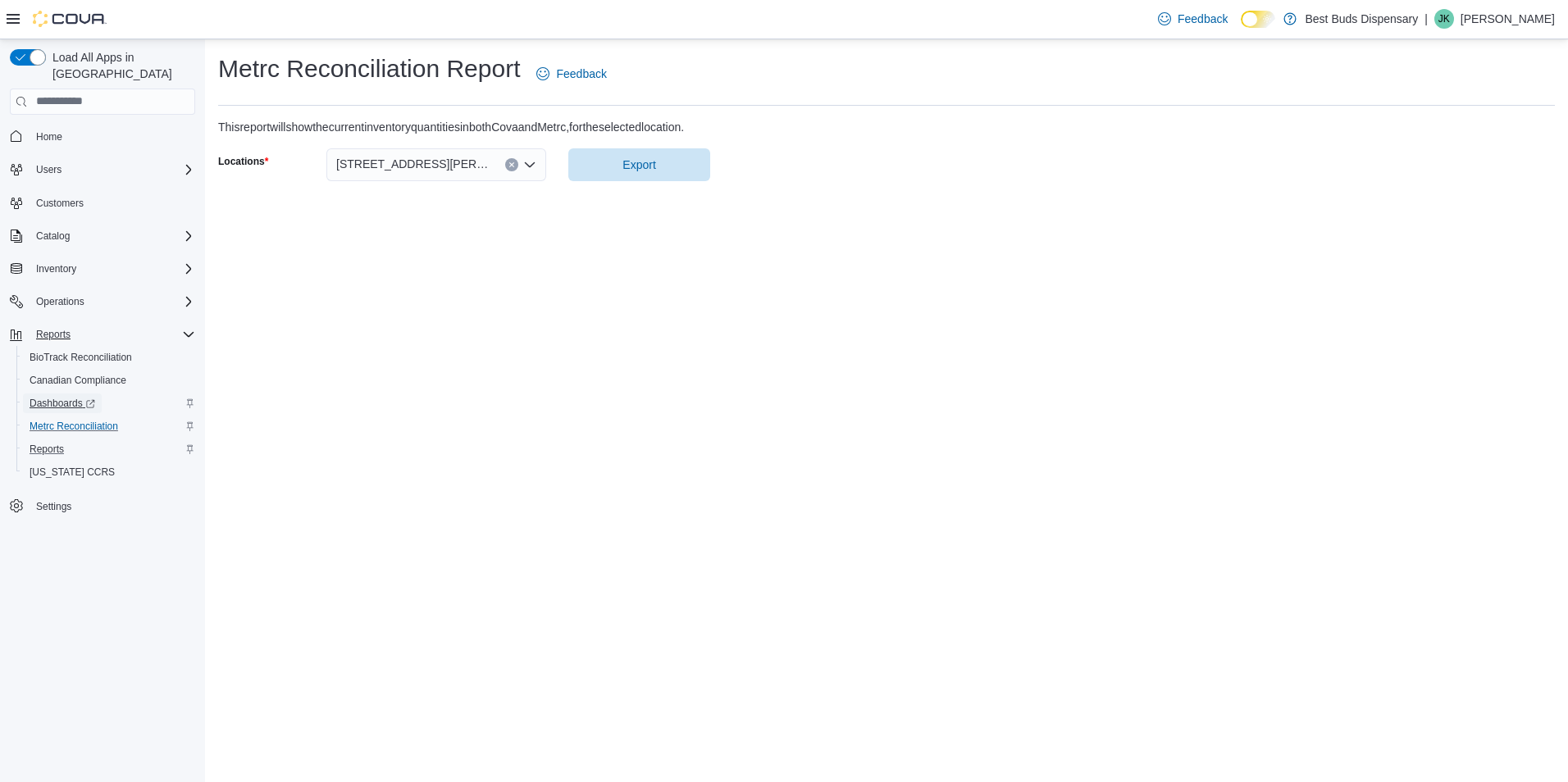
click at [55, 396] on span "Dashboards" at bounding box center [62, 403] width 66 height 13
click at [98, 351] on span "BioTrack Reconciliation" at bounding box center [81, 357] width 103 height 13
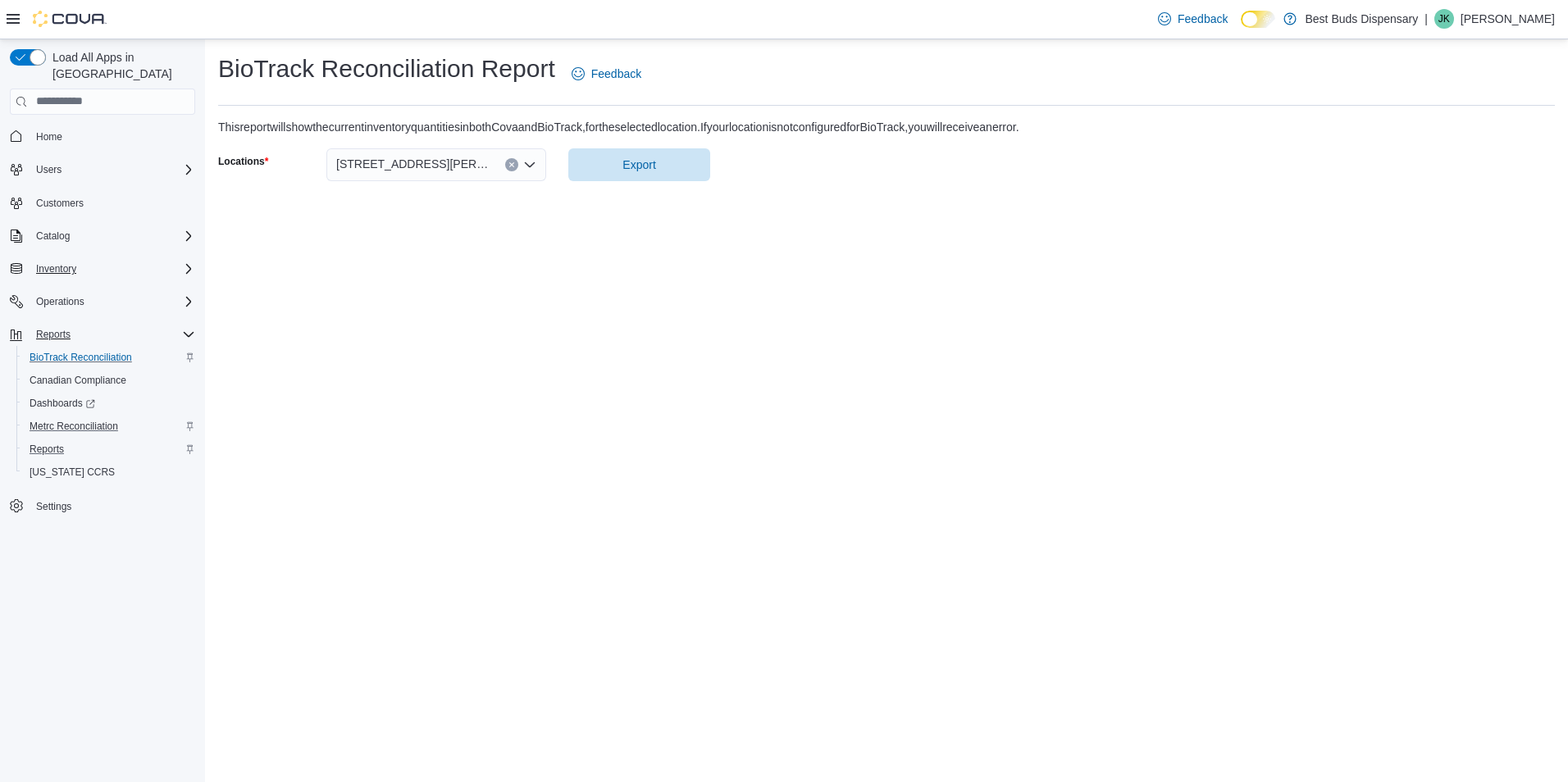
click at [191, 262] on icon "Complex example" at bounding box center [189, 268] width 13 height 13
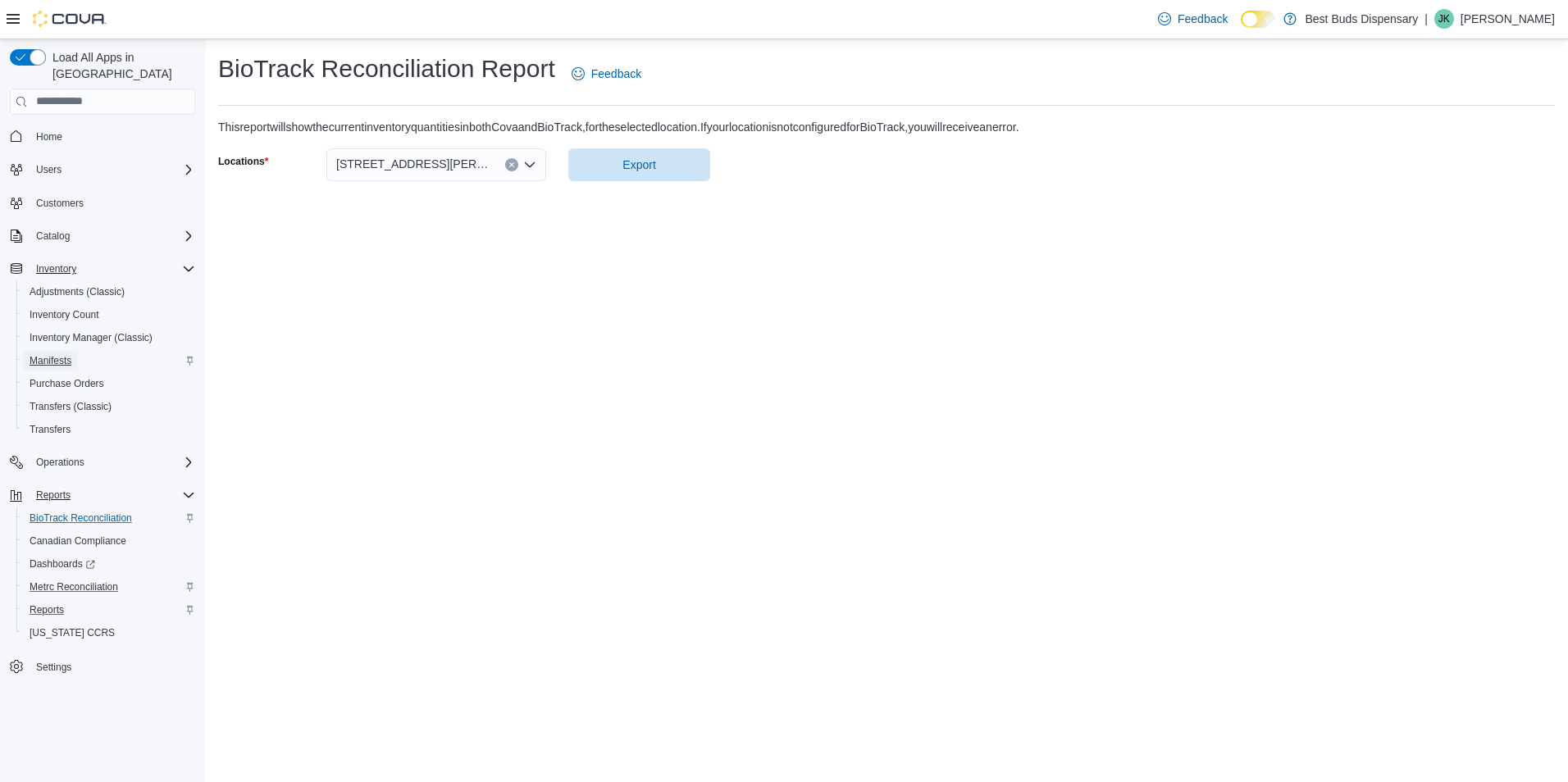
click at [49, 354] on span "Manifests" at bounding box center [50, 361] width 42 height 13
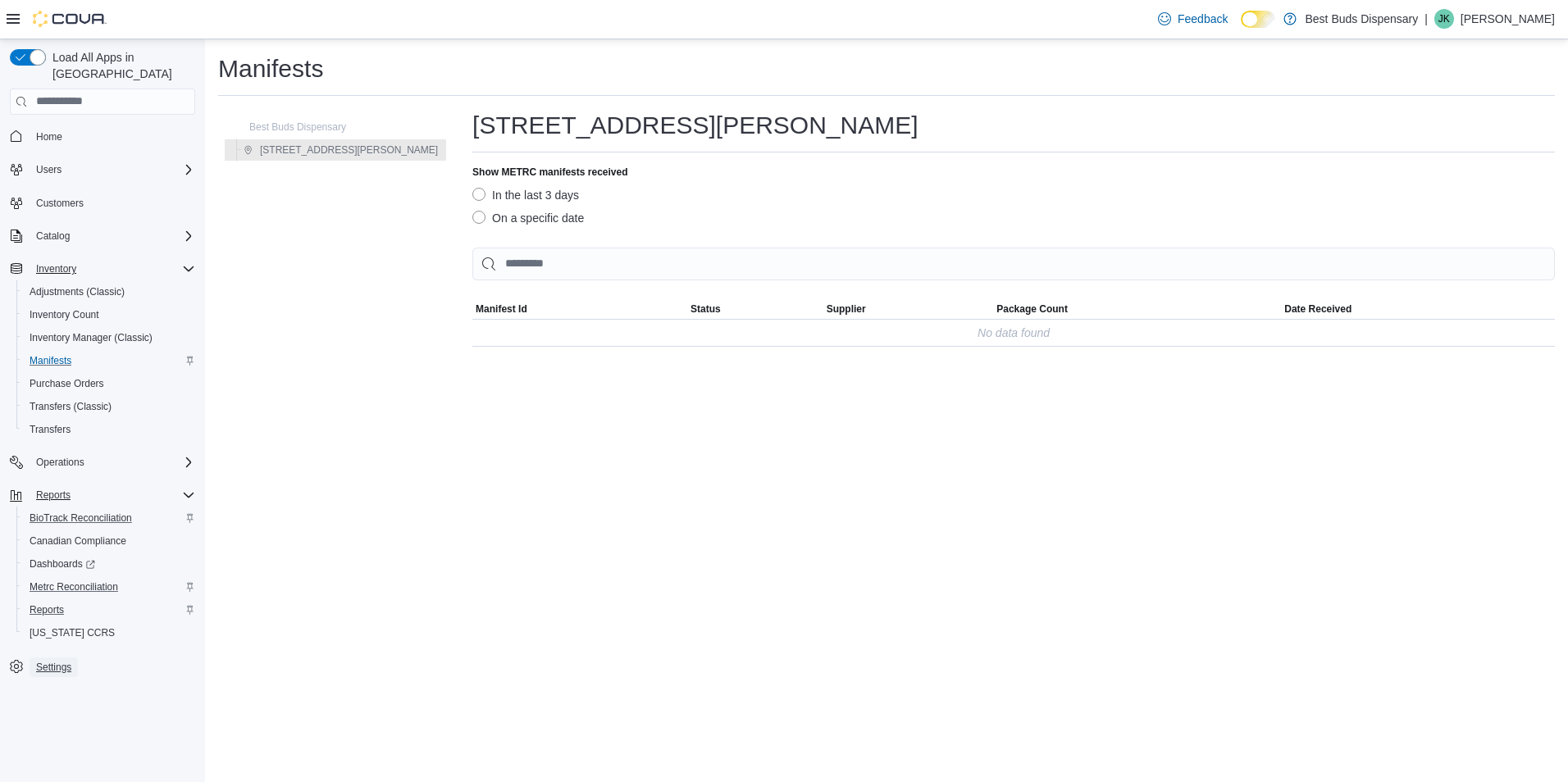
click at [50, 660] on span "Settings" at bounding box center [53, 667] width 35 height 13
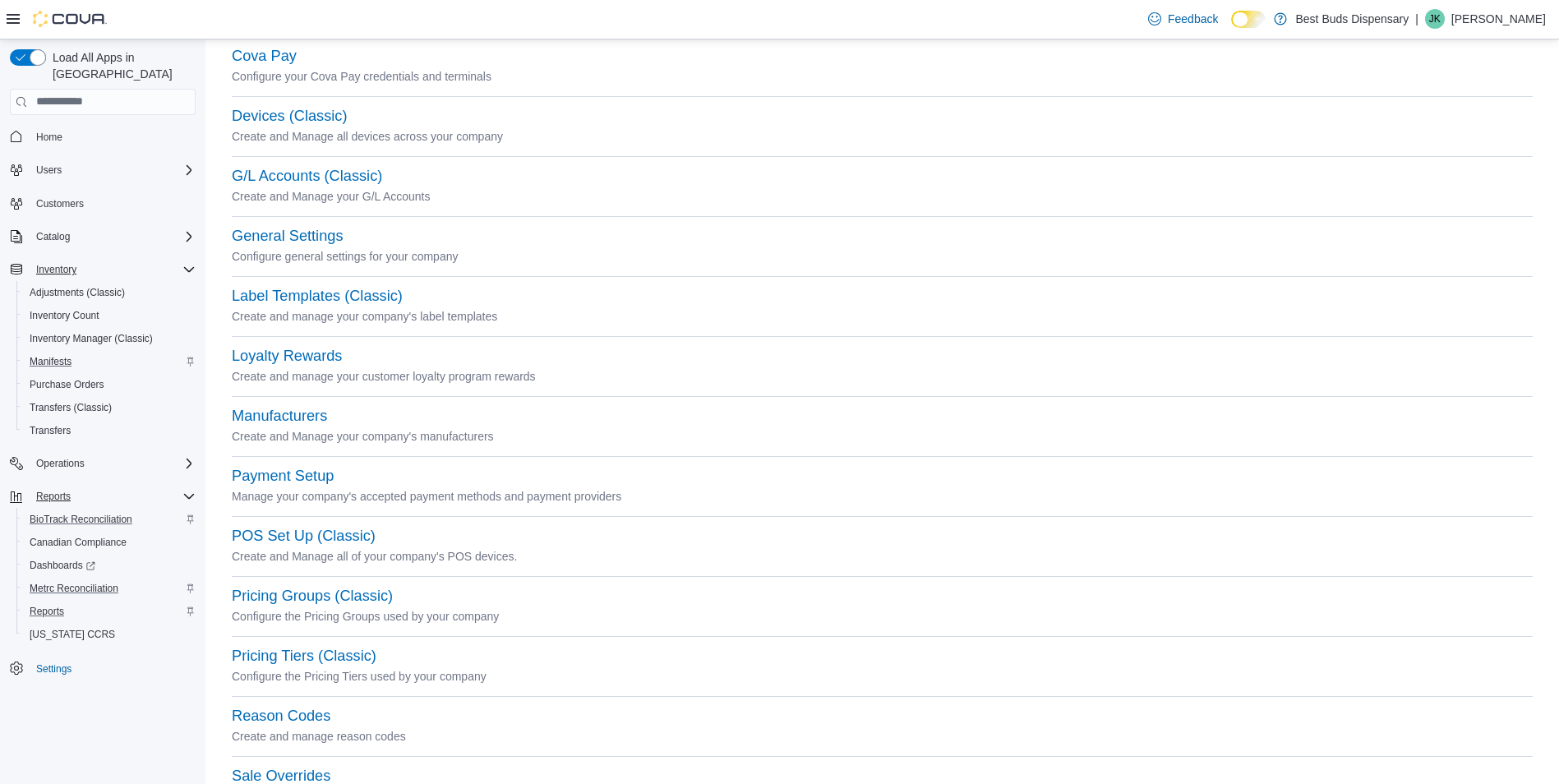
scroll to position [176, 0]
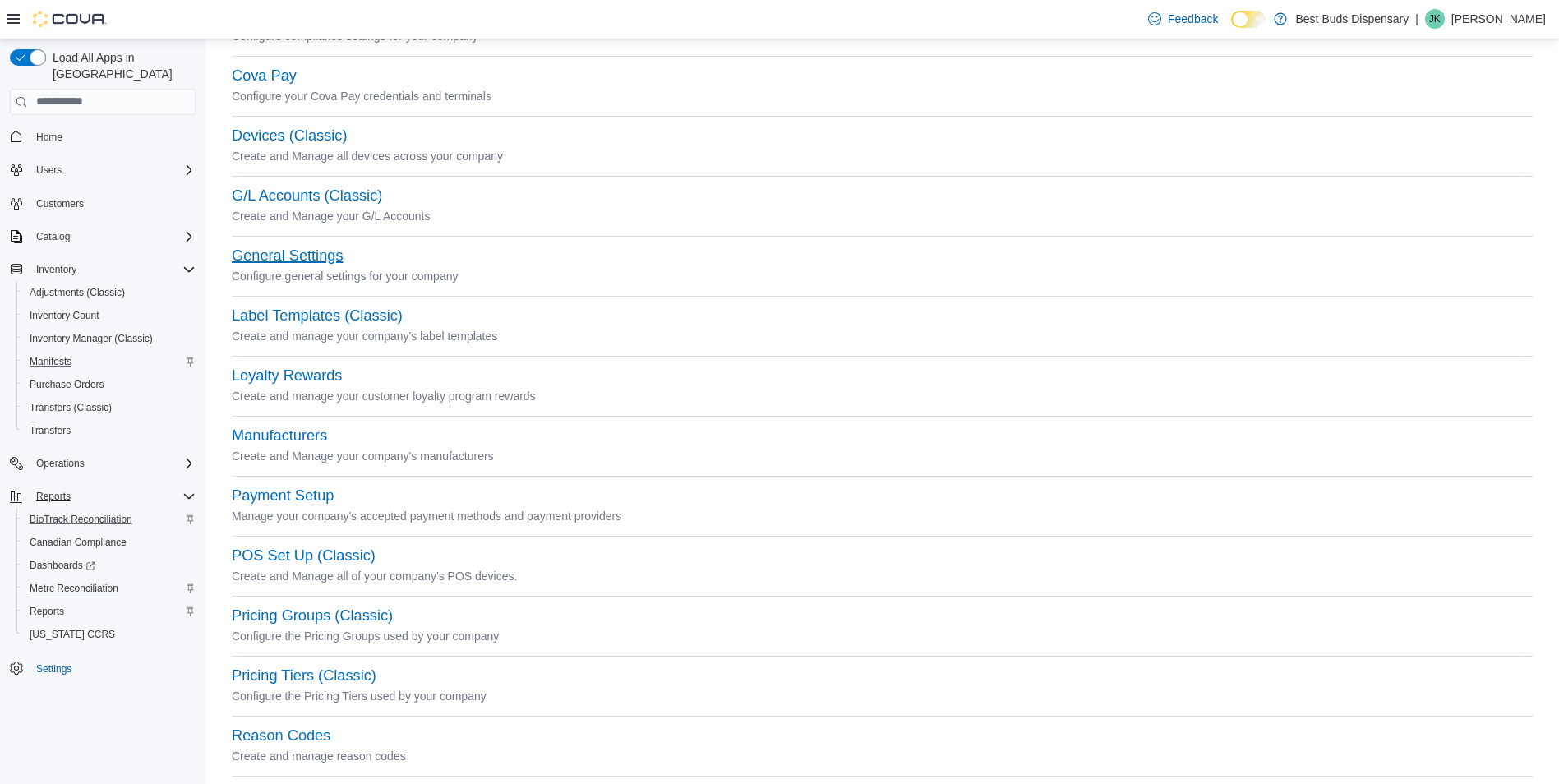
click at [271, 260] on button "General Settings" at bounding box center [286, 255] width 111 height 17
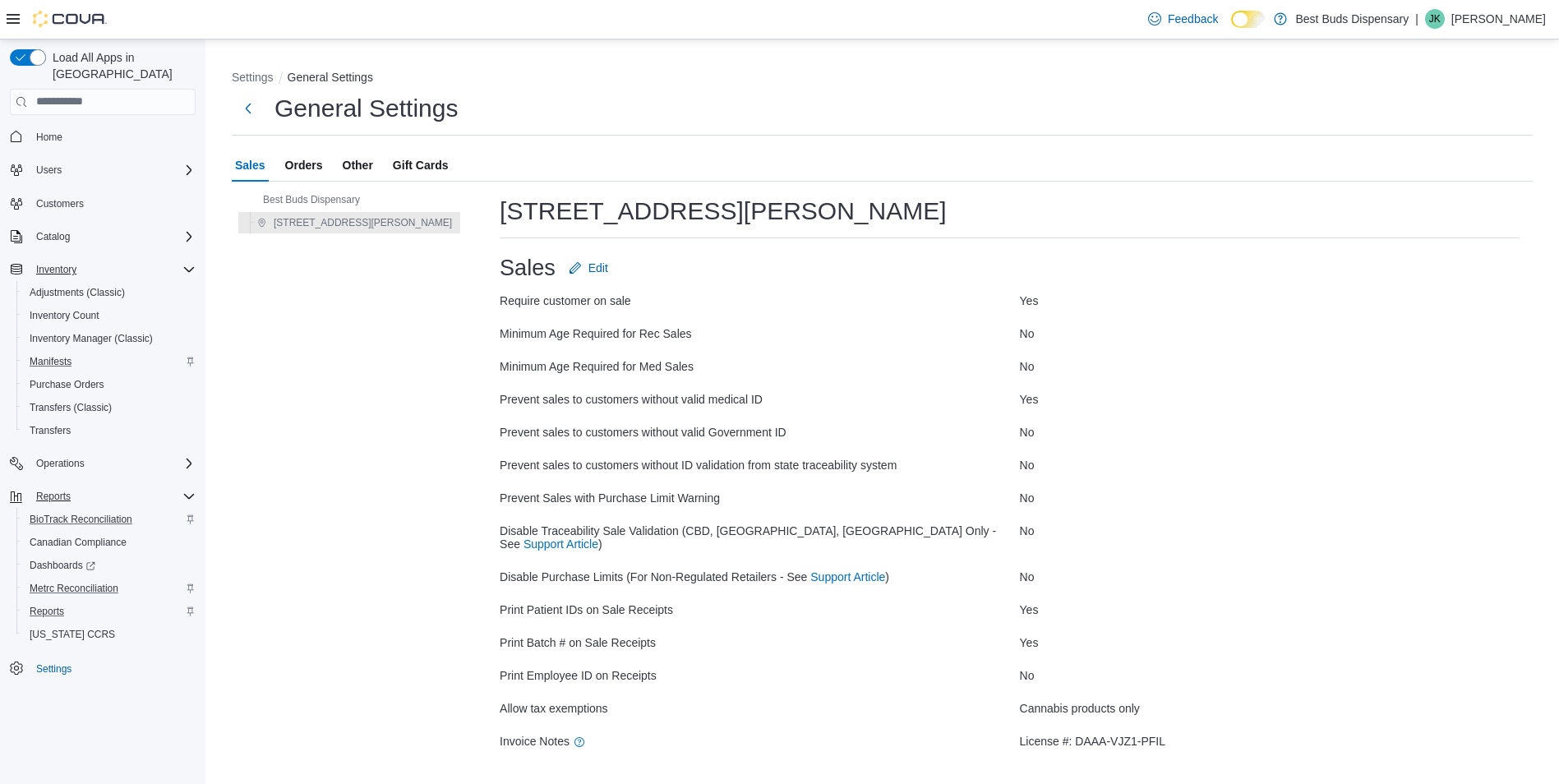
scroll to position [4, 0]
click at [247, 98] on button "Next" at bounding box center [248, 106] width 33 height 33
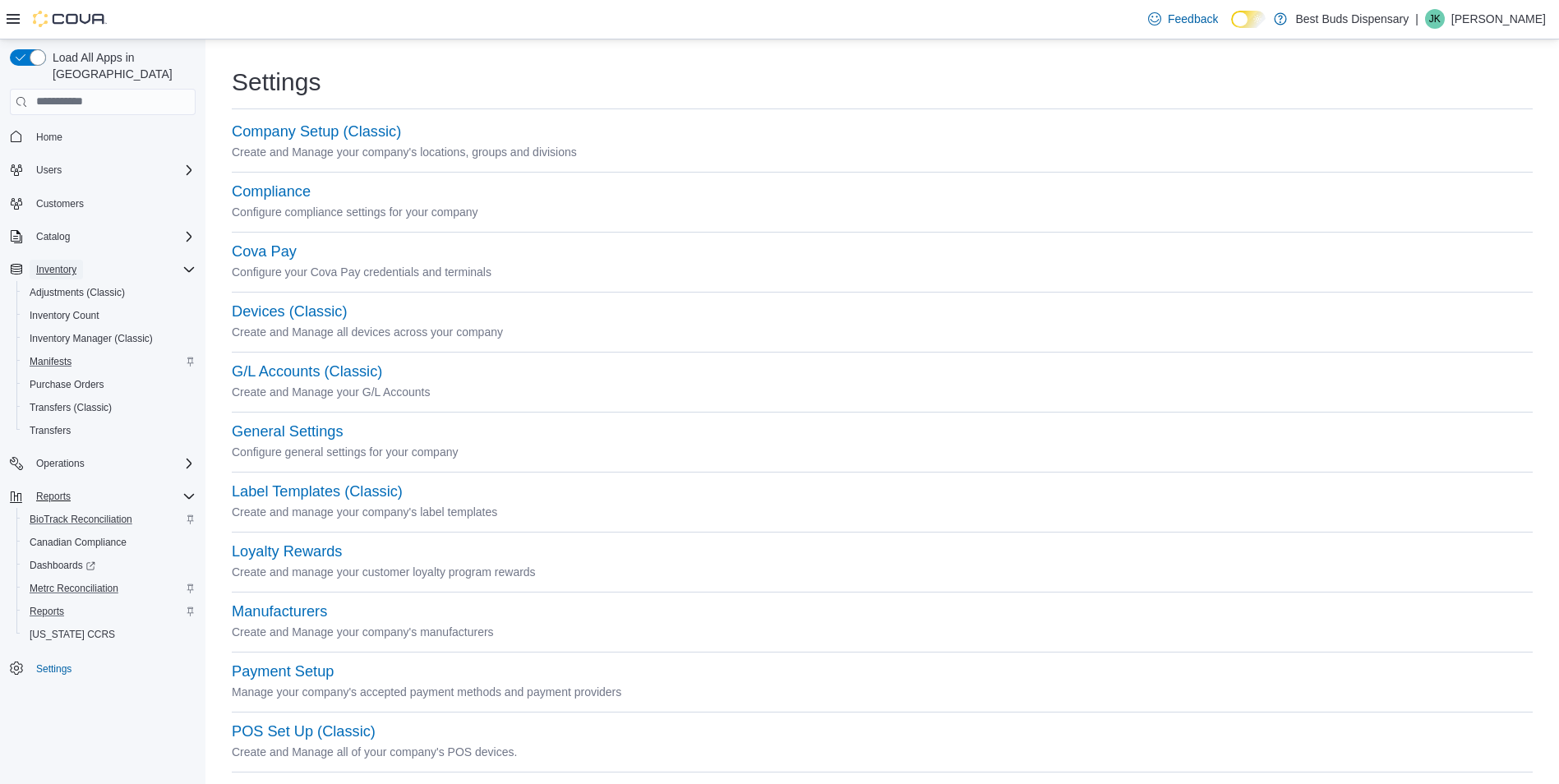
click at [62, 263] on span "Inventory" at bounding box center [56, 269] width 40 height 13
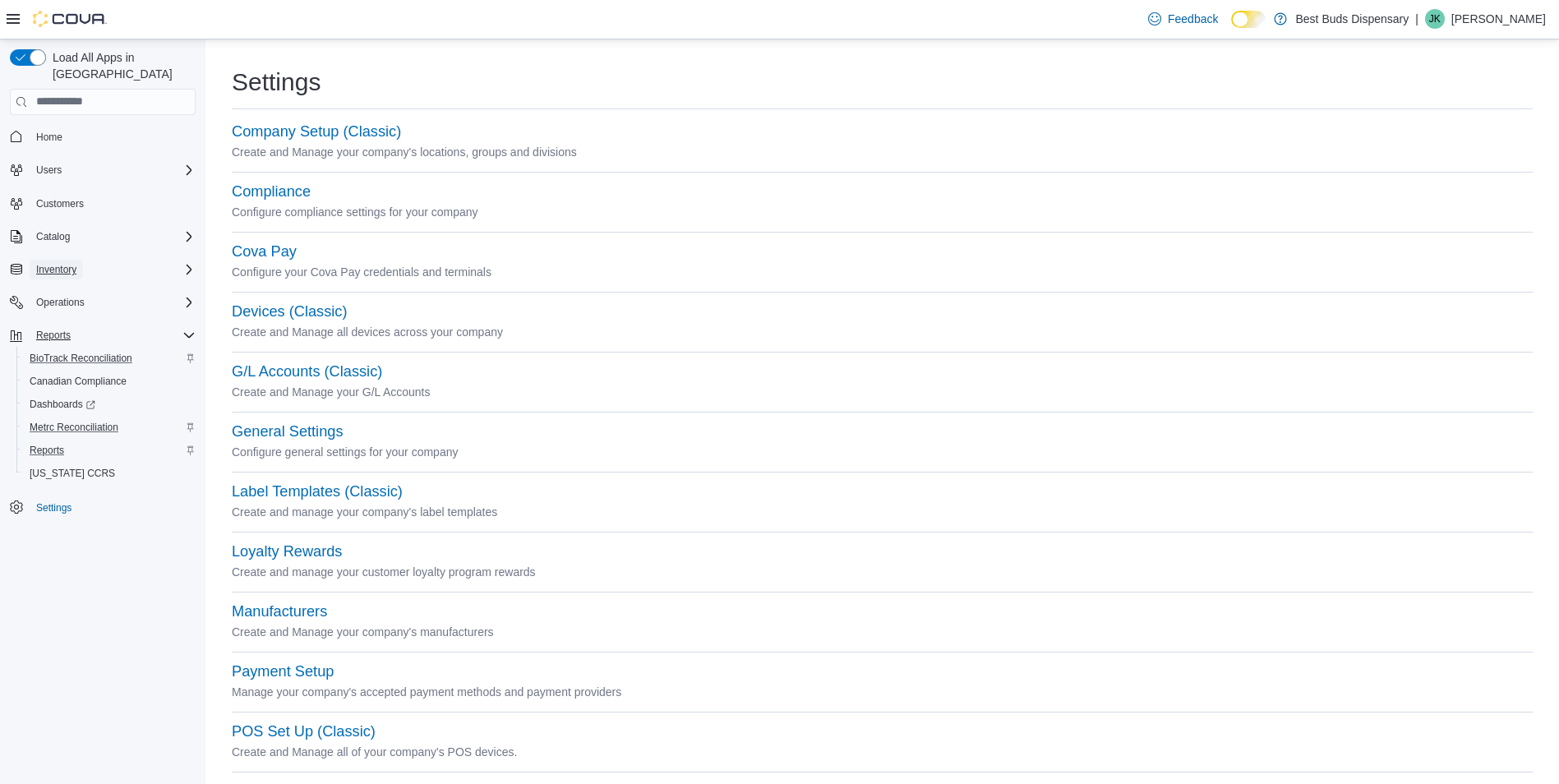
click at [63, 263] on span "Inventory" at bounding box center [56, 269] width 40 height 13
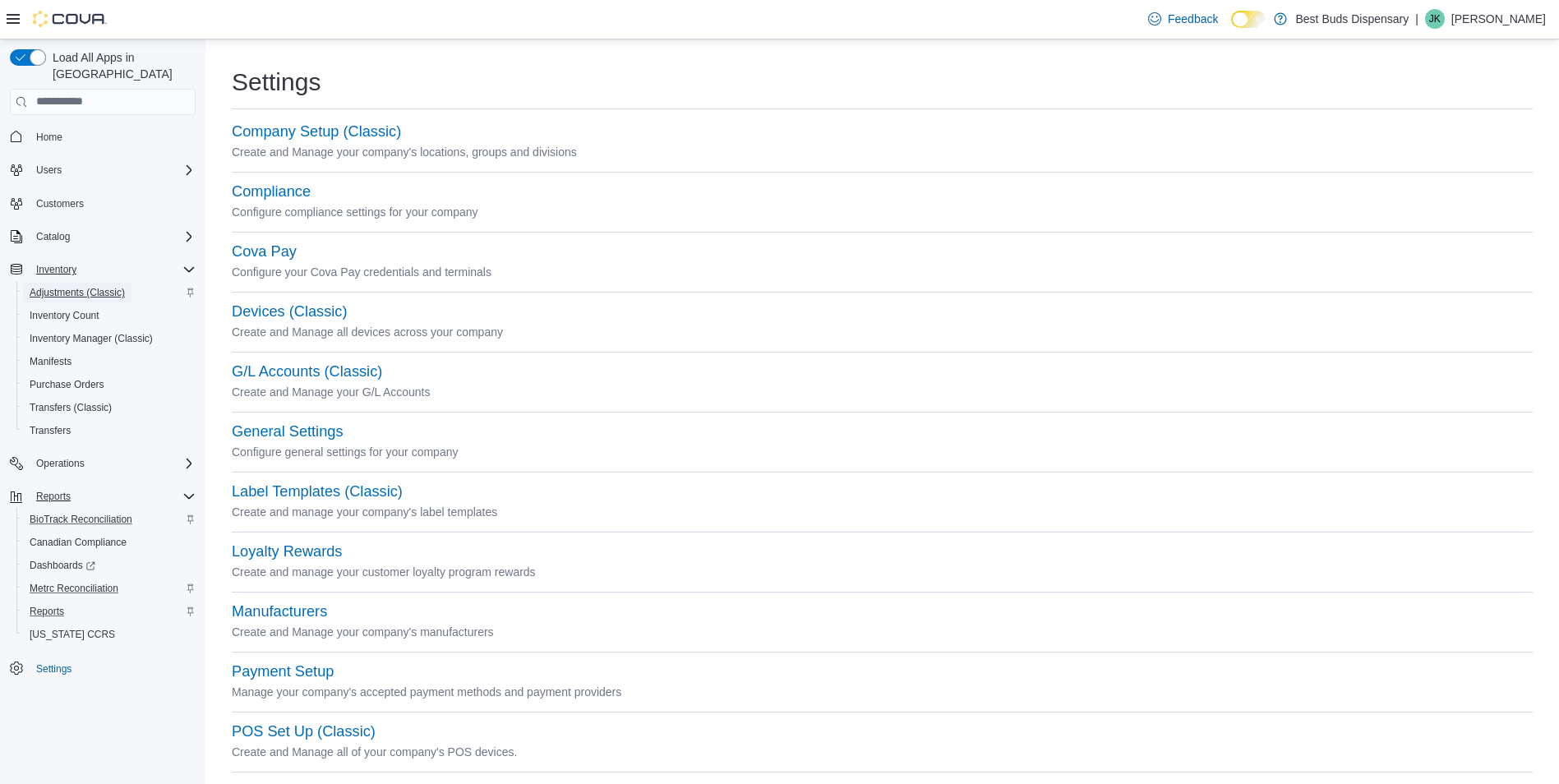
click at [57, 286] on span "Adjustments (Classic)" at bounding box center [77, 293] width 95 height 13
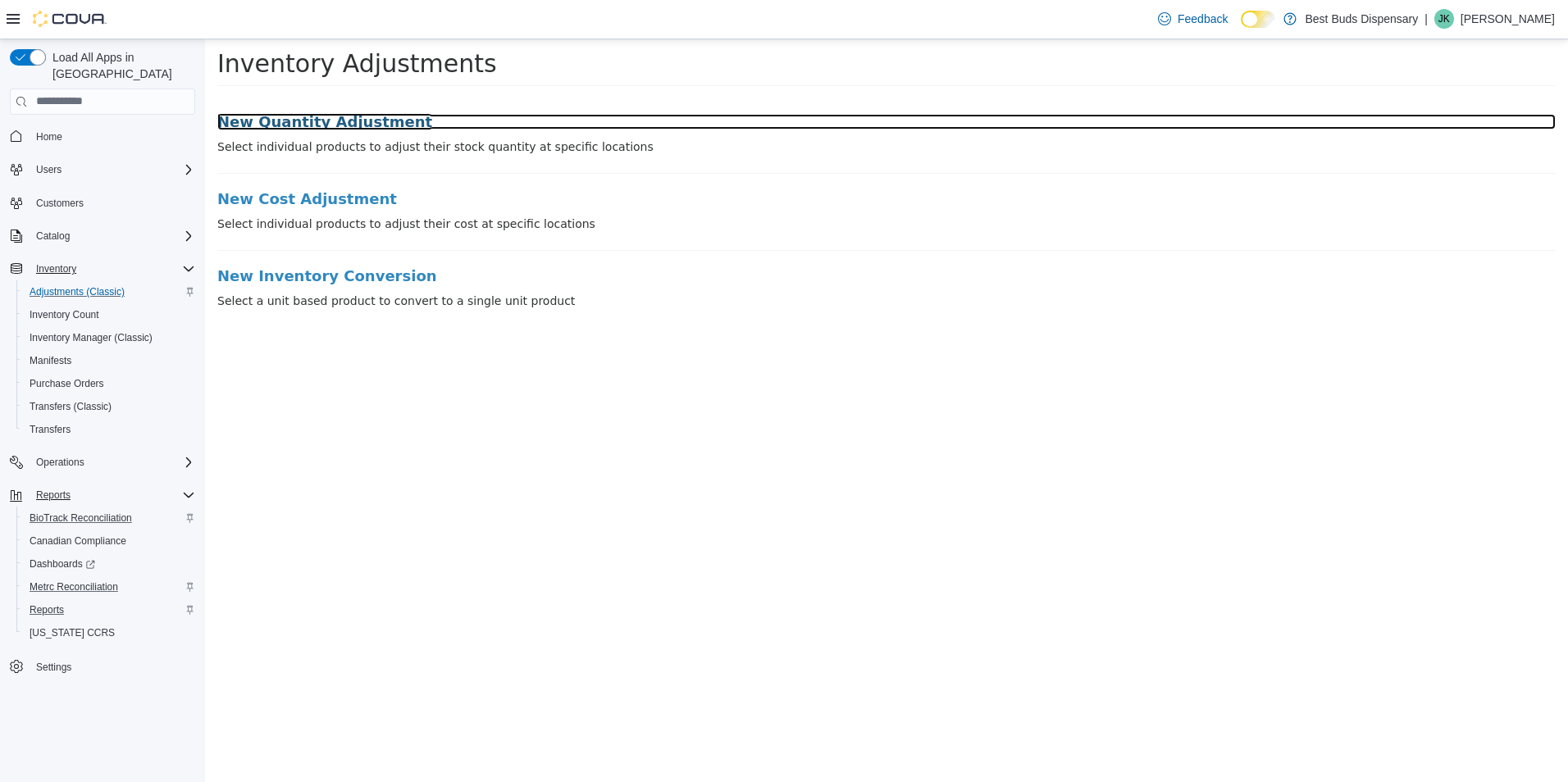
click at [299, 120] on h3 "New Quantity Adjustment" at bounding box center [886, 122] width 1338 height 16
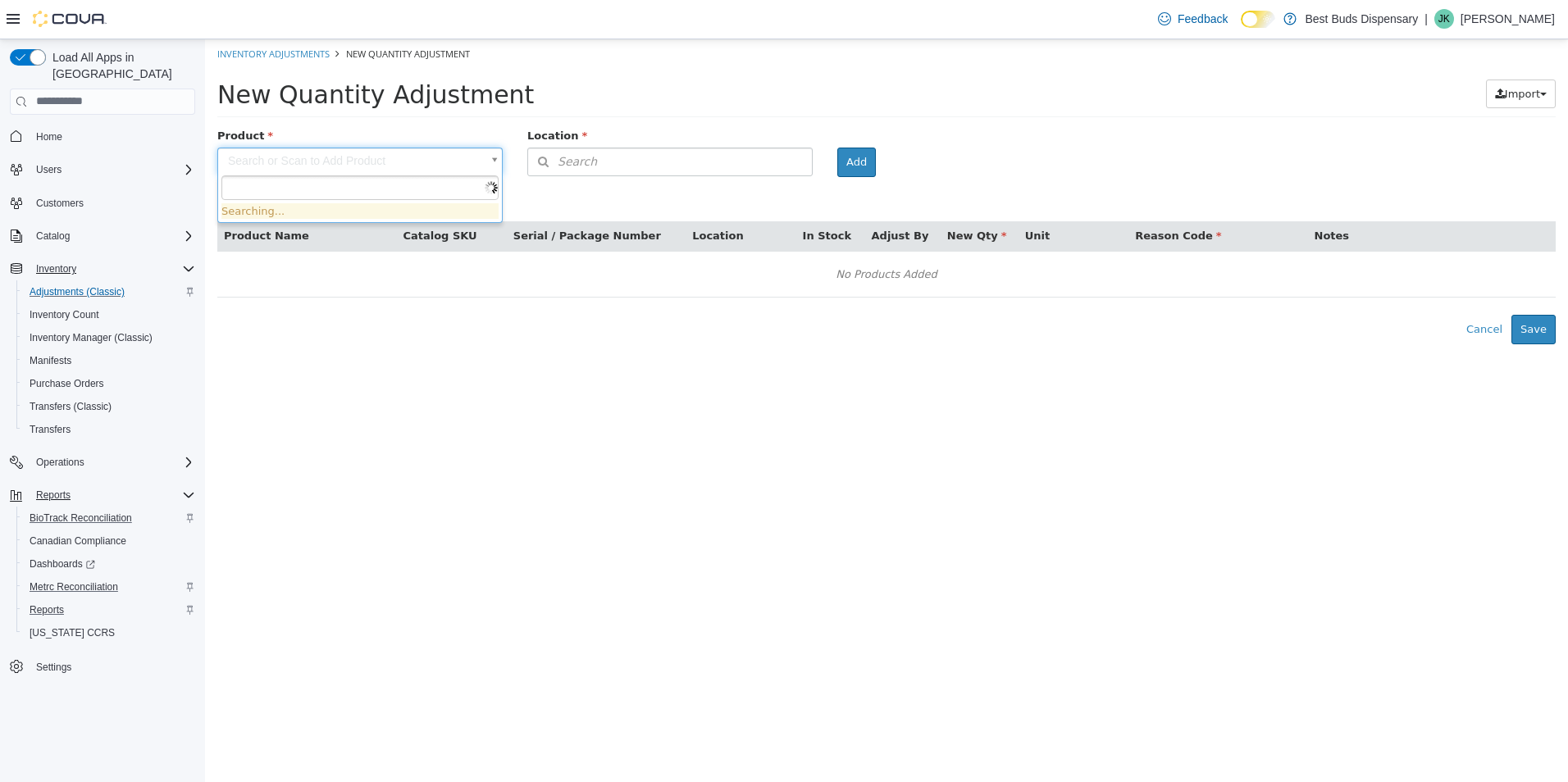
click at [373, 156] on body "× Inventory Adjustments New Quantity Adjustment New Quantity Adjustment Import …" at bounding box center [887, 190] width 1363 height 305
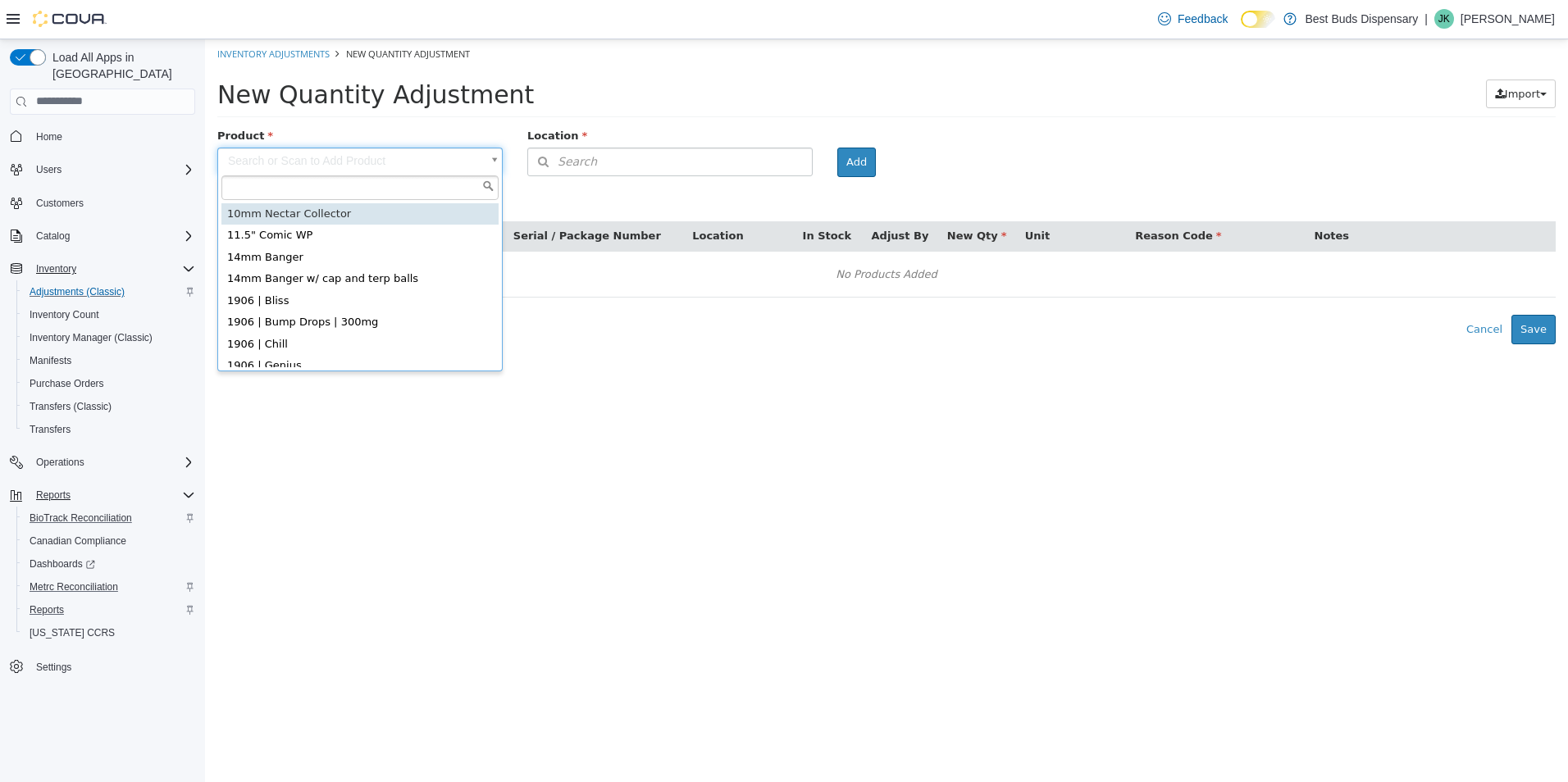
click at [691, 343] on html "× Inventory Adjustments New Quantity Adjustment New Quantity Adjustment Import …" at bounding box center [887, 190] width 1363 height 305
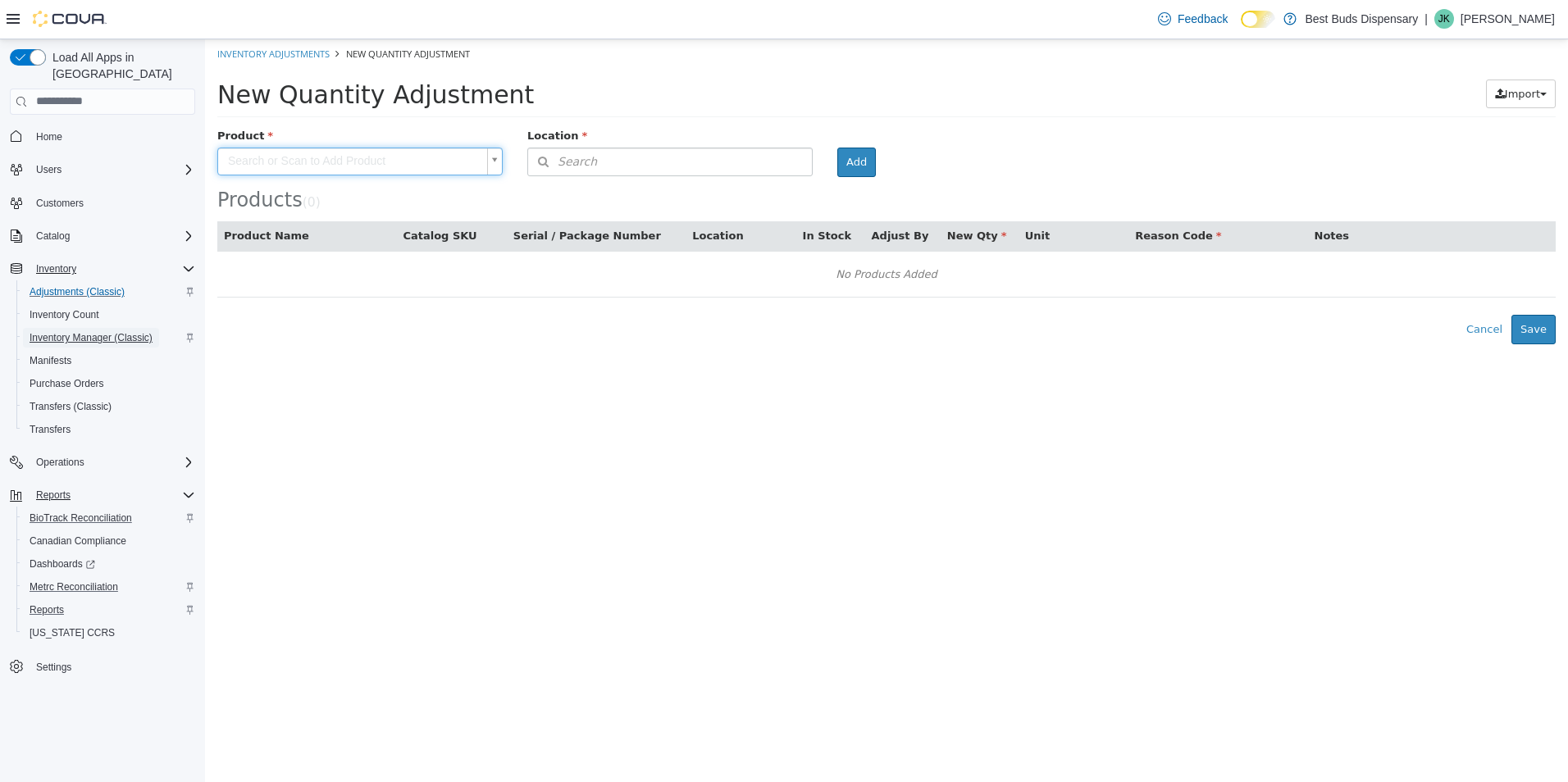
click at [90, 331] on span "Inventory Manager (Classic)" at bounding box center [91, 338] width 123 height 13
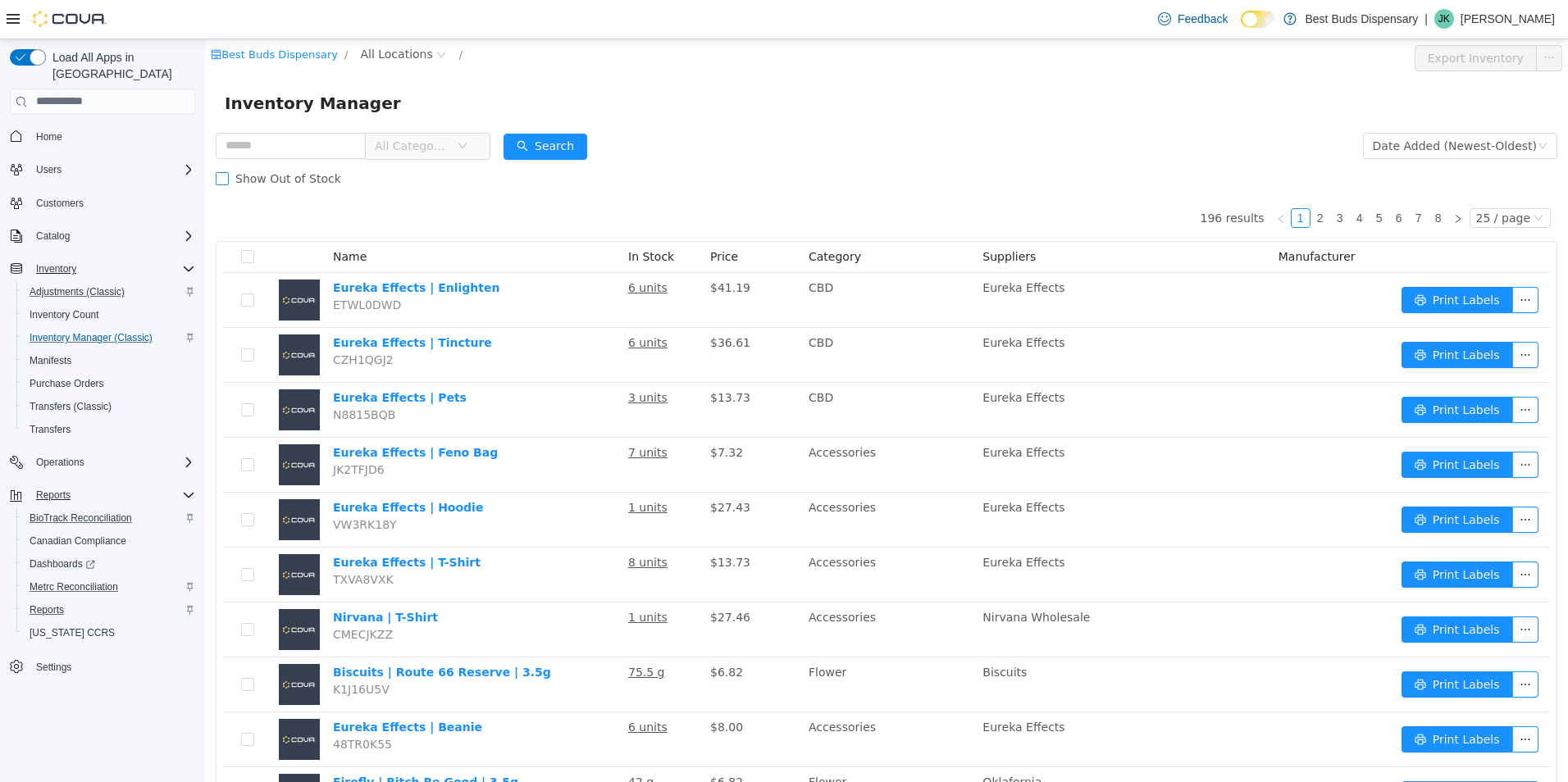
click at [227, 175] on span at bounding box center [222, 178] width 13 height 13
click at [103, 305] on link "Inventory Count" at bounding box center [64, 314] width 82 height 19
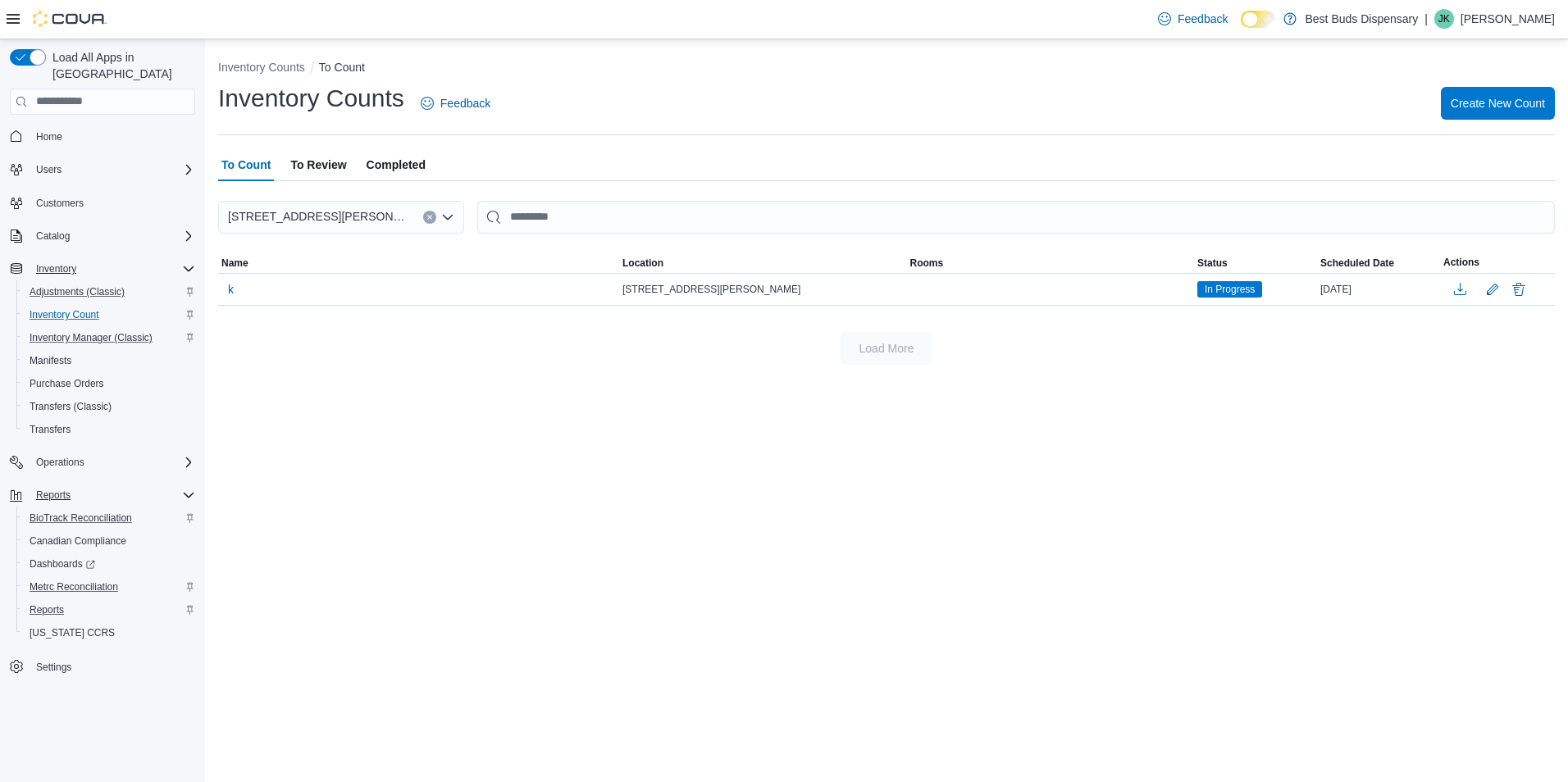
click at [321, 160] on span "To Review" at bounding box center [318, 165] width 56 height 33
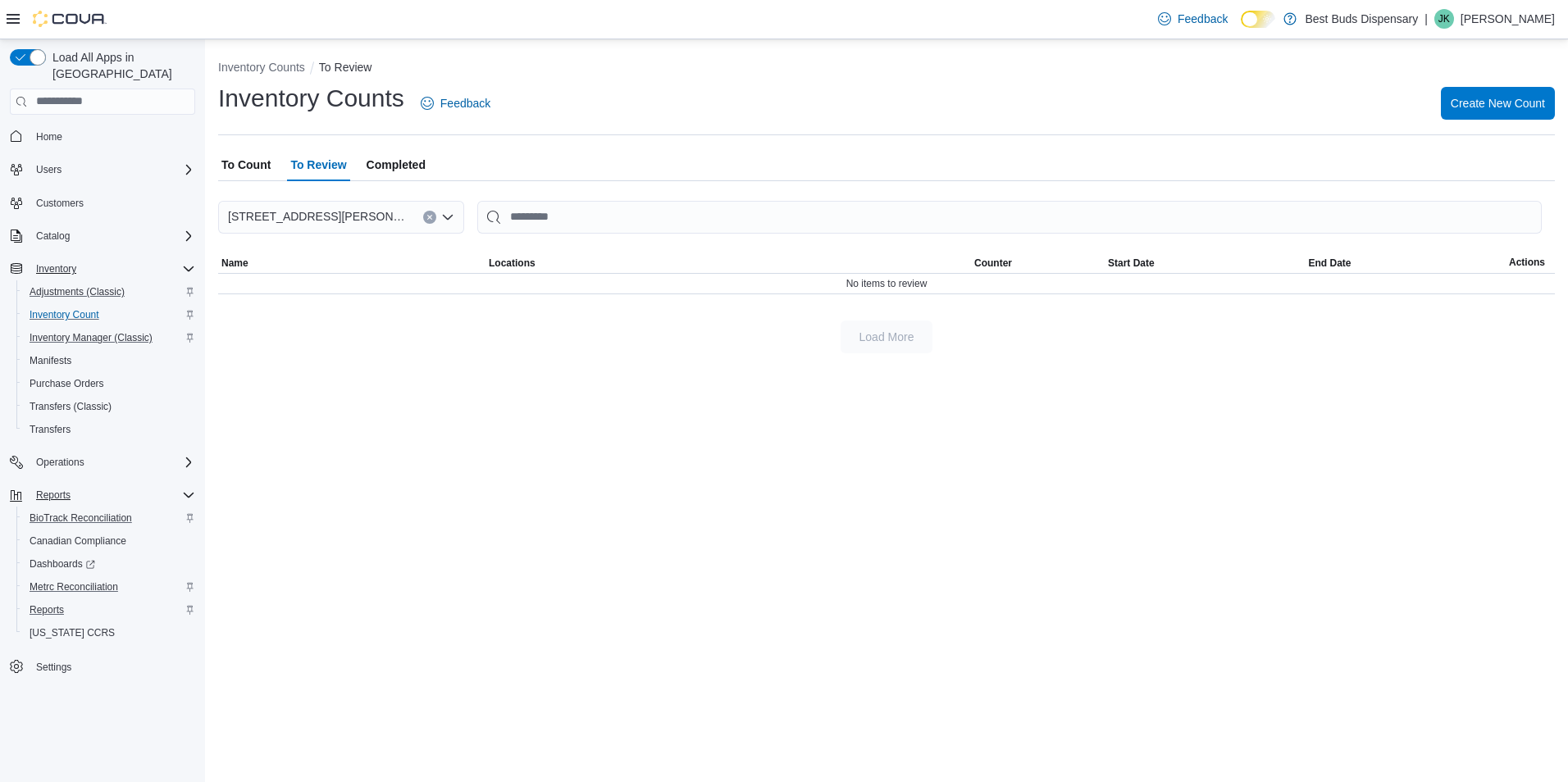
click at [404, 158] on span "Completed" at bounding box center [396, 165] width 59 height 33
click at [722, 484] on div "Inventory Counts Completed Inventory Counts Feedback Create New Count To Count …" at bounding box center [887, 410] width 1363 height 743
click at [191, 230] on icon "Complex example" at bounding box center [189, 236] width 13 height 13
